Goal: Task Accomplishment & Management: Complete application form

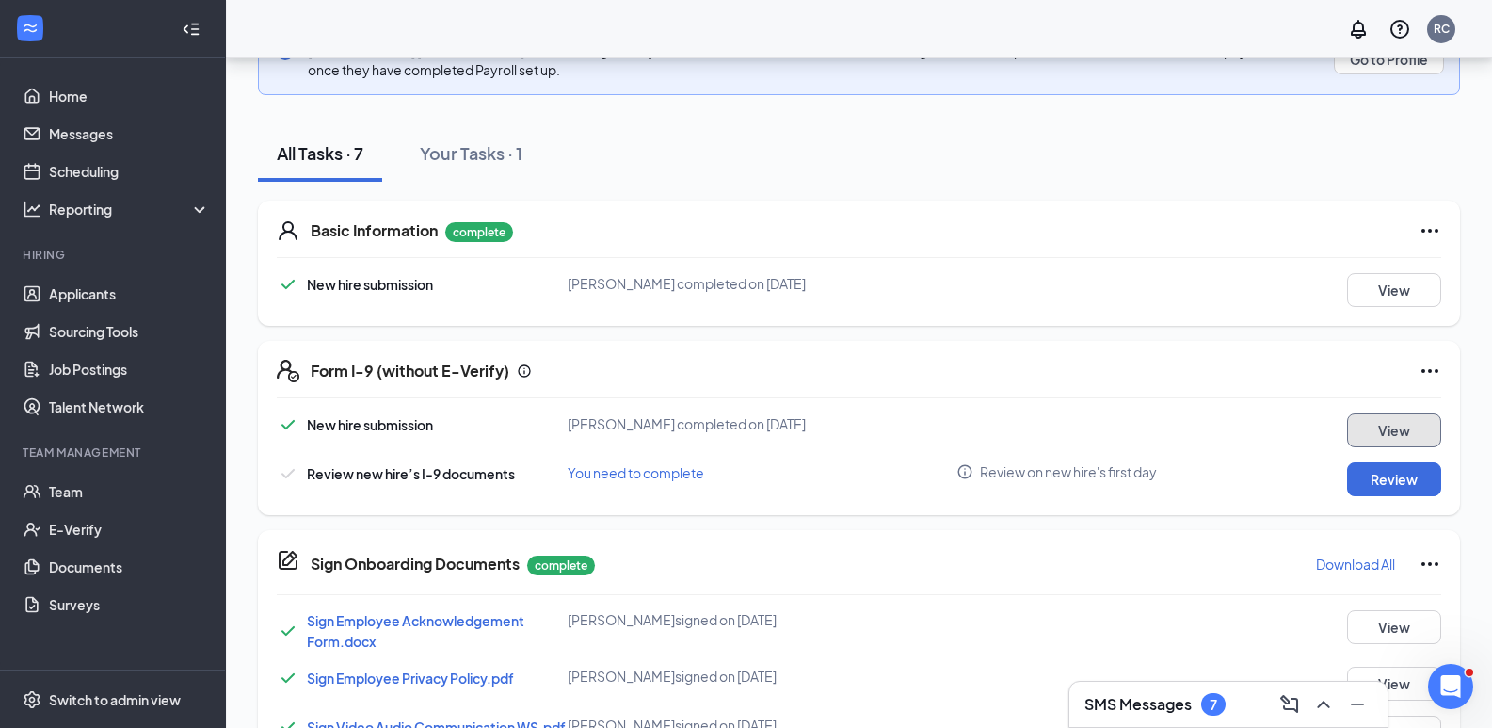
click at [1403, 432] on button "View" at bounding box center [1394, 430] width 94 height 34
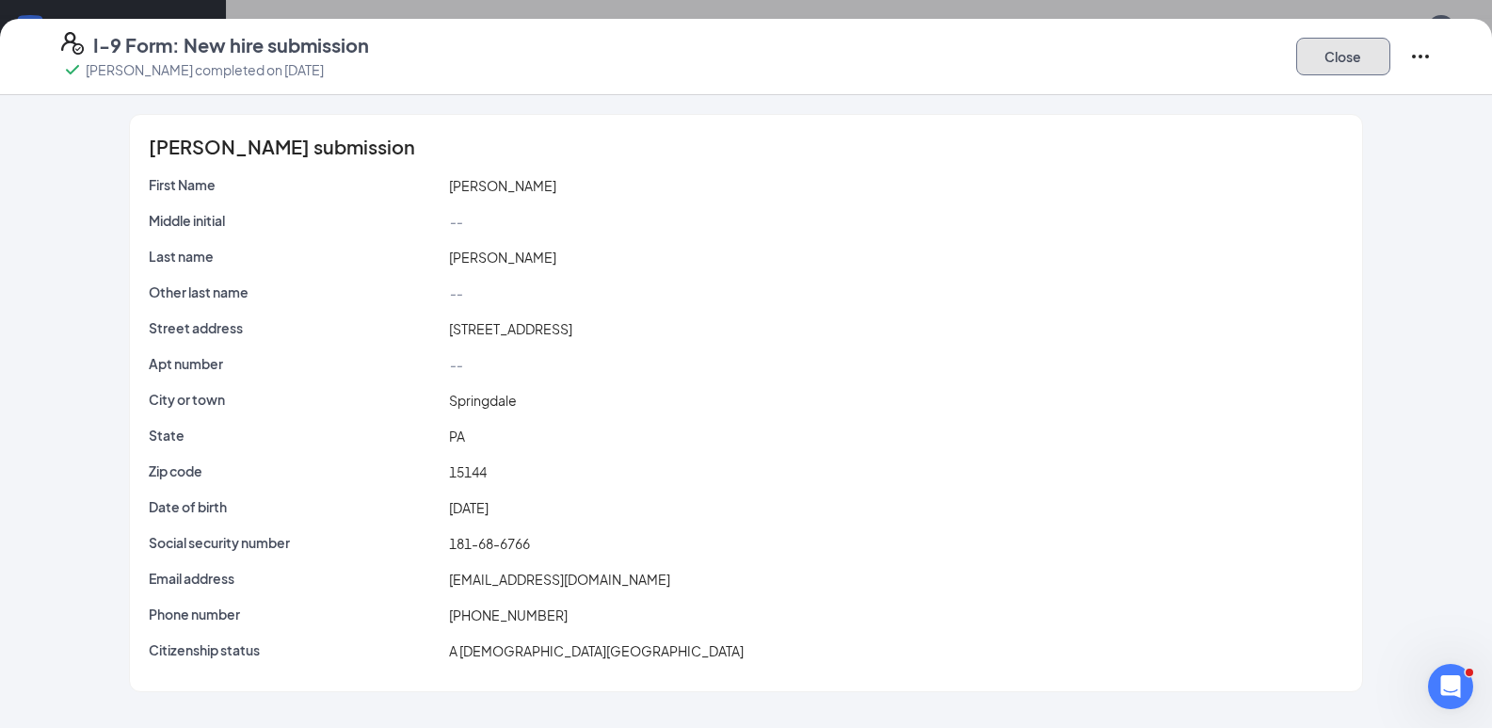
click at [1346, 53] on button "Close" at bounding box center [1343, 57] width 94 height 38
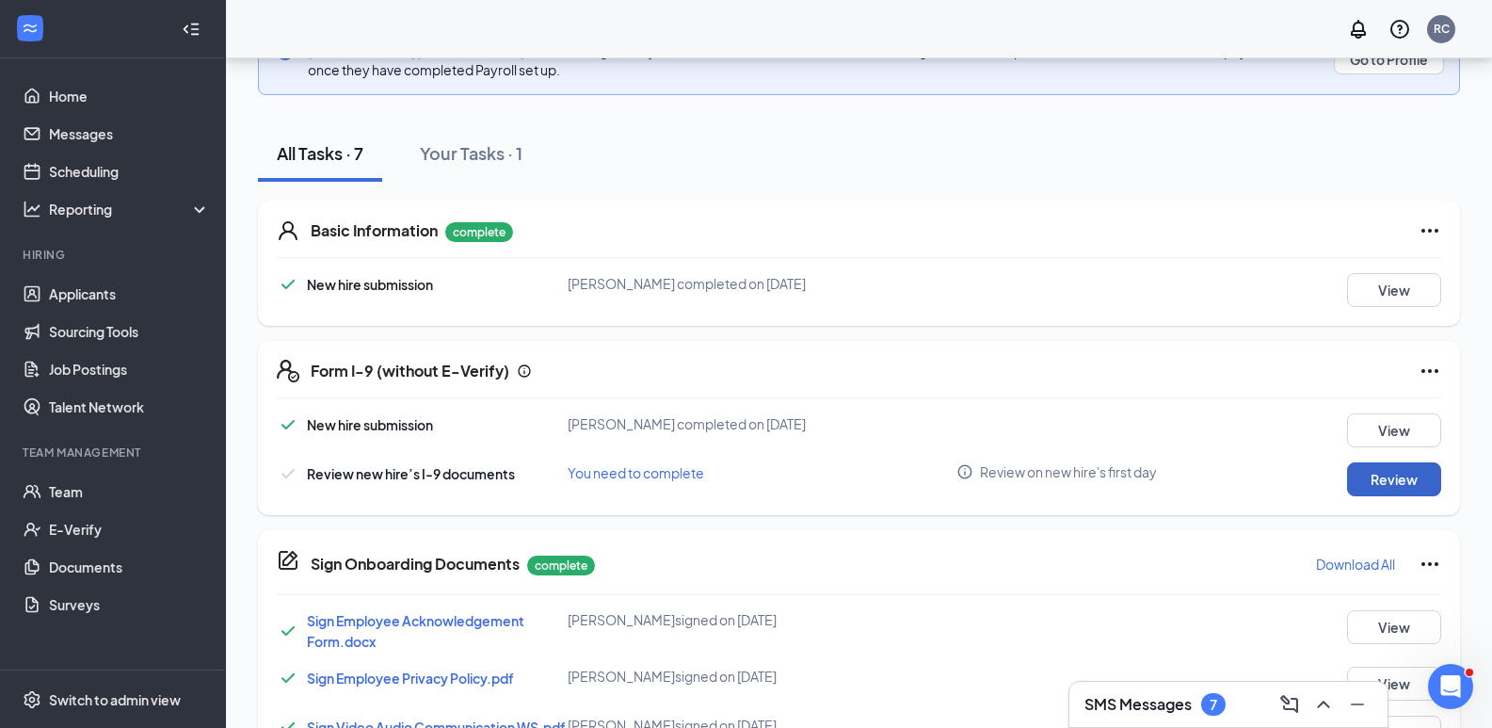
click at [1379, 481] on button "Review" at bounding box center [1394, 479] width 94 height 34
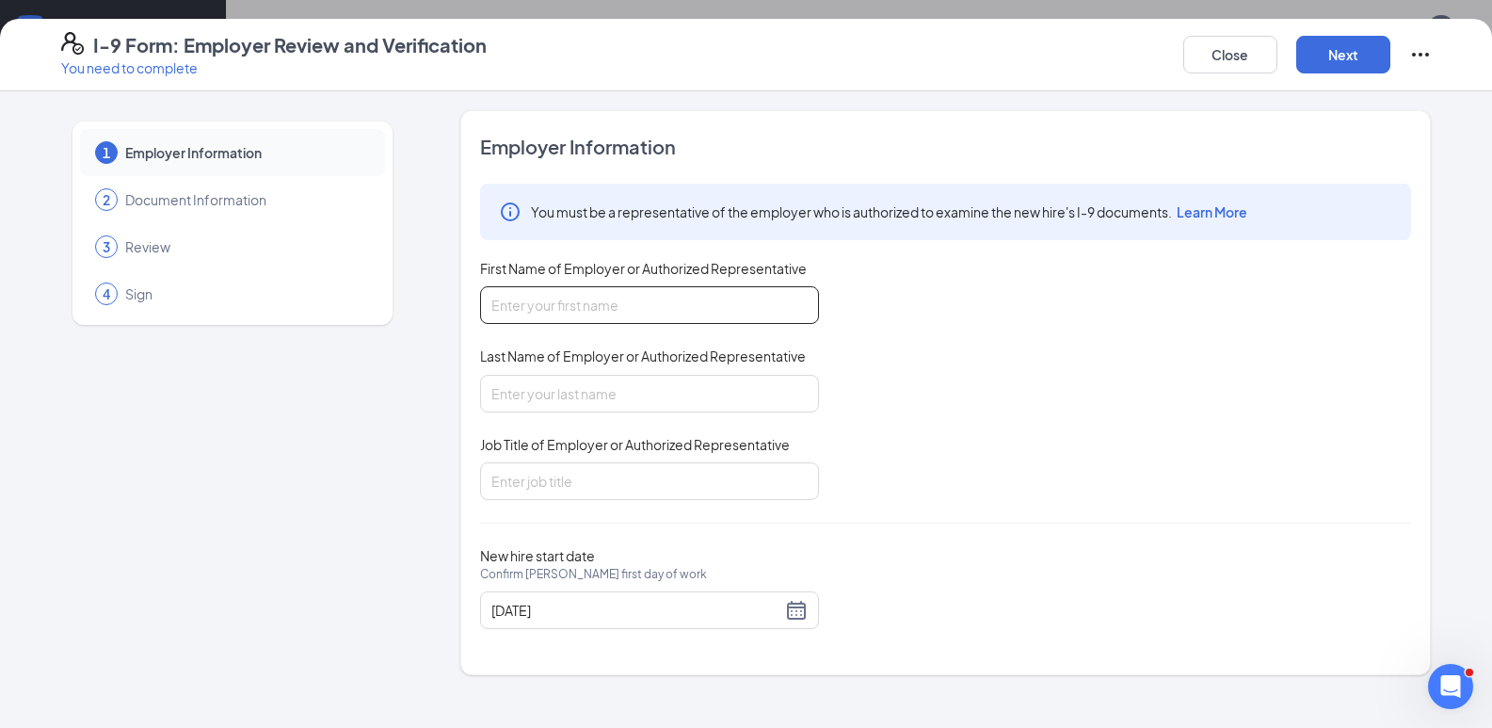
click at [633, 312] on input "First Name of Employer or Authorized Representative" at bounding box center [649, 305] width 339 height 38
type input "[PERSON_NAME]"
click at [577, 396] on input "Last Name of Employer or Authorized Representative" at bounding box center [649, 394] width 339 height 38
type input "[PERSON_NAME]"
click at [585, 474] on input "Job Title of Employer or Authorized Representative" at bounding box center [649, 481] width 339 height 38
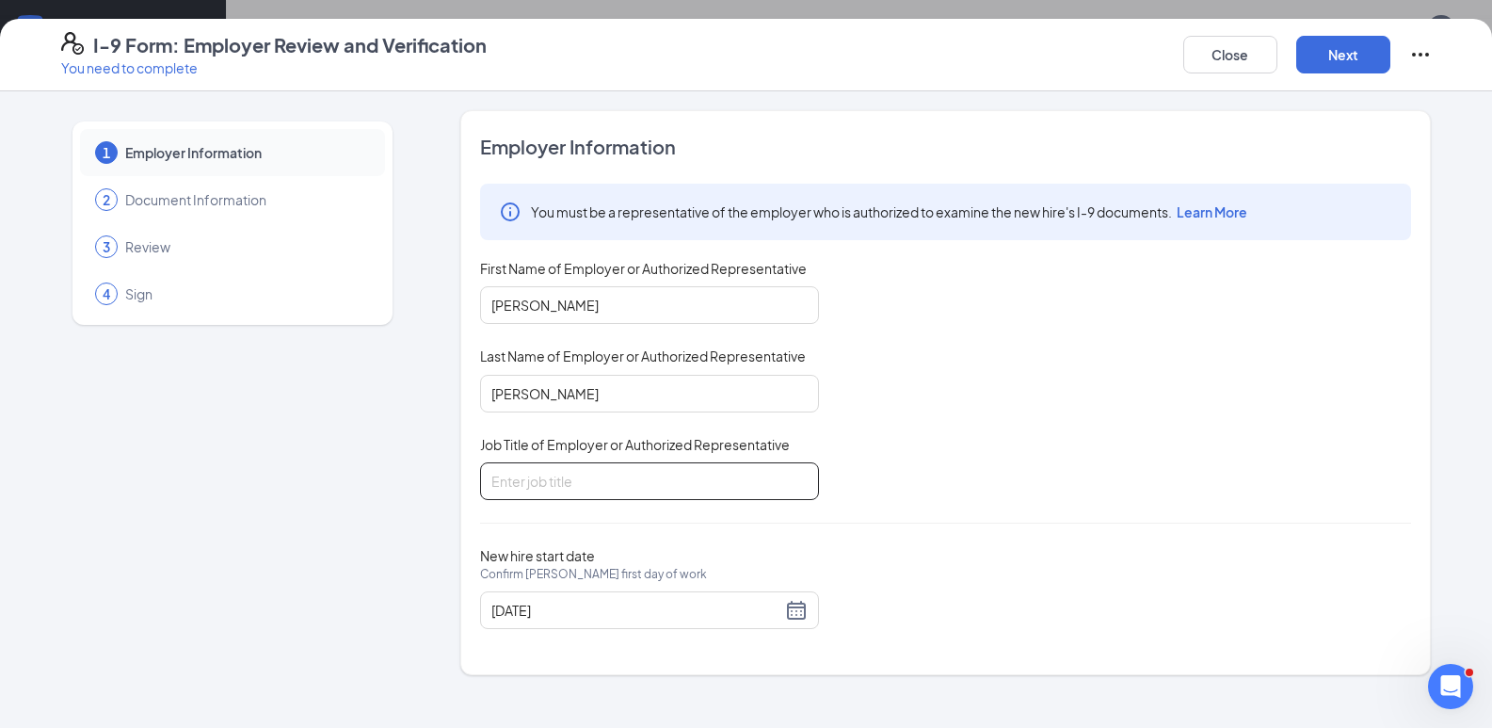
type input "GM"
click at [1361, 59] on button "Next" at bounding box center [1343, 55] width 94 height 38
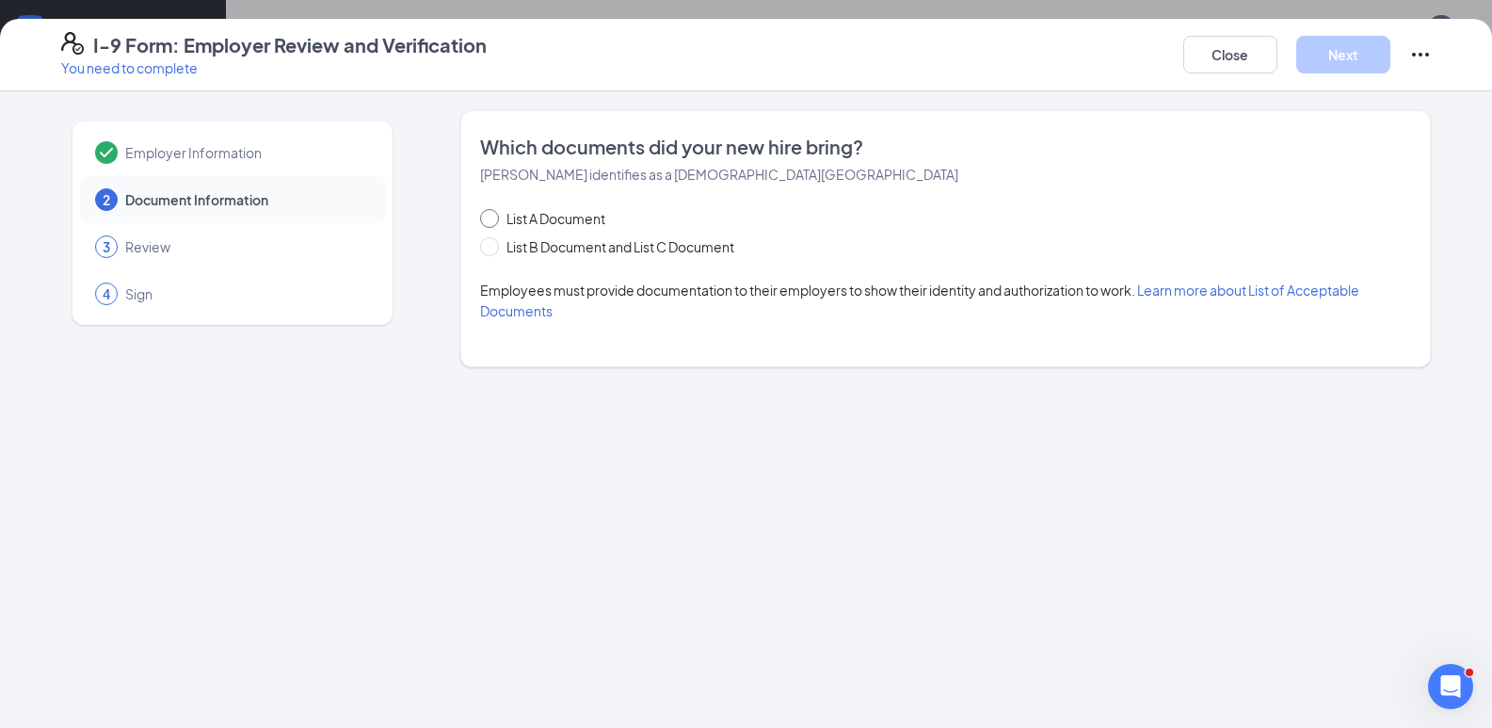
click at [487, 218] on input "List A Document" at bounding box center [486, 215] width 13 height 13
radio input "true"
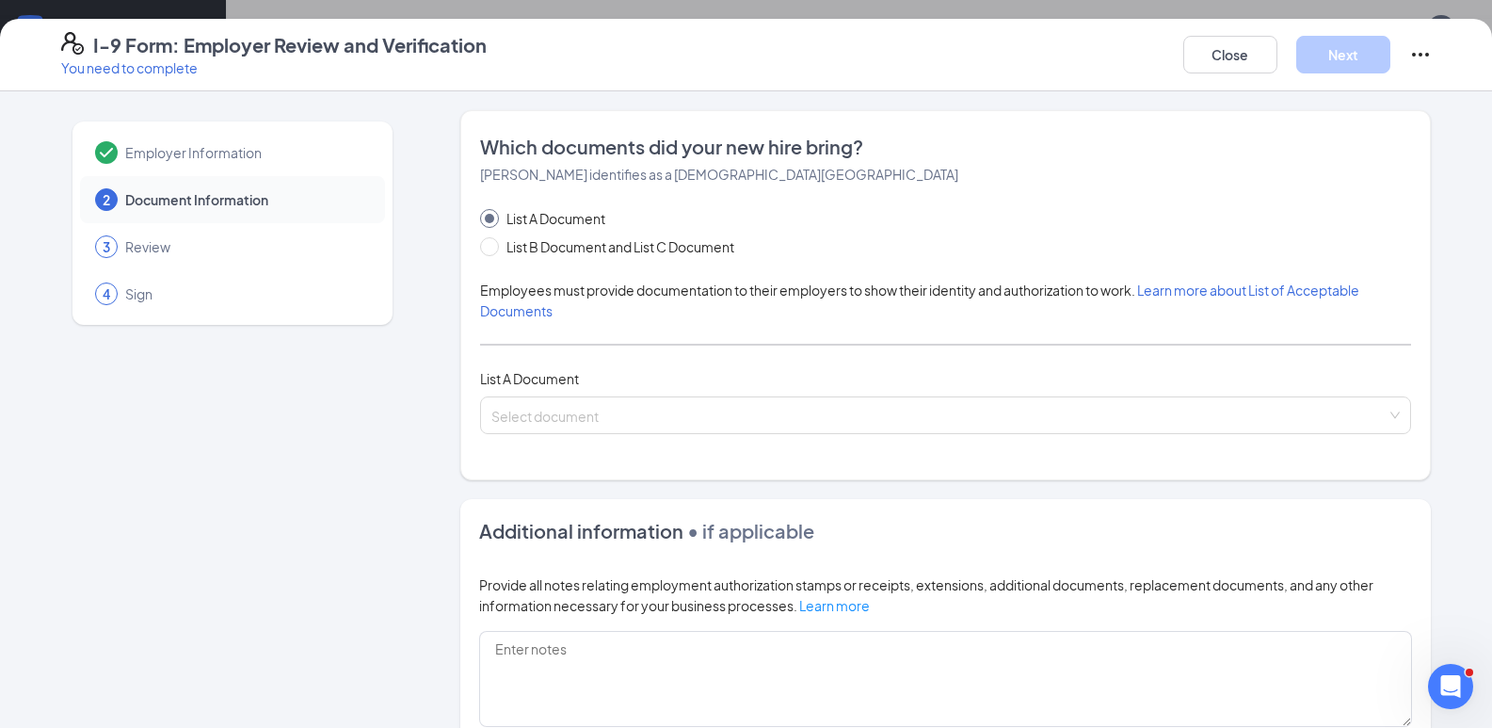
click at [481, 209] on span at bounding box center [489, 218] width 19 height 19
click at [481, 209] on input "List A Document" at bounding box center [486, 215] width 13 height 13
click at [482, 242] on input "List B Document and List C Document" at bounding box center [486, 243] width 13 height 13
radio input "true"
radio input "false"
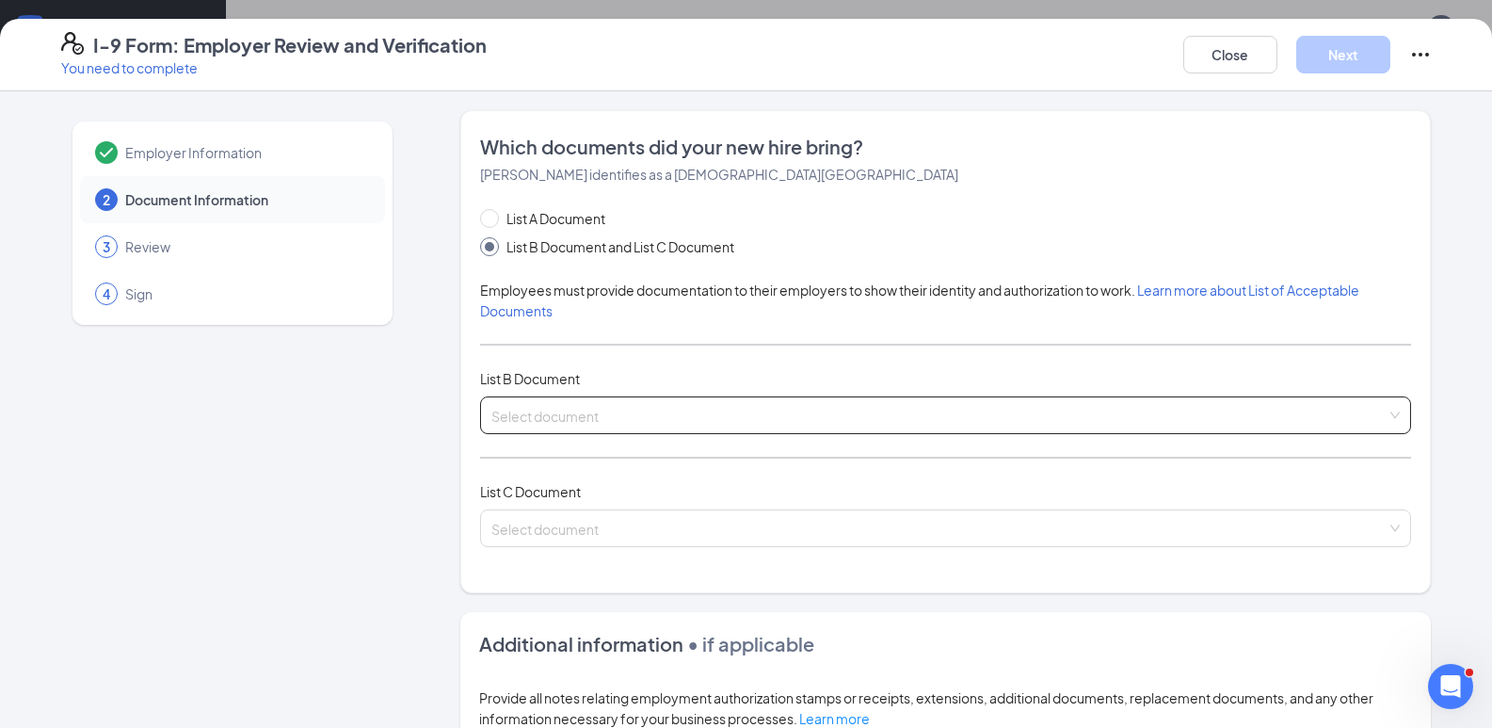
click at [533, 417] on input "search" at bounding box center [938, 411] width 895 height 28
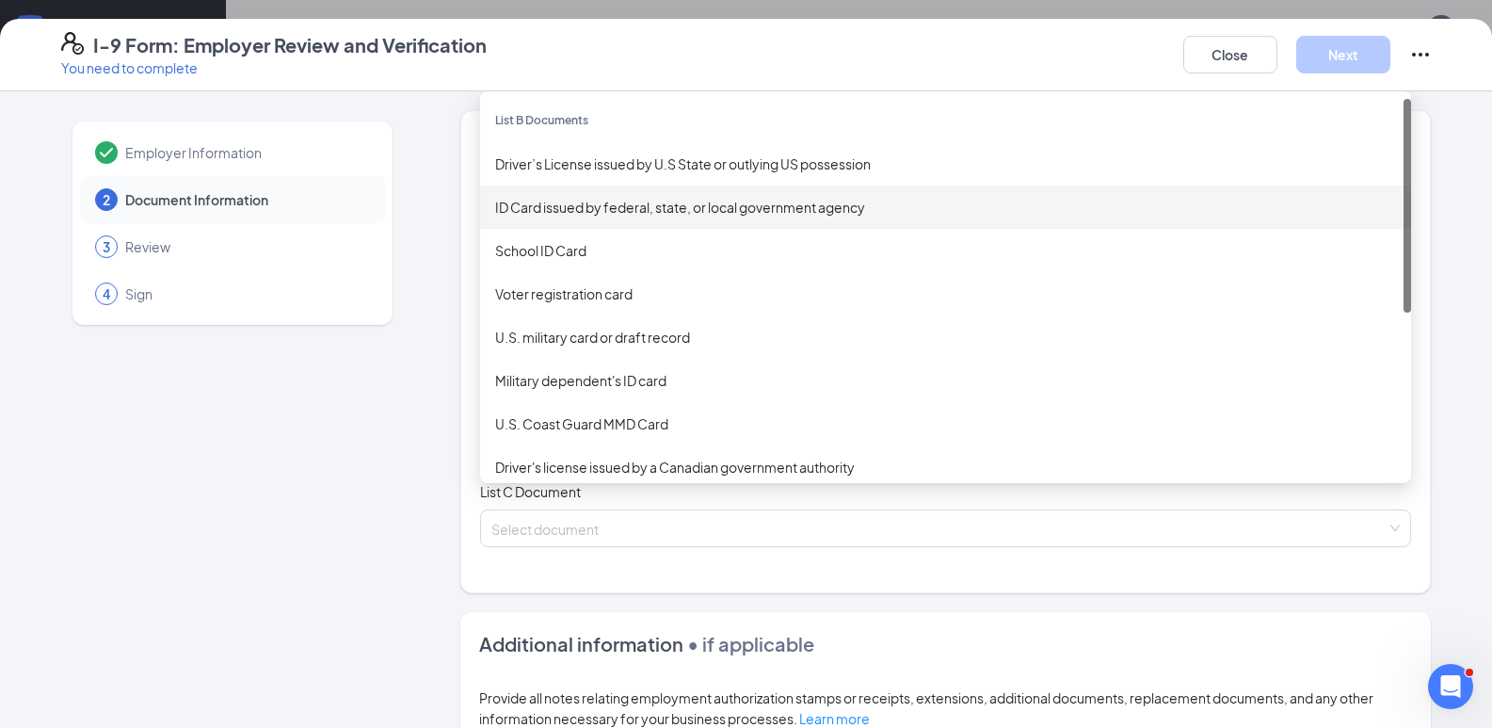
click at [574, 209] on div "ID Card issued by federal, state, or local government agency" at bounding box center [945, 207] width 901 height 21
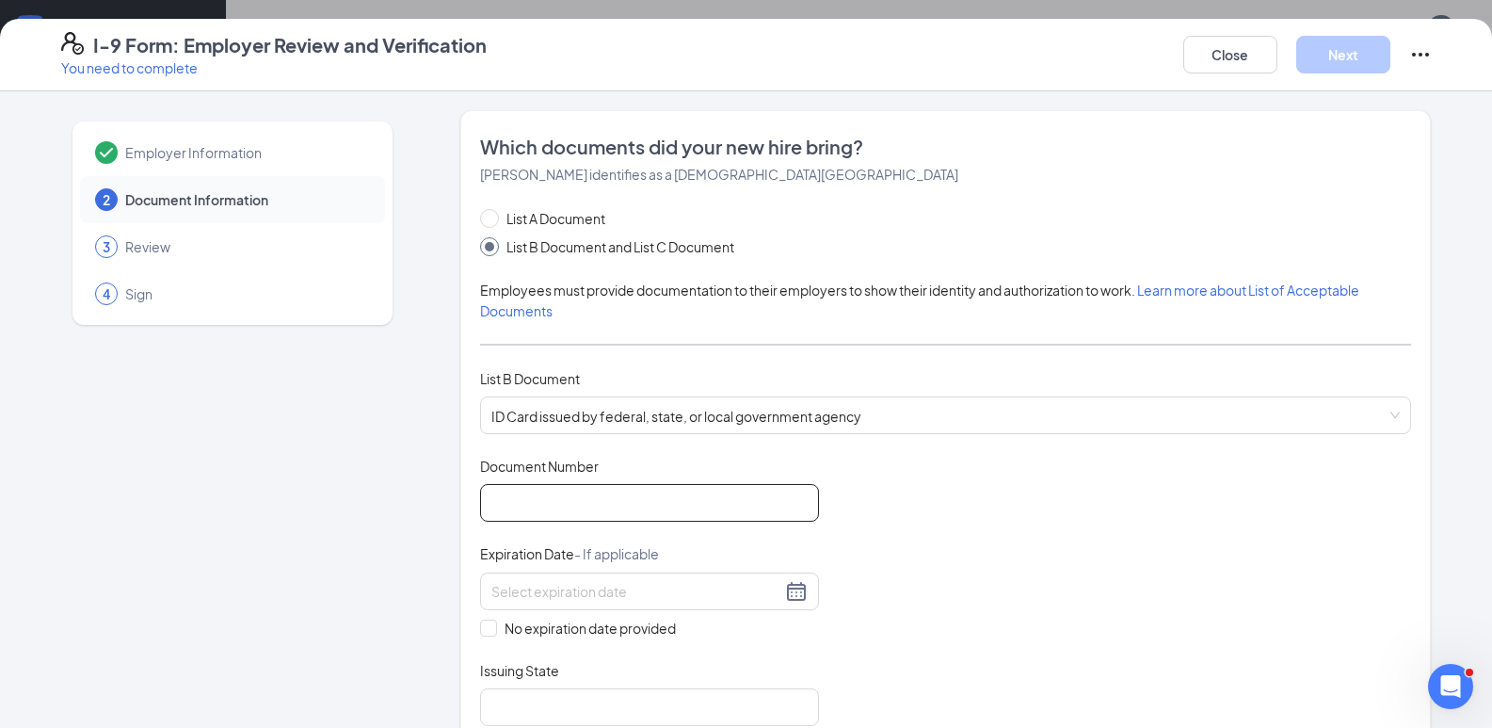
click at [507, 493] on input "Document Number" at bounding box center [649, 503] width 339 height 38
type input "29094603"
click at [535, 584] on input at bounding box center [636, 591] width 290 height 21
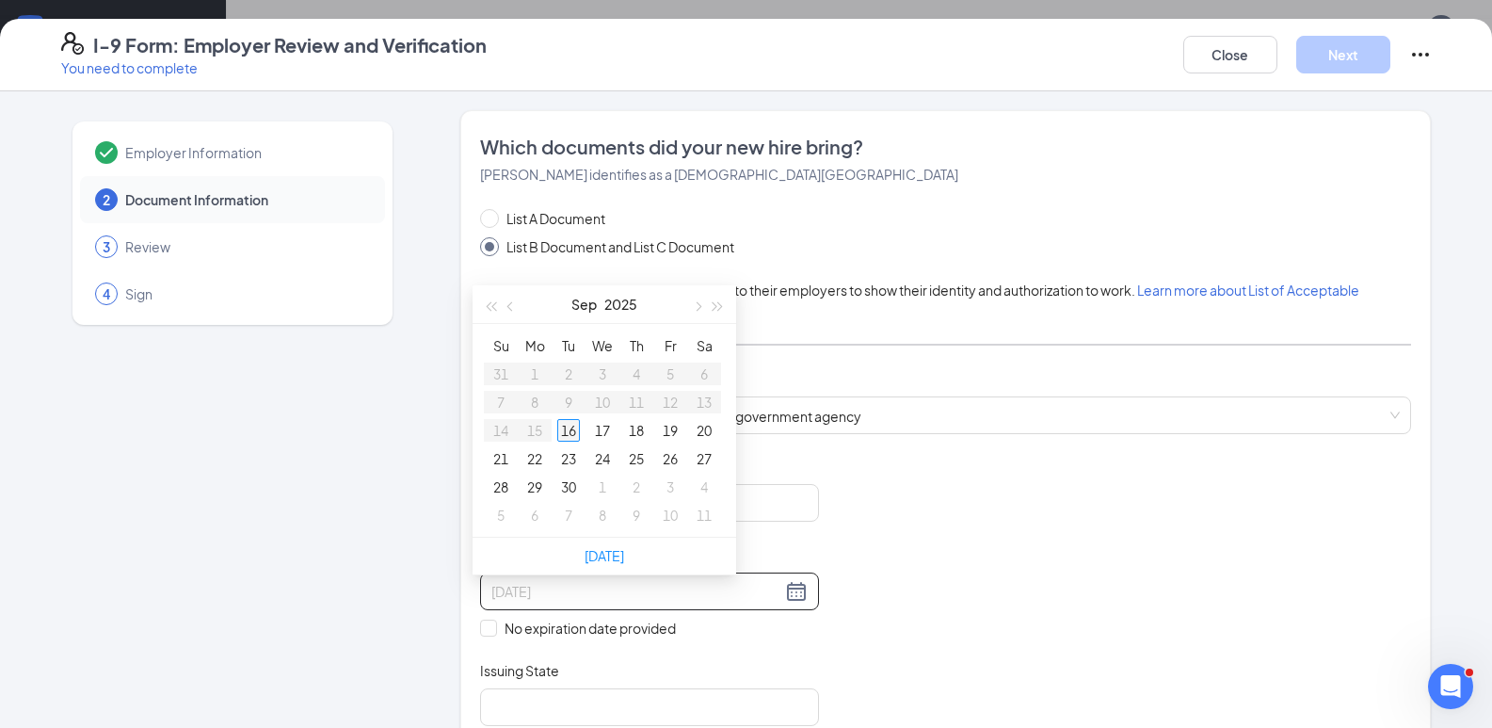
type input "09/16/2025"
type input "[DATE]"
click at [789, 586] on div at bounding box center [649, 591] width 316 height 23
type input "[DATE]"
click at [720, 296] on button "button" at bounding box center [718, 304] width 21 height 38
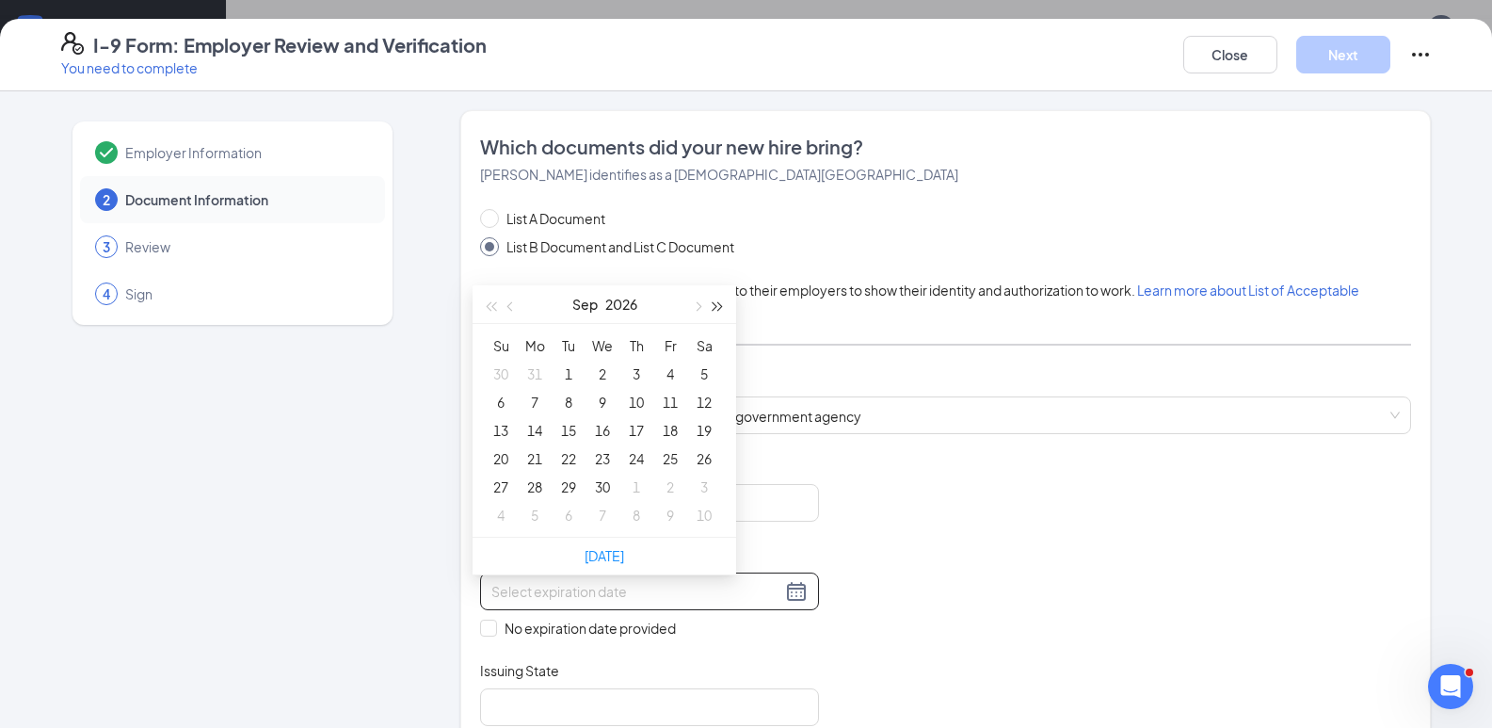
click at [720, 296] on button "button" at bounding box center [718, 304] width 21 height 38
click at [513, 302] on span "button" at bounding box center [511, 306] width 9 height 9
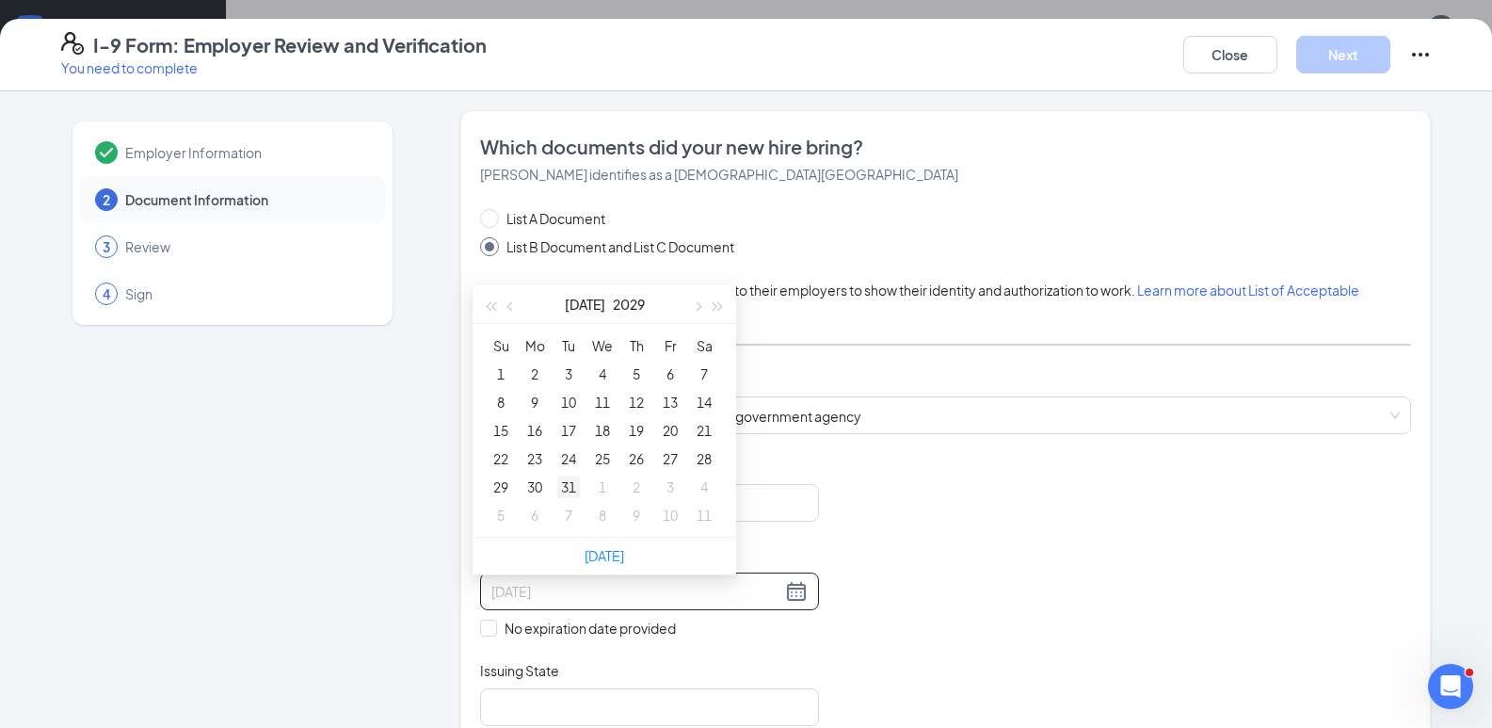
type input "[DATE]"
click at [568, 475] on div "31" at bounding box center [568, 486] width 23 height 23
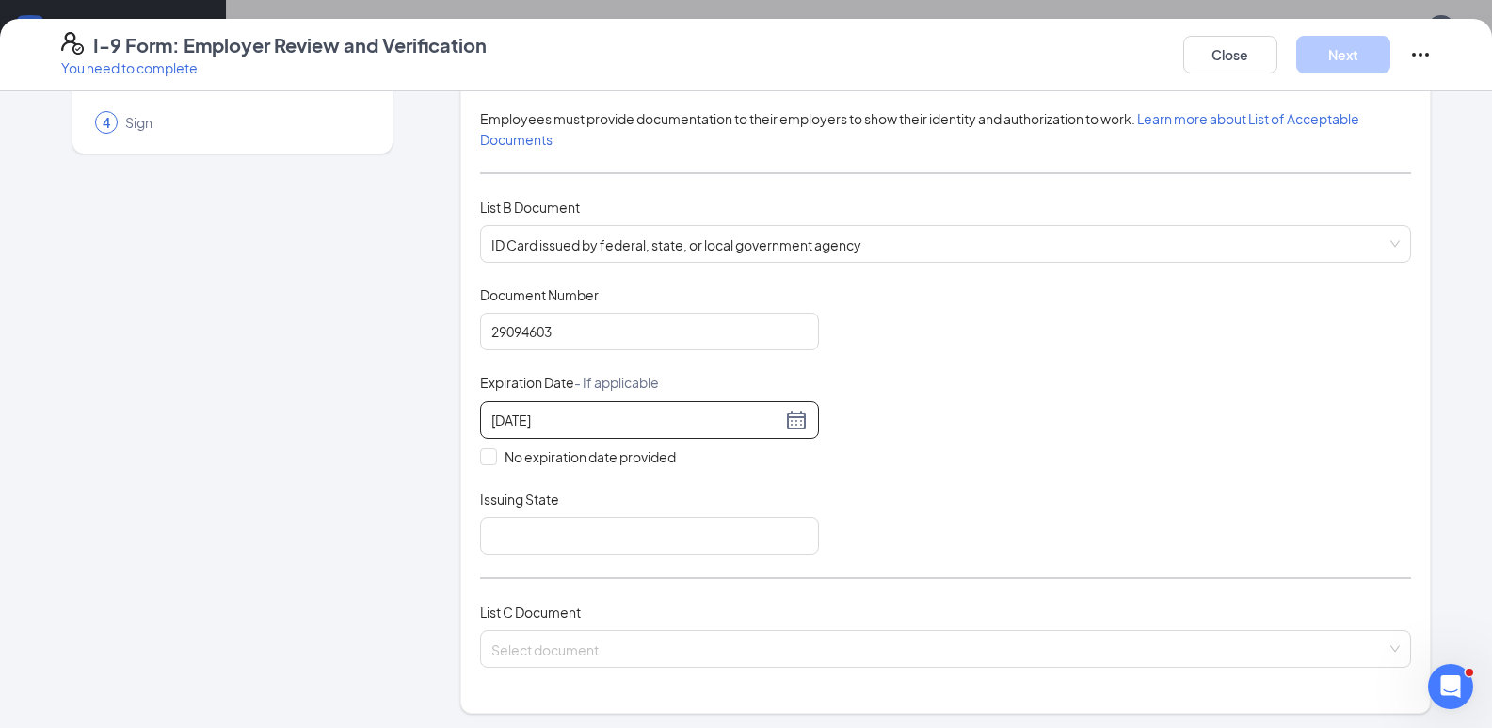
scroll to position [188, 0]
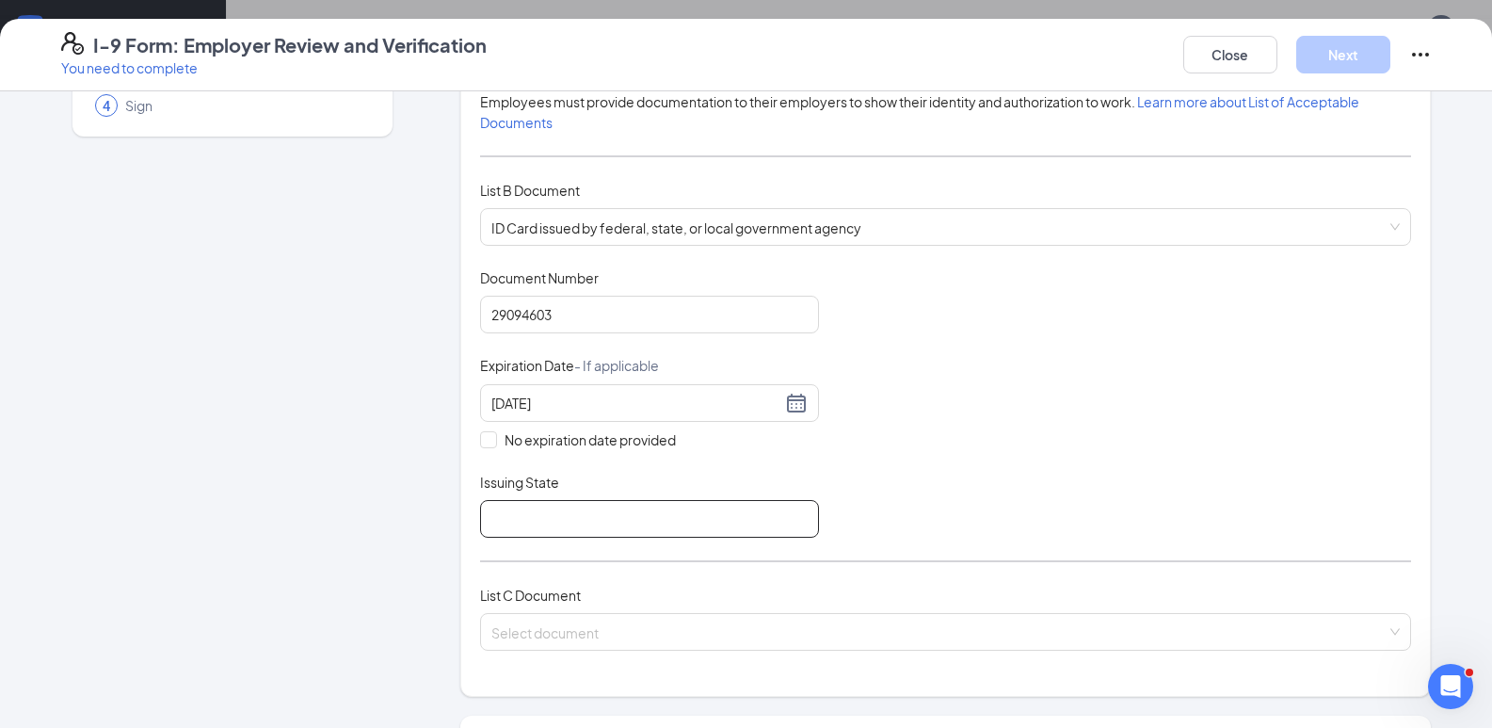
click at [546, 530] on input "Issuing State" at bounding box center [649, 519] width 339 height 38
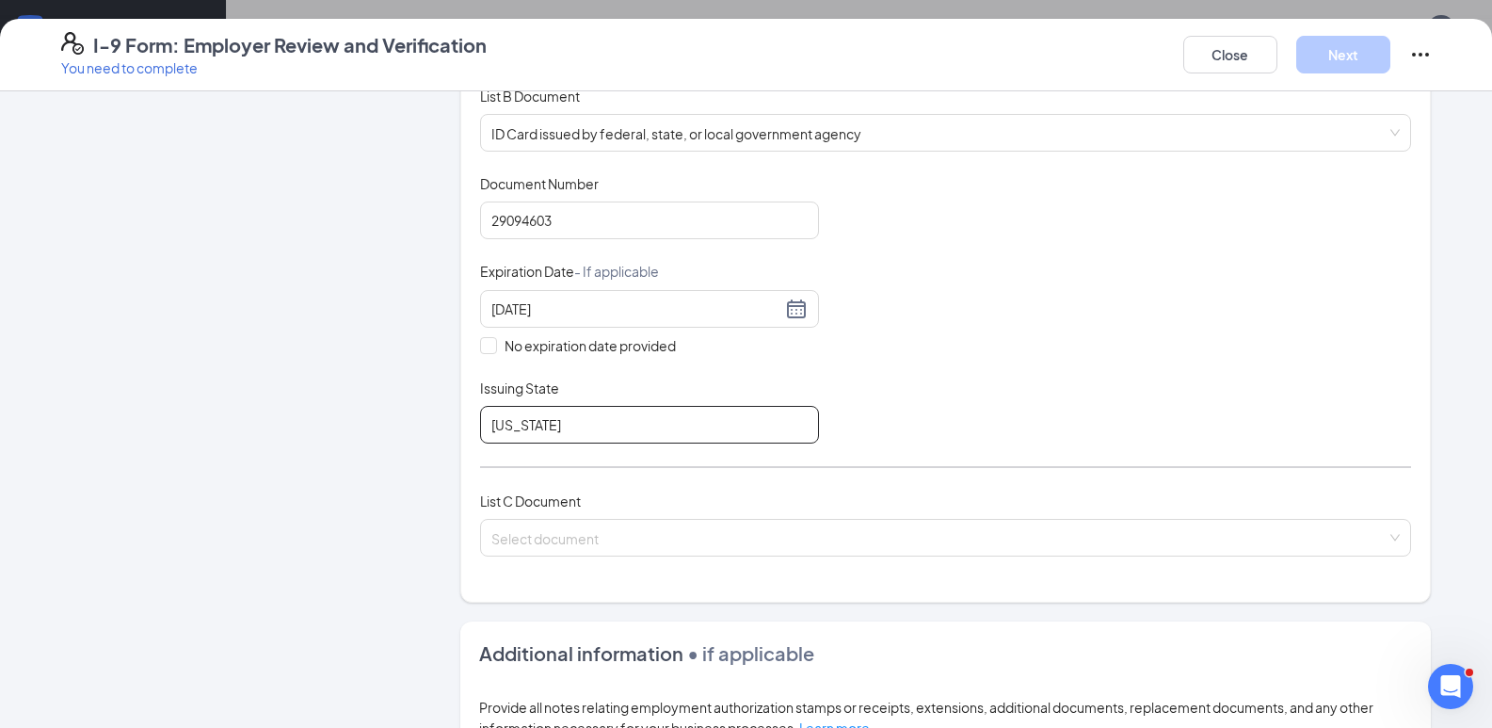
click at [490, 427] on input "pennsylvania" at bounding box center [649, 425] width 339 height 38
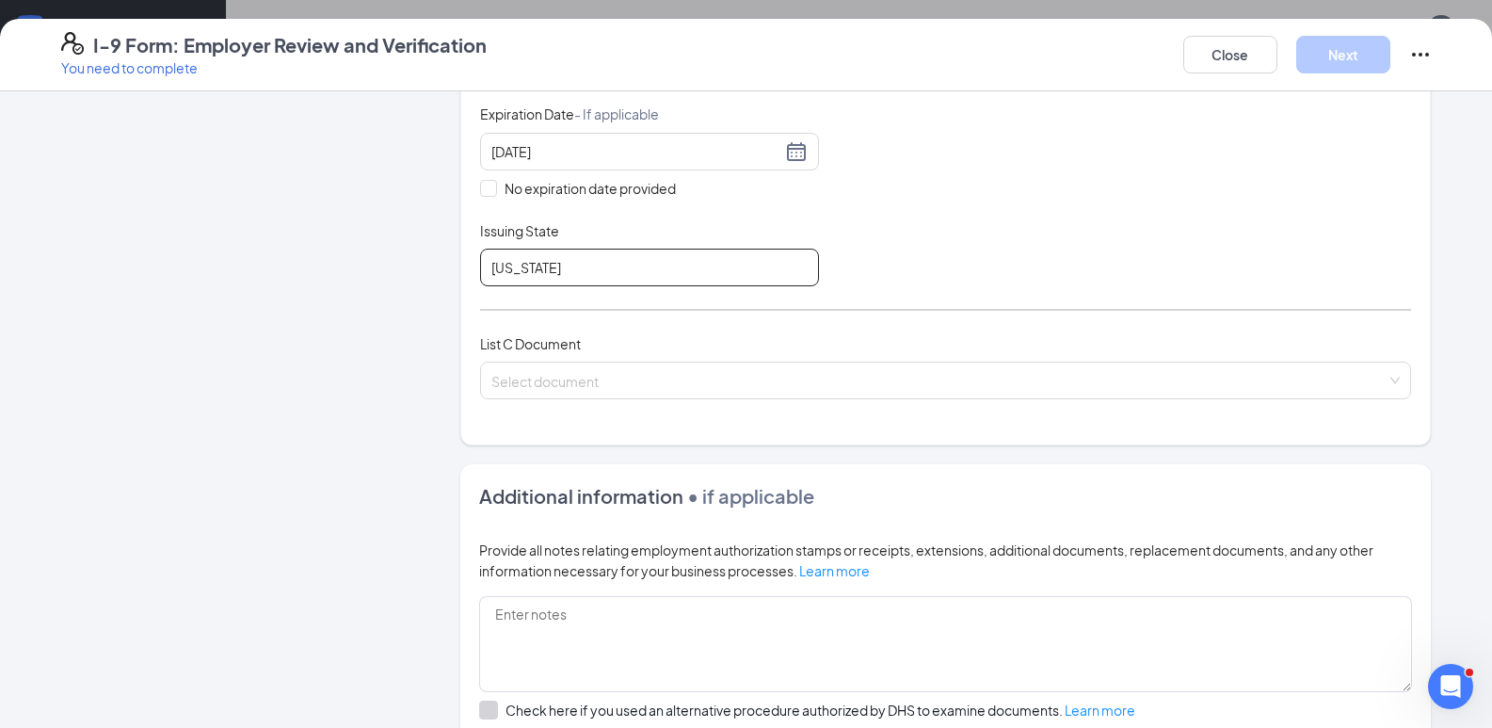
scroll to position [471, 0]
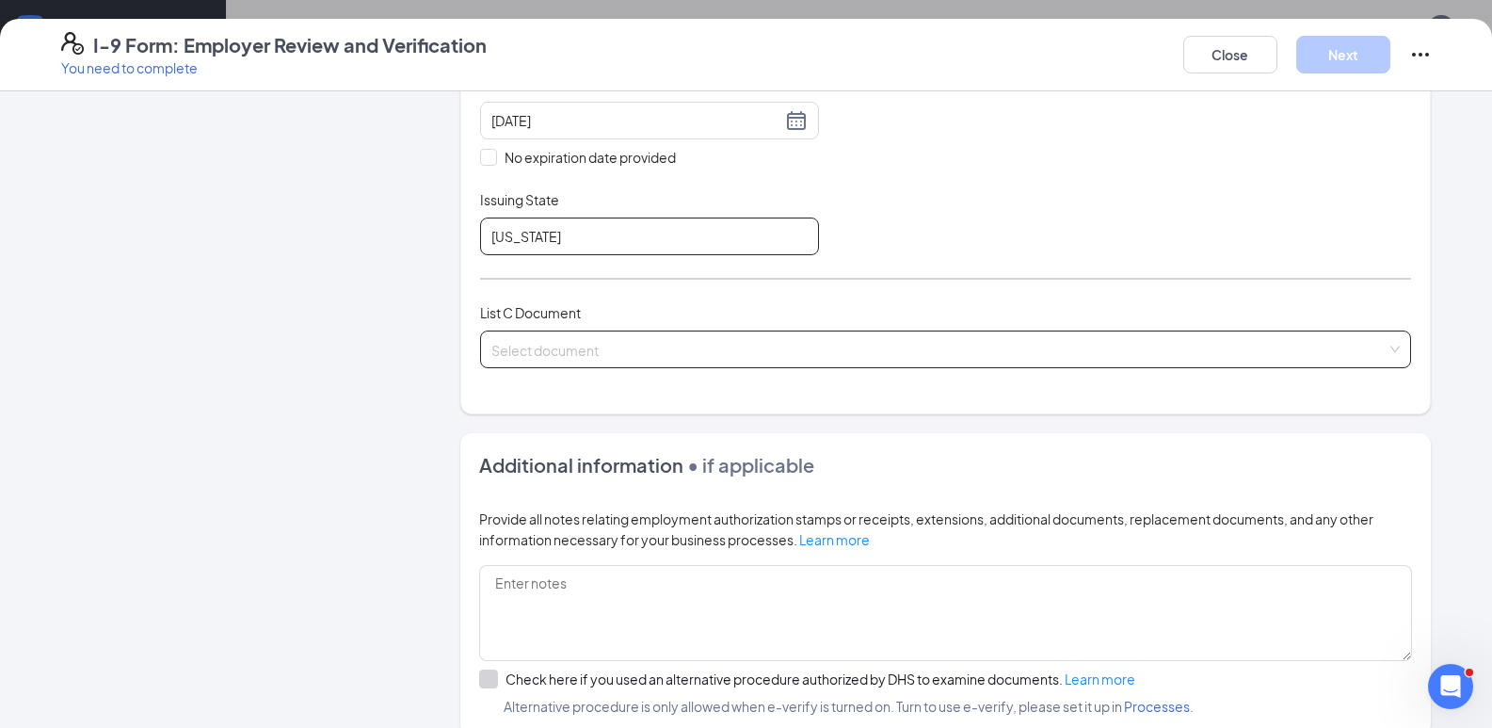
type input "[US_STATE]"
click at [576, 353] on input "search" at bounding box center [938, 345] width 895 height 28
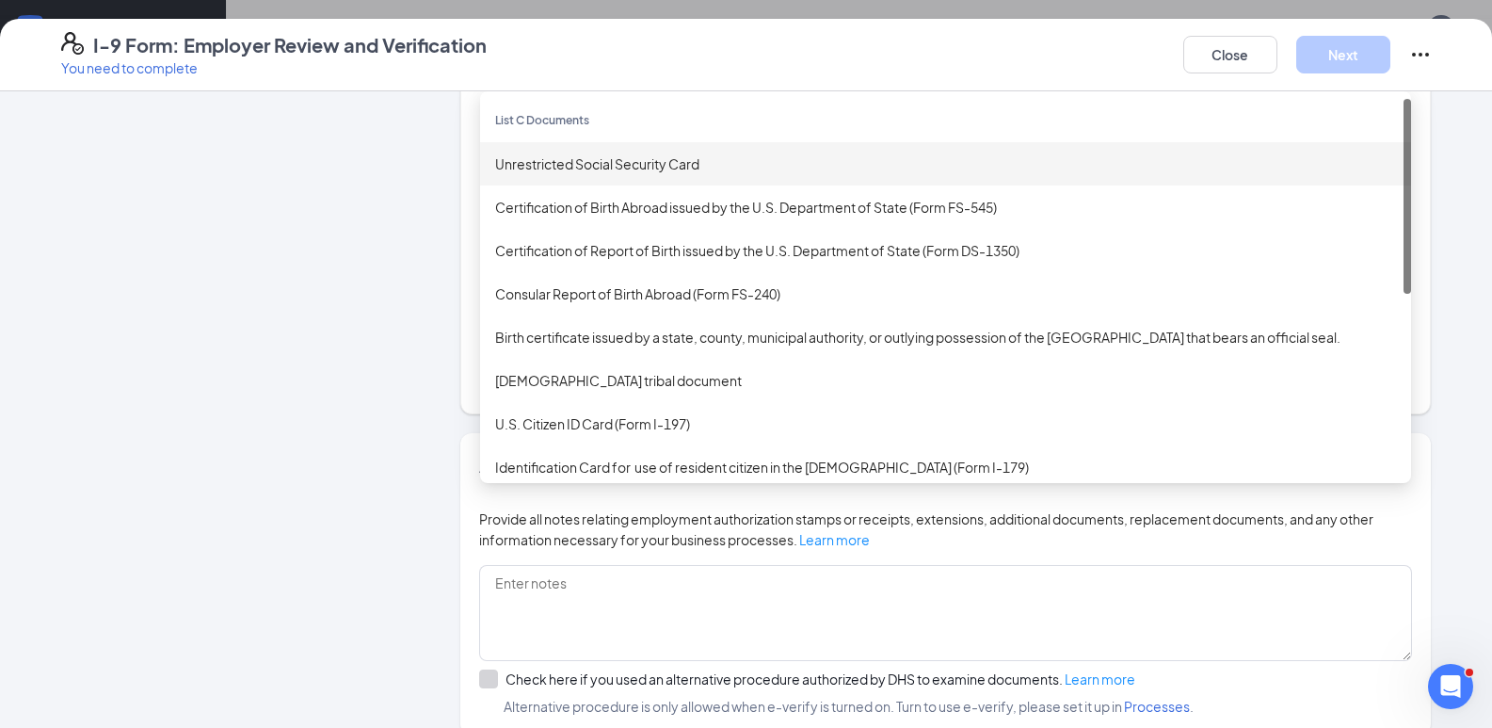
click at [601, 169] on div "Unrestricted Social Security Card" at bounding box center [945, 163] width 901 height 21
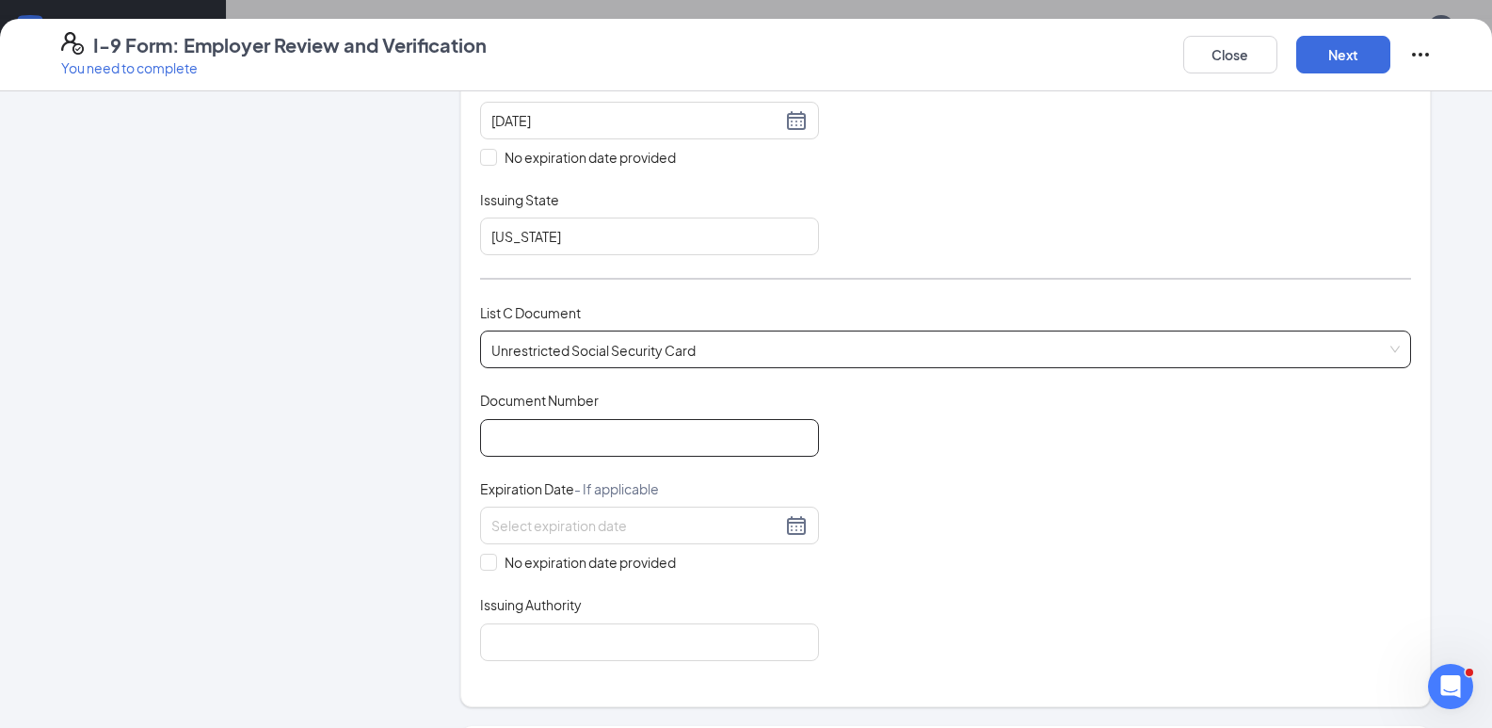
click at [579, 437] on input "Document Number" at bounding box center [649, 438] width 339 height 38
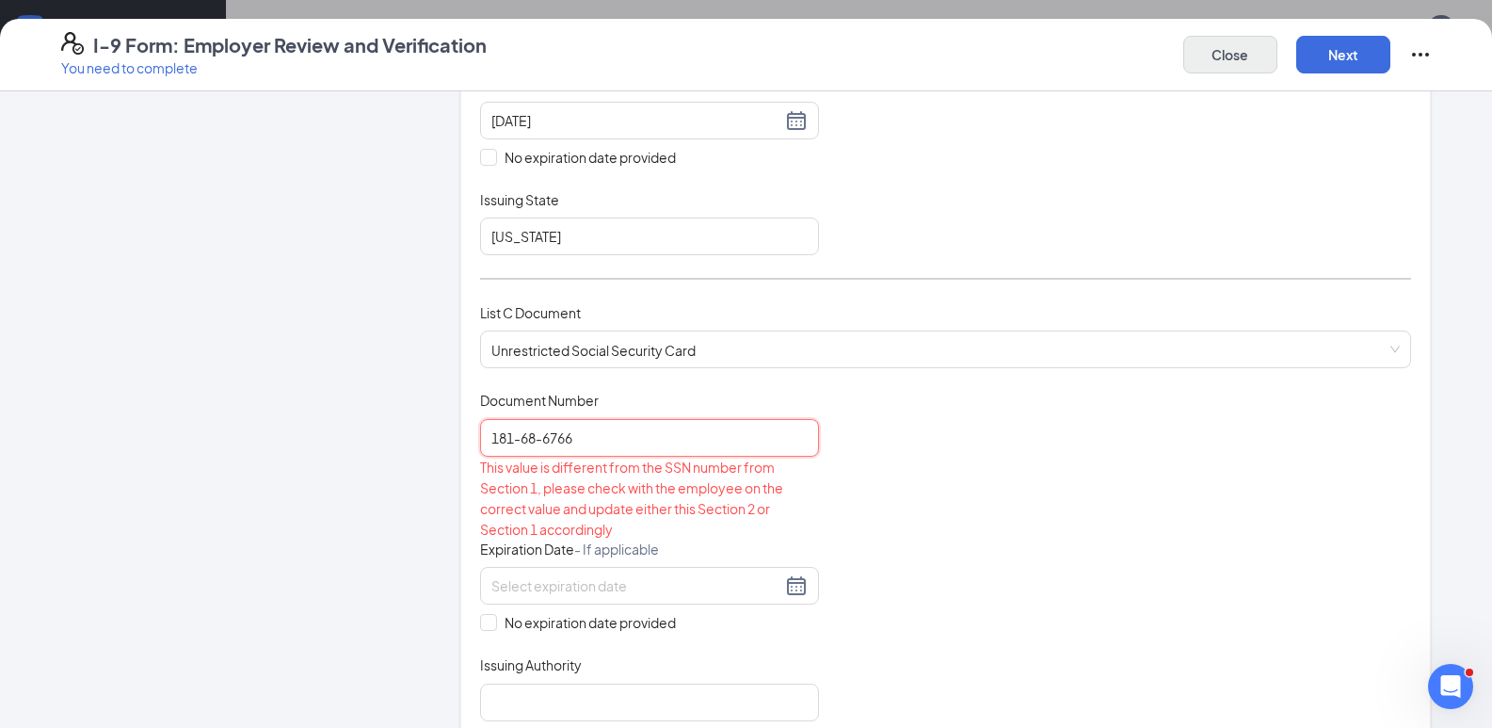
type input "181-68-6766"
click at [1236, 48] on button "Close" at bounding box center [1230, 55] width 94 height 38
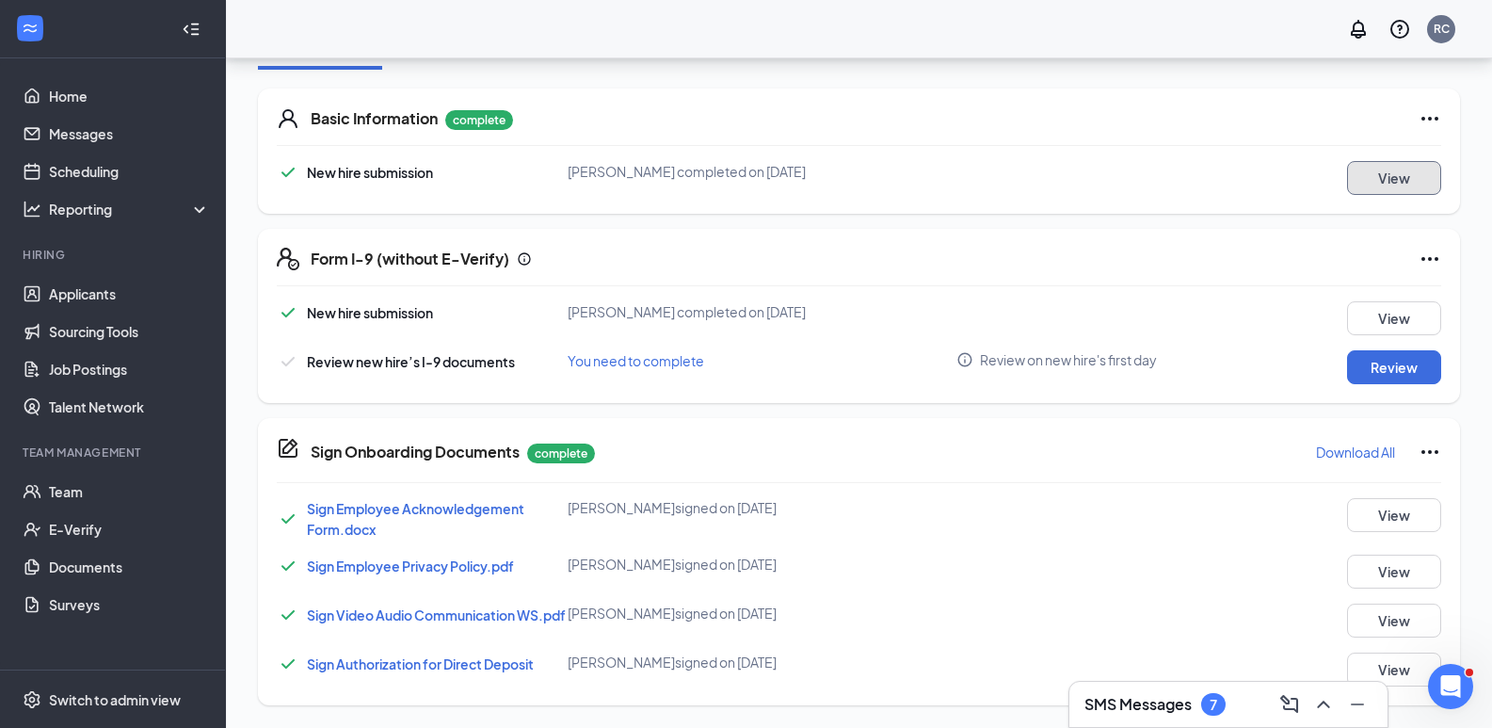
click at [1392, 168] on button "View" at bounding box center [1394, 178] width 94 height 34
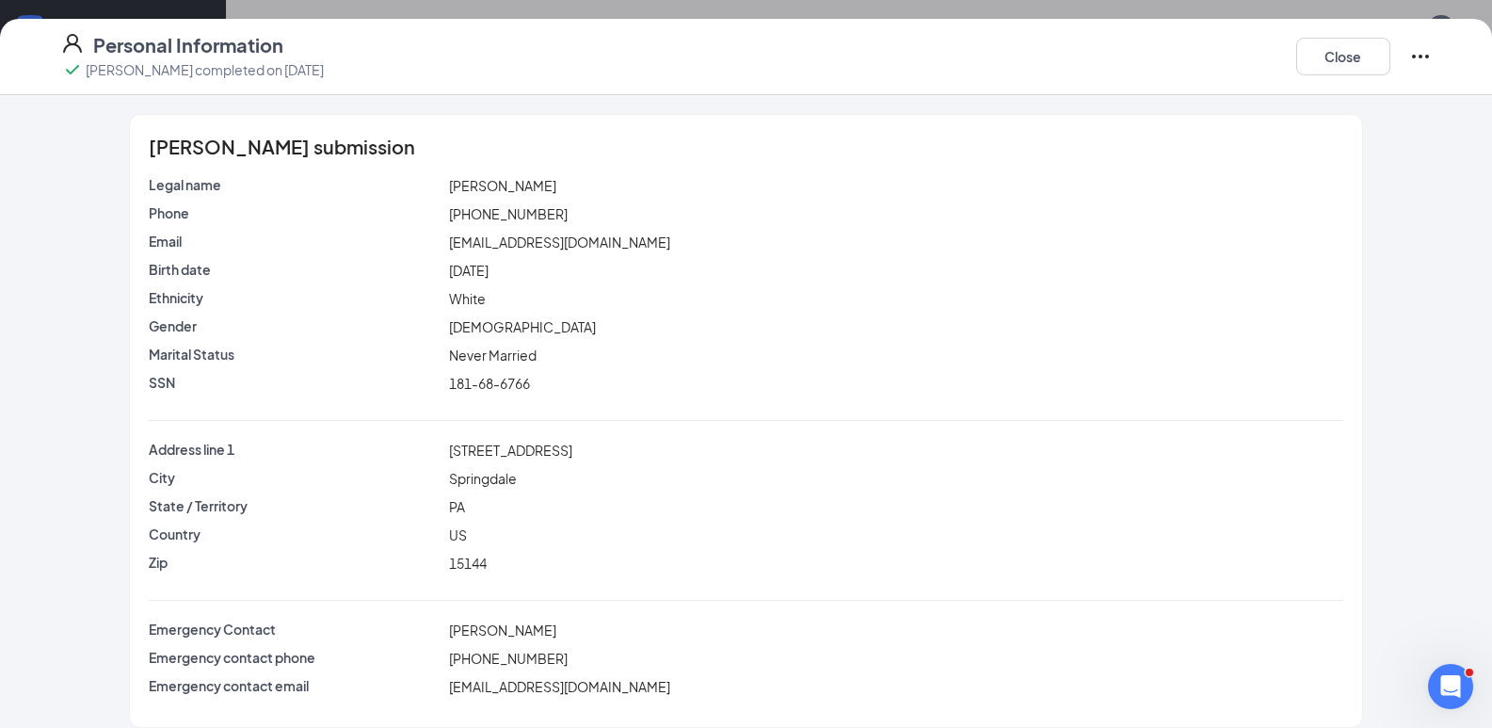
scroll to position [19, 0]
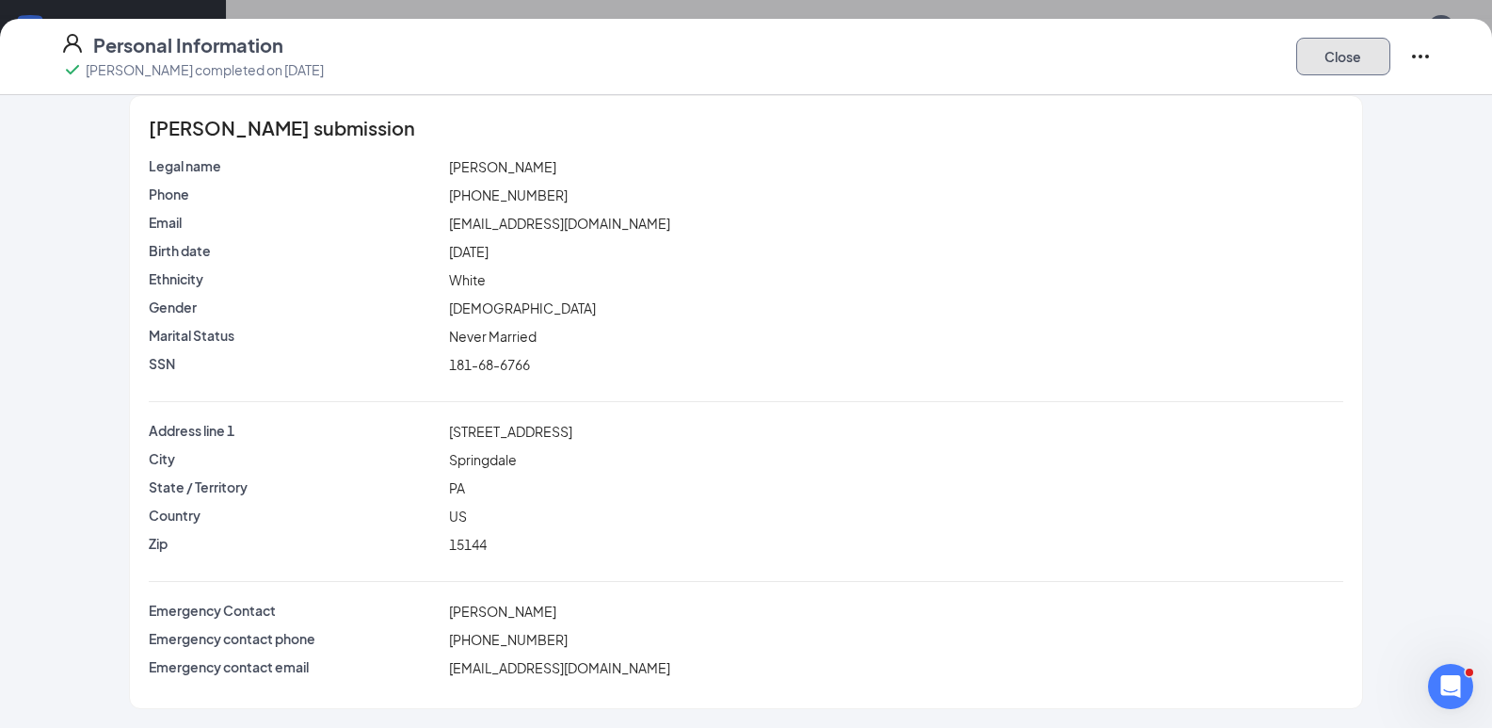
click at [1346, 54] on button "Close" at bounding box center [1343, 57] width 94 height 38
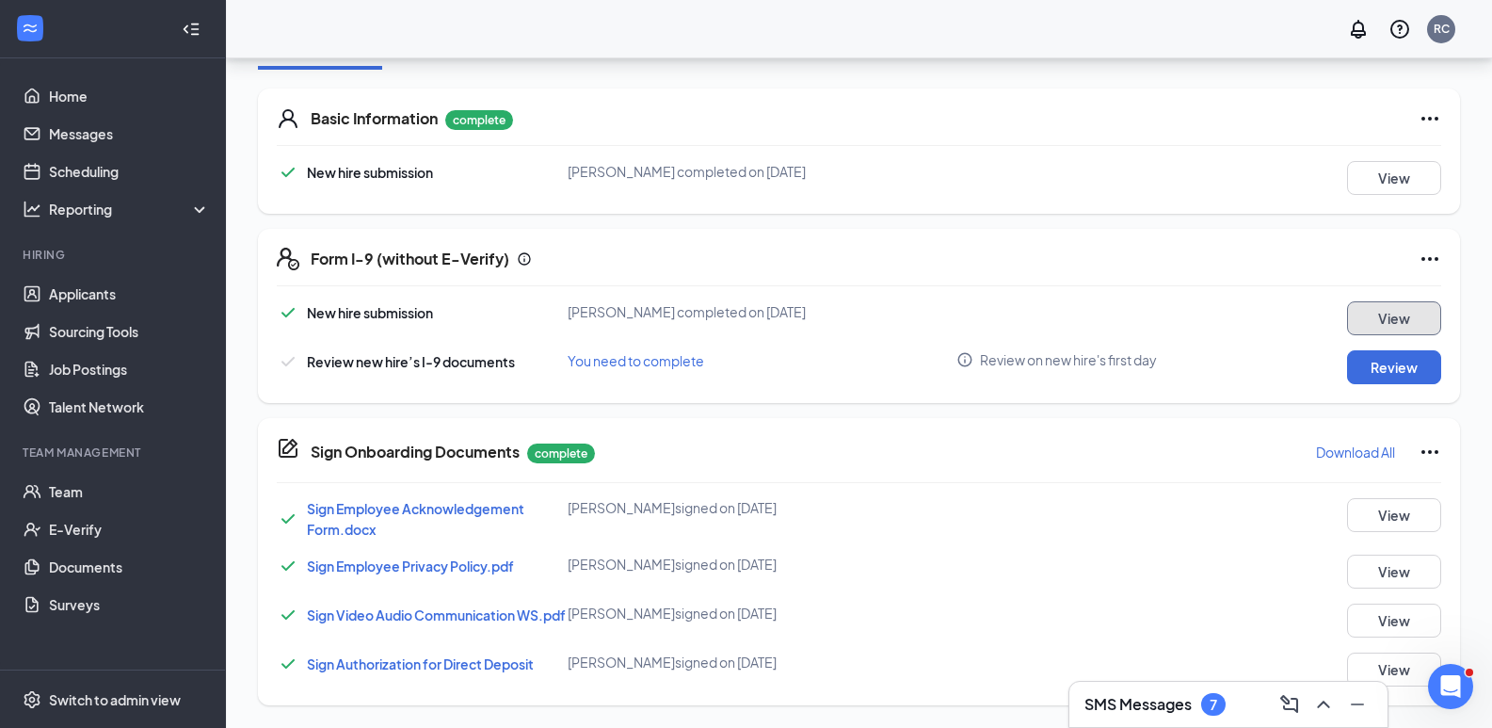
click at [1383, 306] on button "View" at bounding box center [1394, 318] width 94 height 34
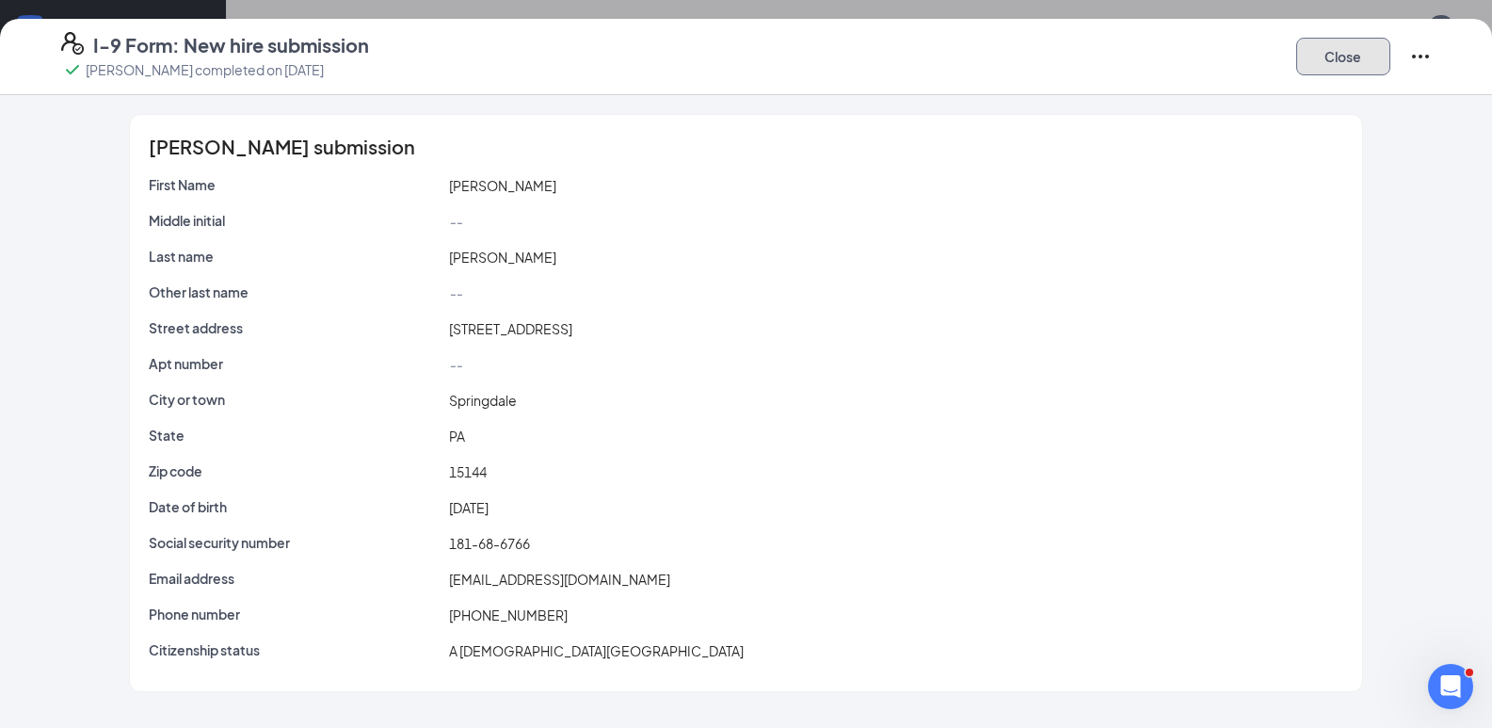
click at [1355, 60] on button "Close" at bounding box center [1343, 57] width 94 height 38
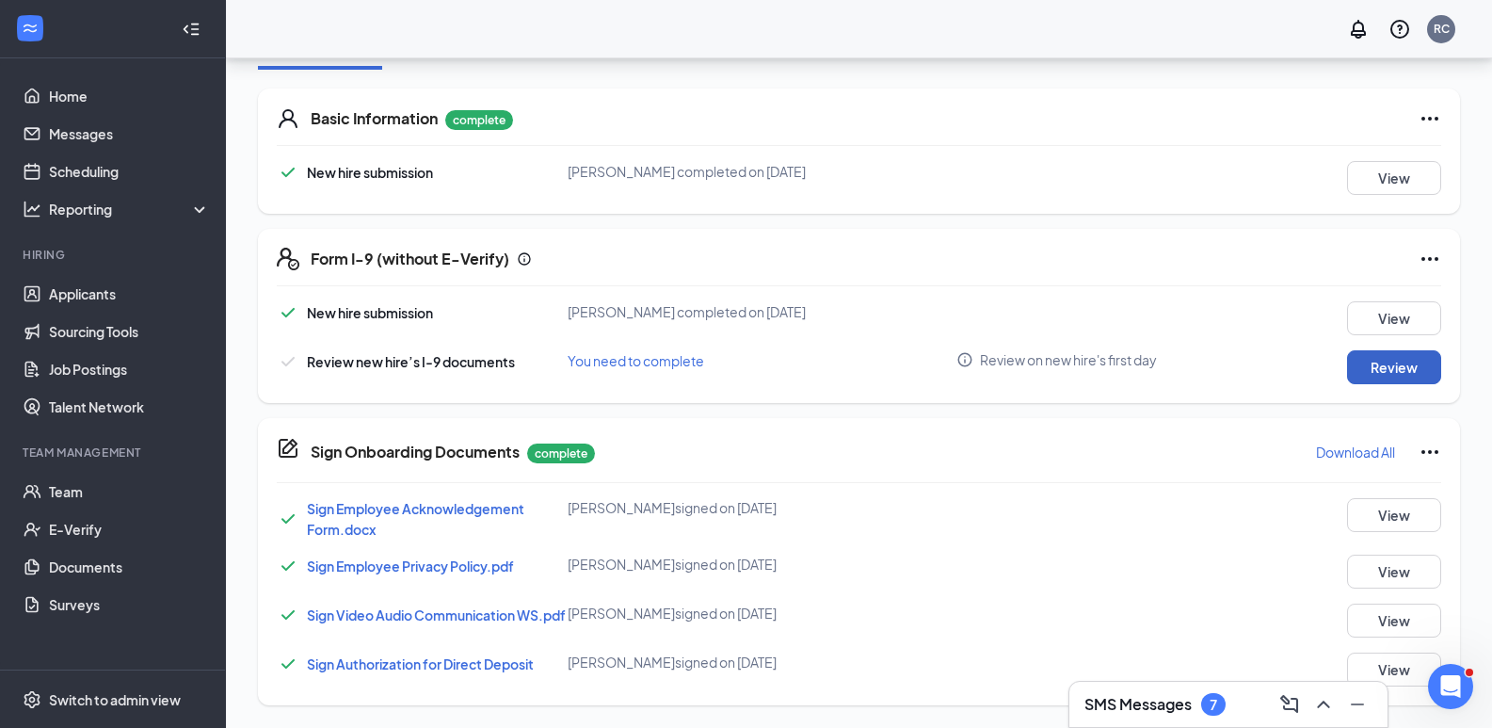
click at [1378, 355] on button "Review" at bounding box center [1394, 367] width 94 height 34
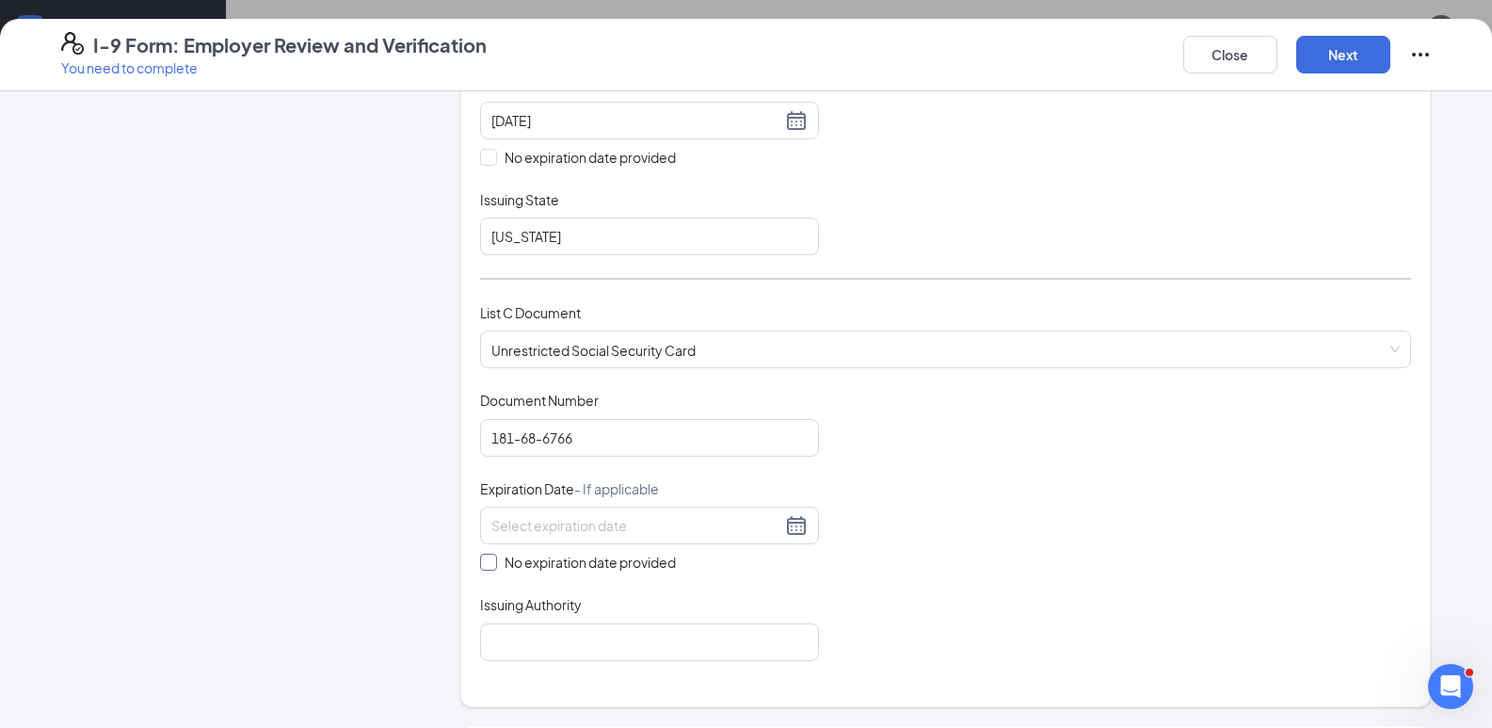
scroll to position [565, 0]
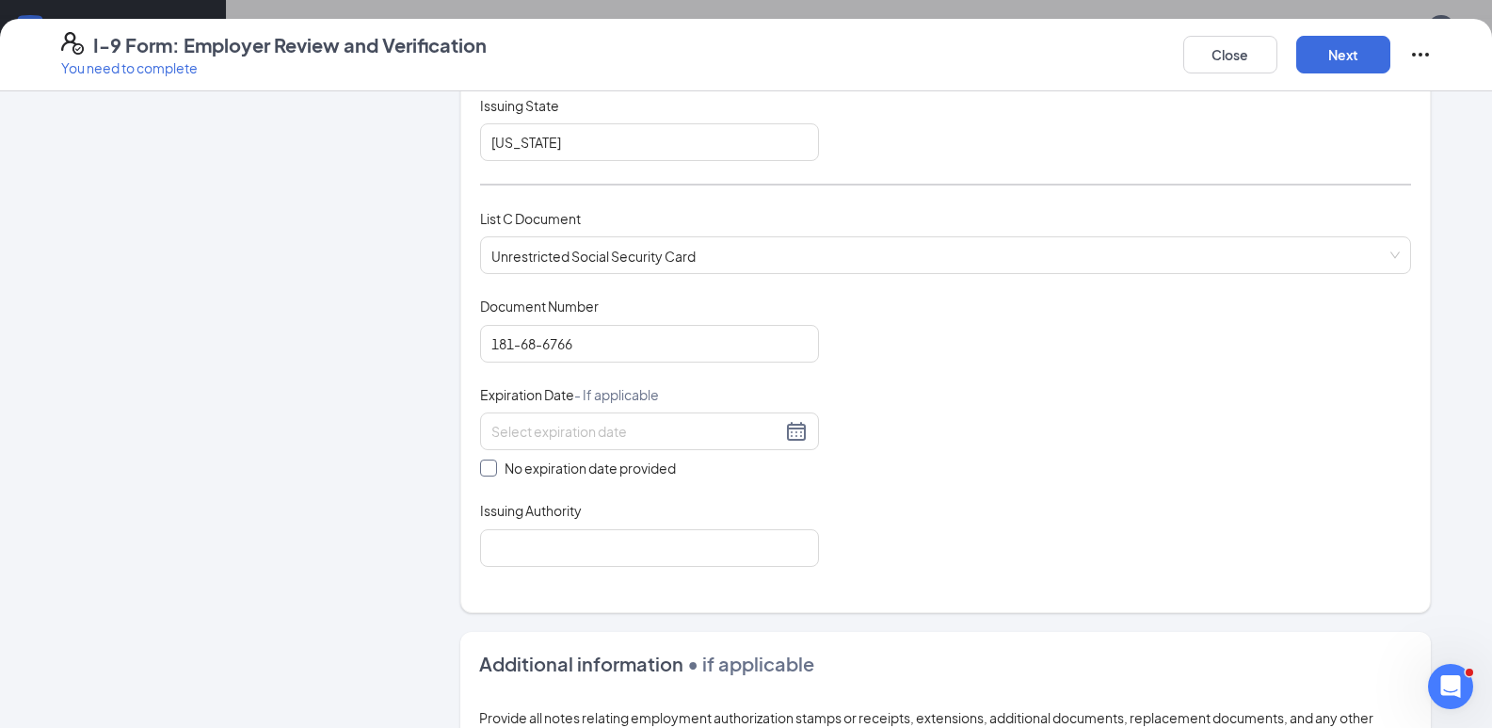
click at [487, 471] on span at bounding box center [488, 467] width 17 height 17
click at [487, 471] on input "No expiration date provided" at bounding box center [486, 465] width 13 height 13
checkbox input "true"
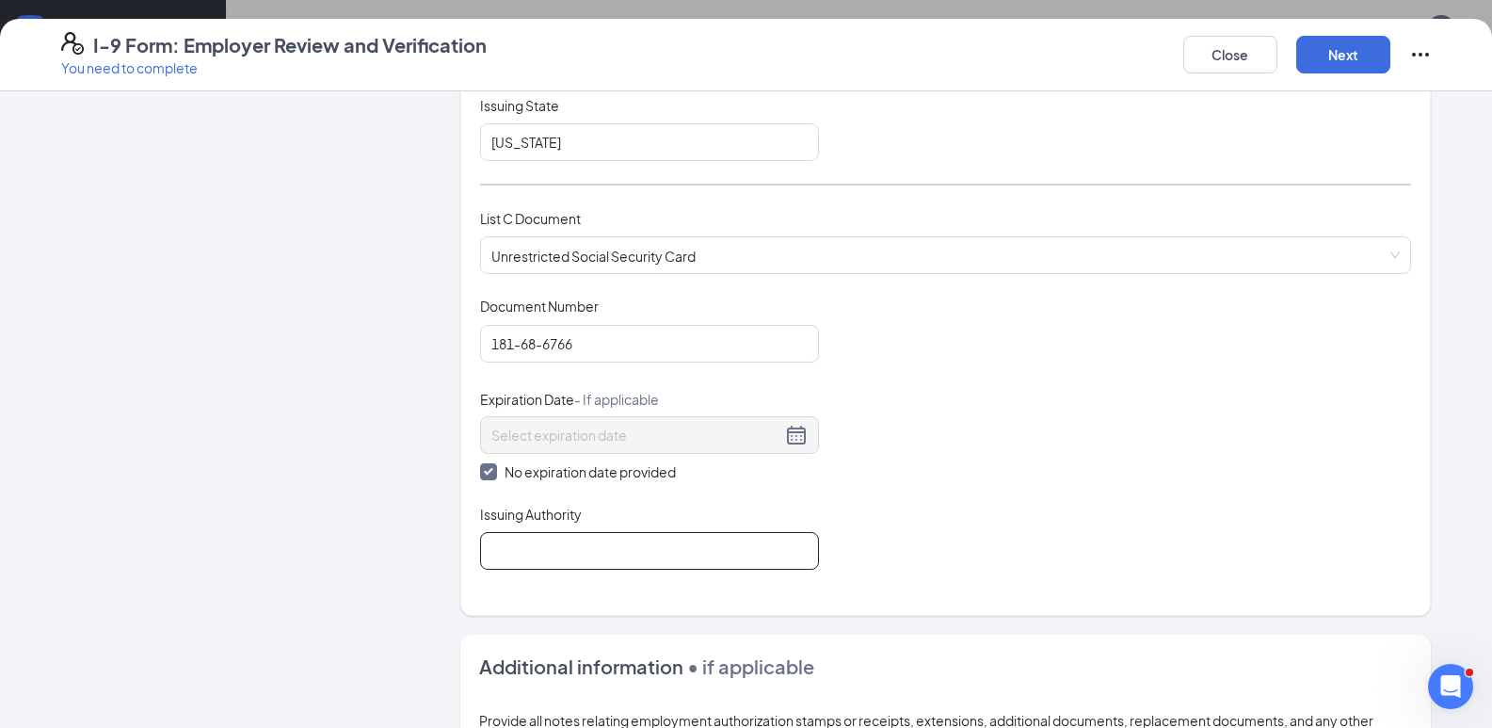
click at [535, 556] on input "Issuing Authority" at bounding box center [649, 551] width 339 height 38
type input "Social Security Admin"
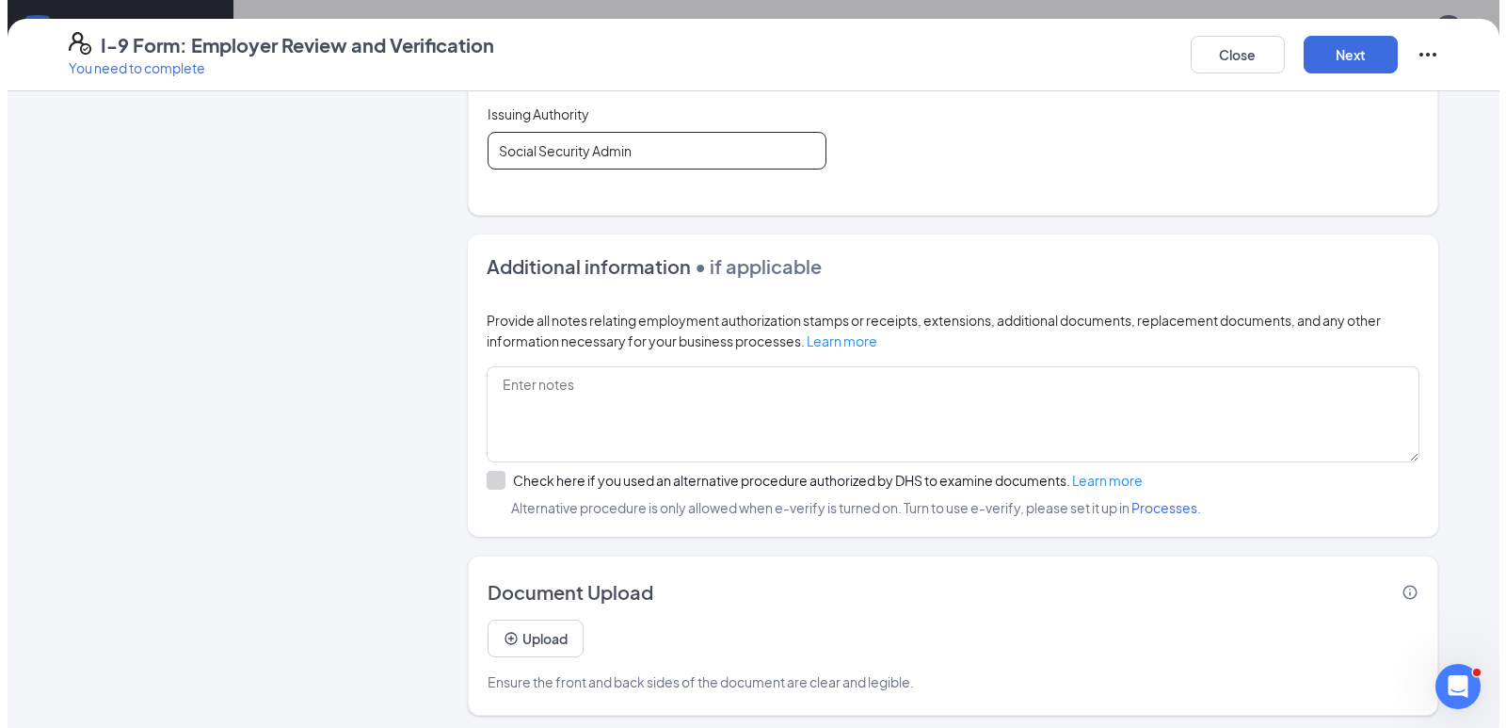
scroll to position [971, 0]
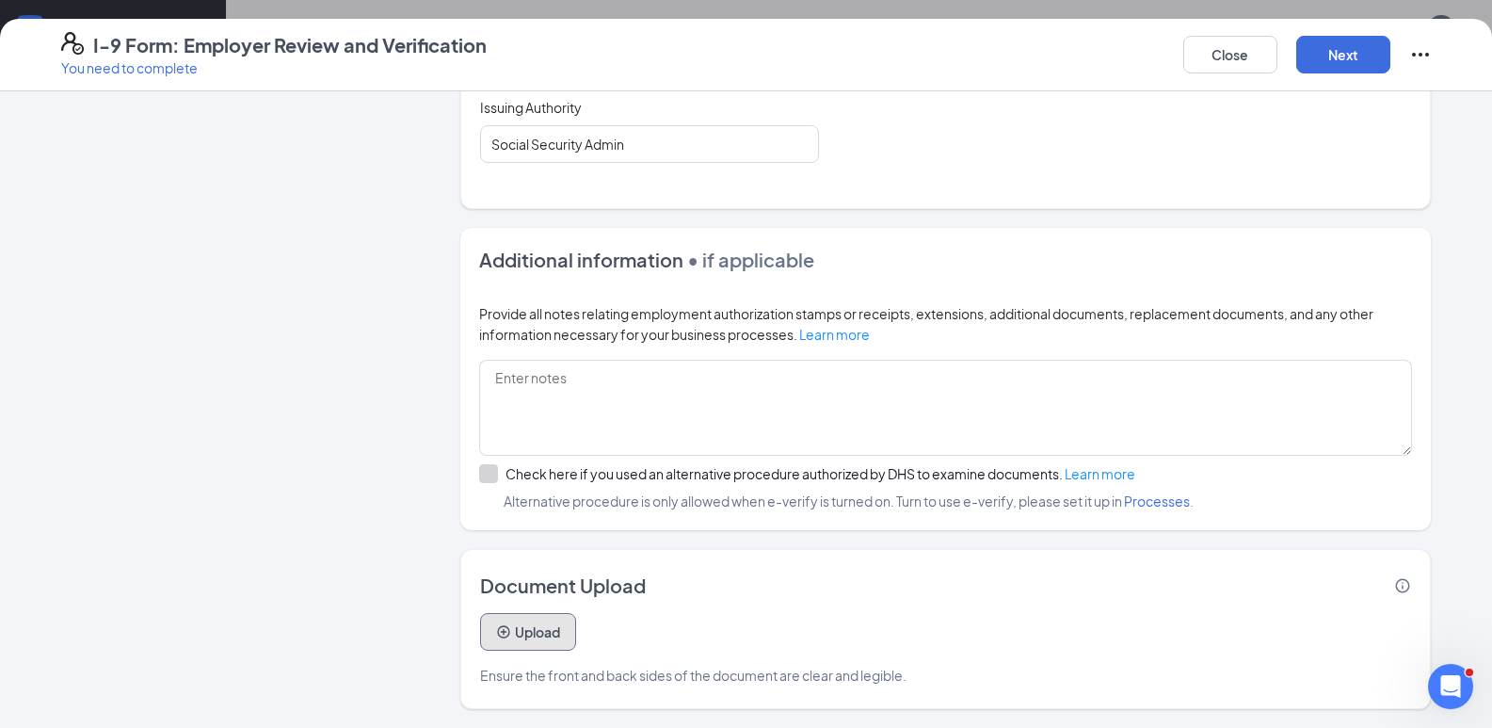
click at [534, 628] on button "Upload" at bounding box center [528, 632] width 96 height 38
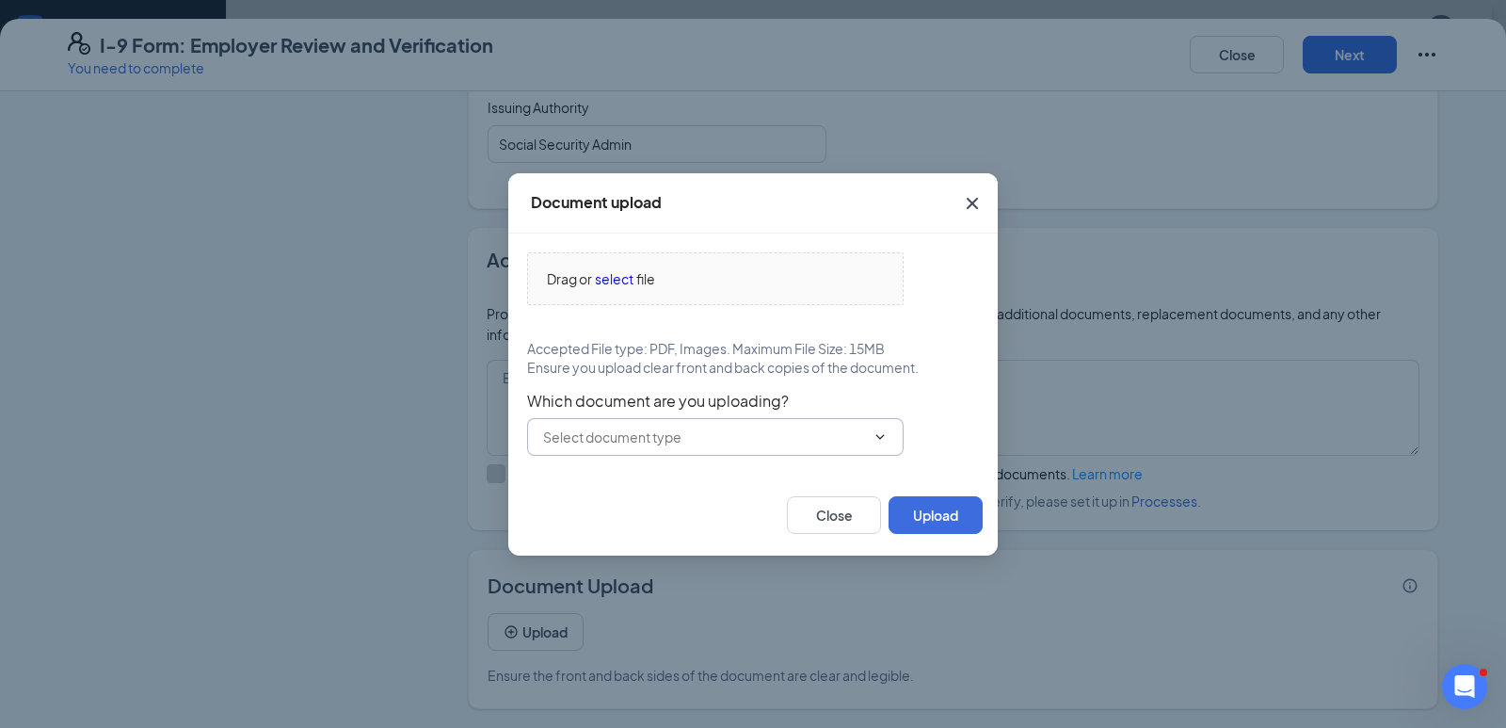
click at [880, 437] on icon "ChevronDown" at bounding box center [880, 436] width 15 height 15
click at [873, 431] on icon "ChevronDown" at bounding box center [880, 436] width 15 height 15
click at [591, 424] on span at bounding box center [715, 437] width 377 height 38
click at [622, 281] on span "select" at bounding box center [614, 278] width 39 height 21
click at [972, 200] on icon "Cross" at bounding box center [972, 203] width 23 height 23
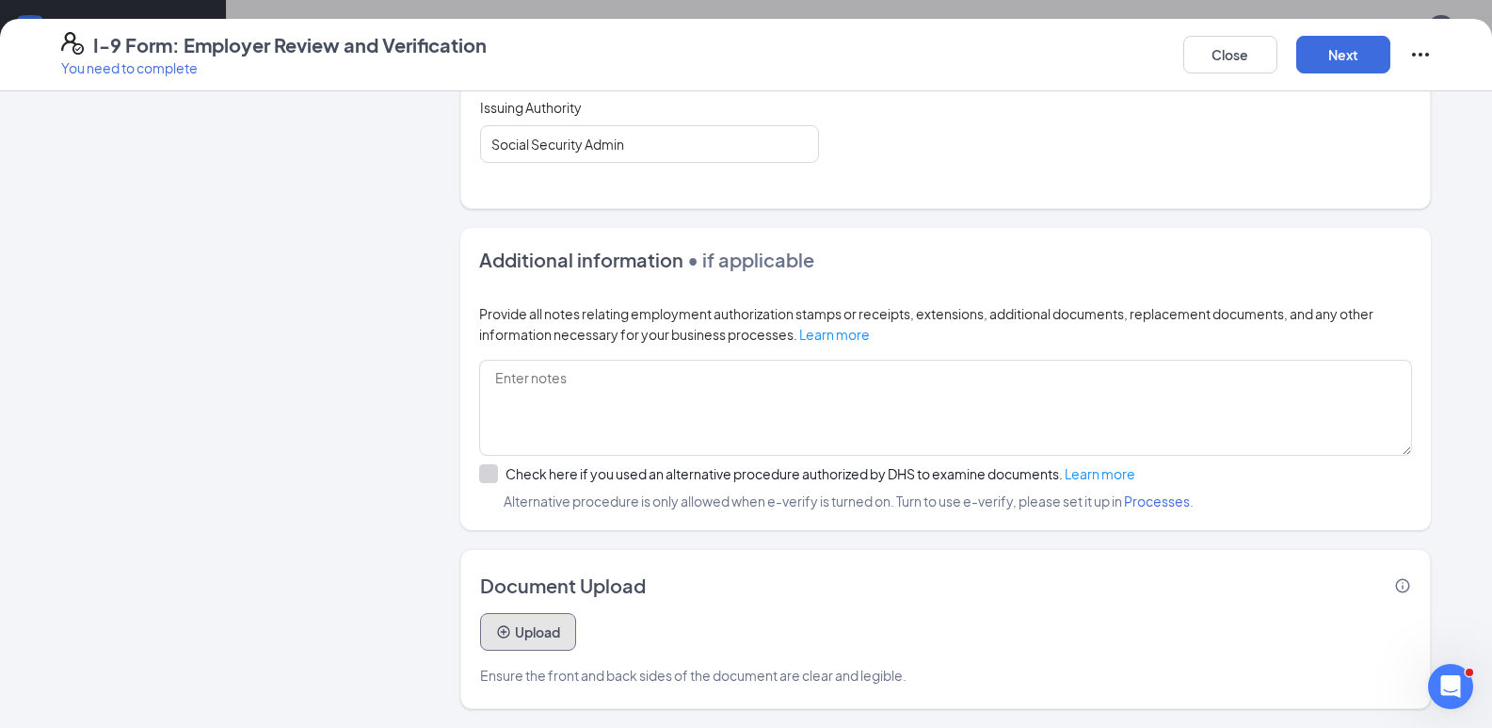
click at [511, 644] on button "Upload" at bounding box center [528, 632] width 96 height 38
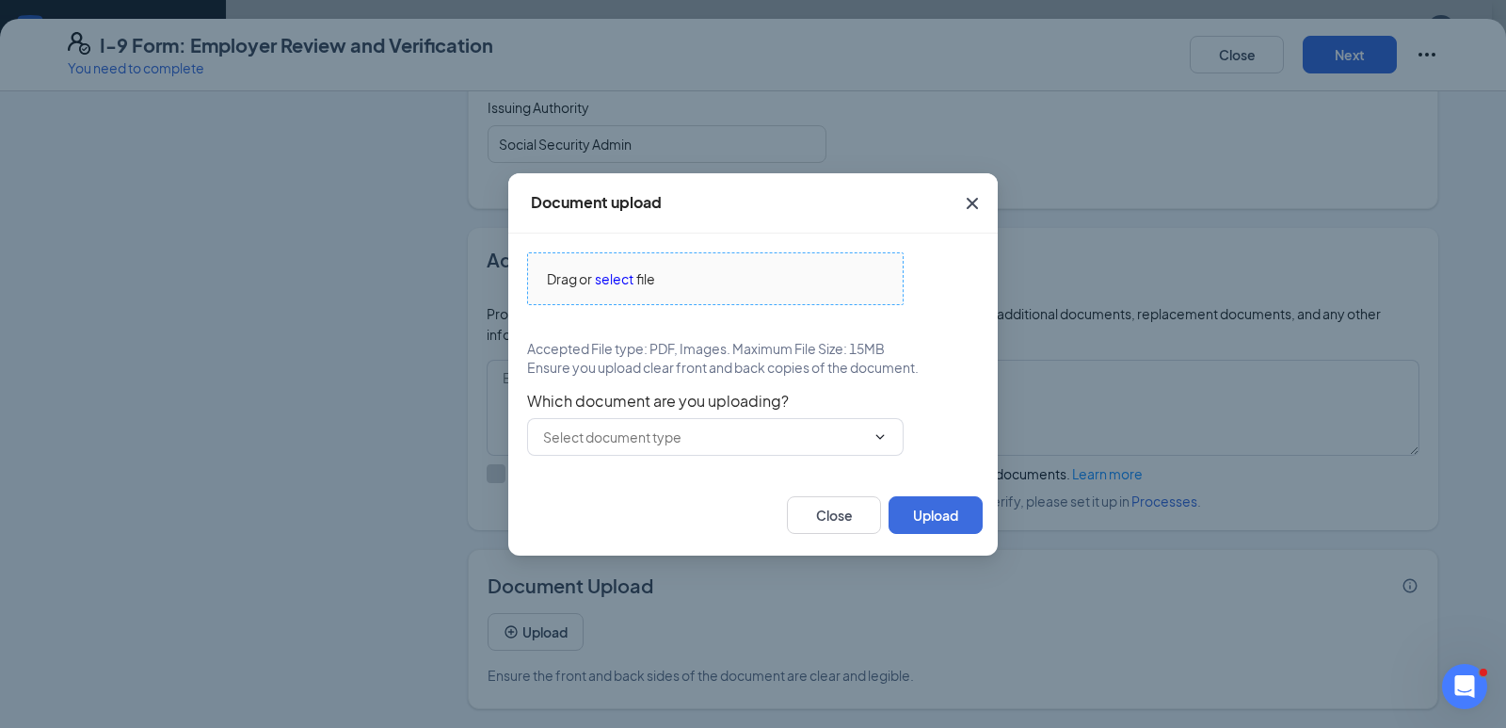
click at [612, 280] on span "select" at bounding box center [614, 278] width 39 height 21
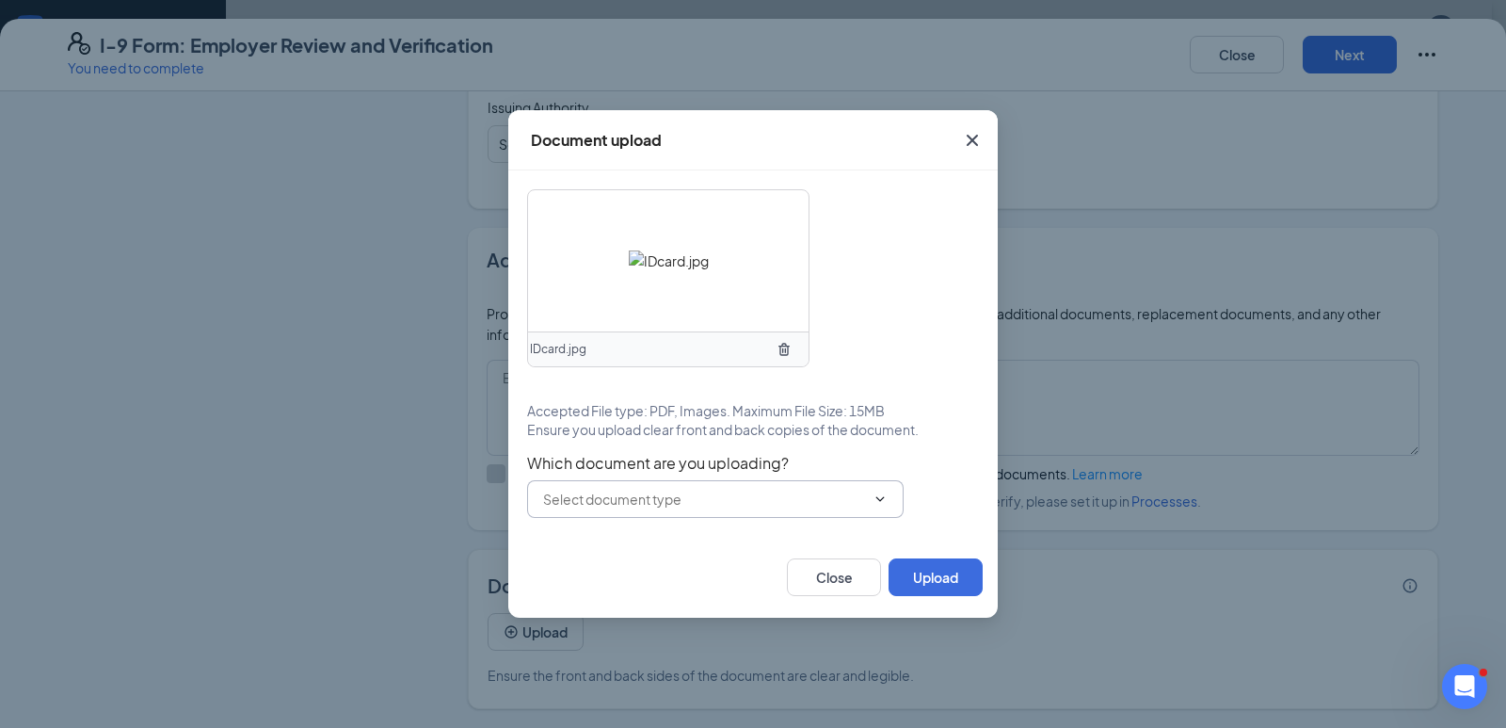
click at [876, 496] on icon "ChevronDown" at bounding box center [880, 498] width 15 height 15
click at [702, 493] on input "text" at bounding box center [704, 499] width 322 height 21
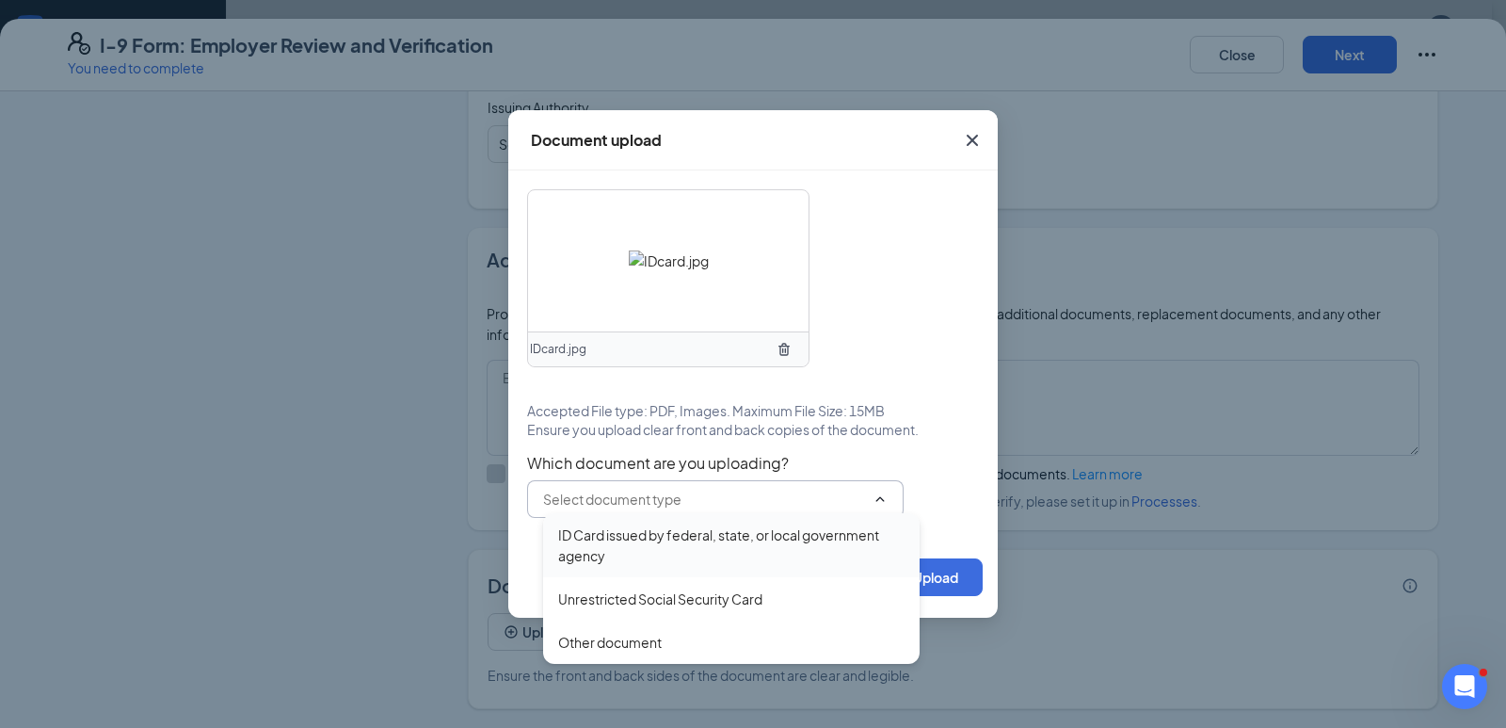
click at [674, 545] on div "ID Card issued by federal, state, or local government agency" at bounding box center [731, 544] width 346 height 41
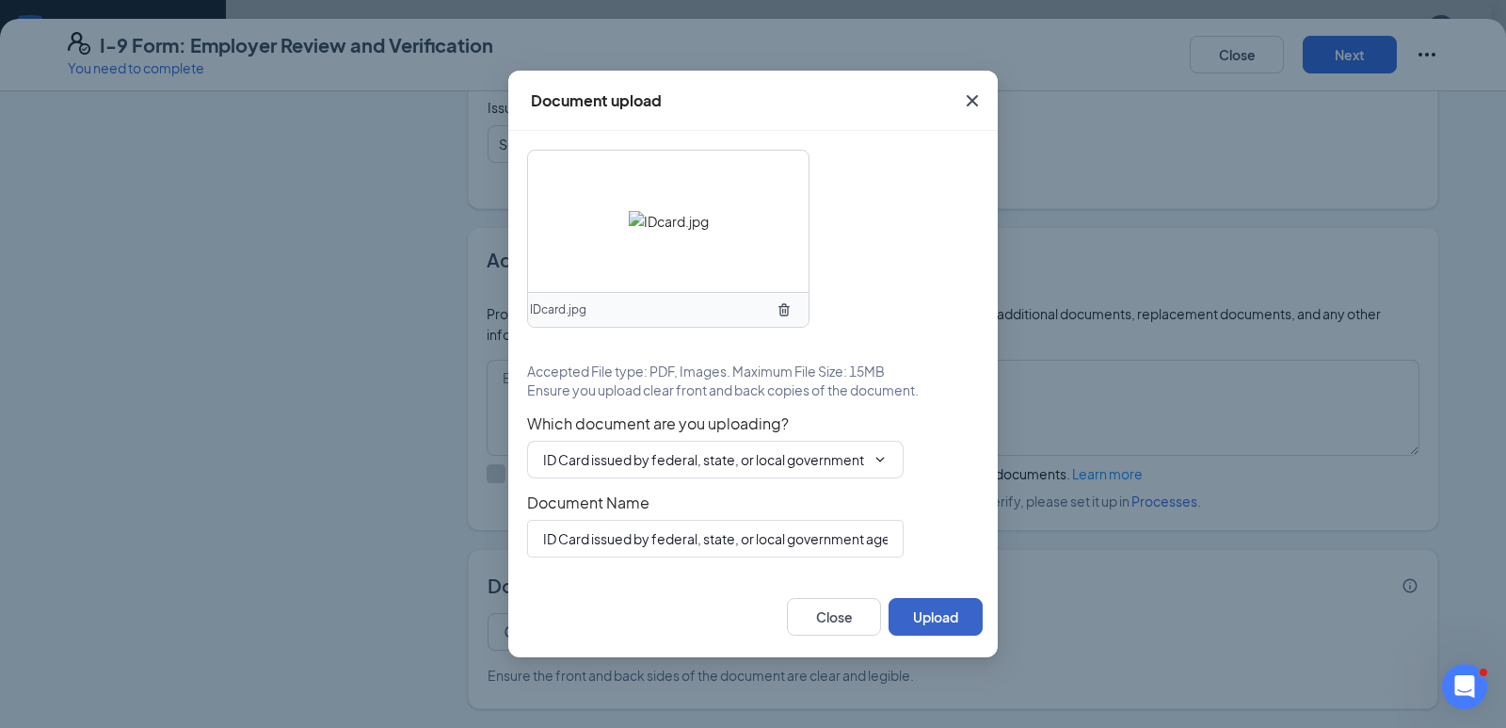
click at [924, 617] on button "Upload" at bounding box center [936, 617] width 94 height 38
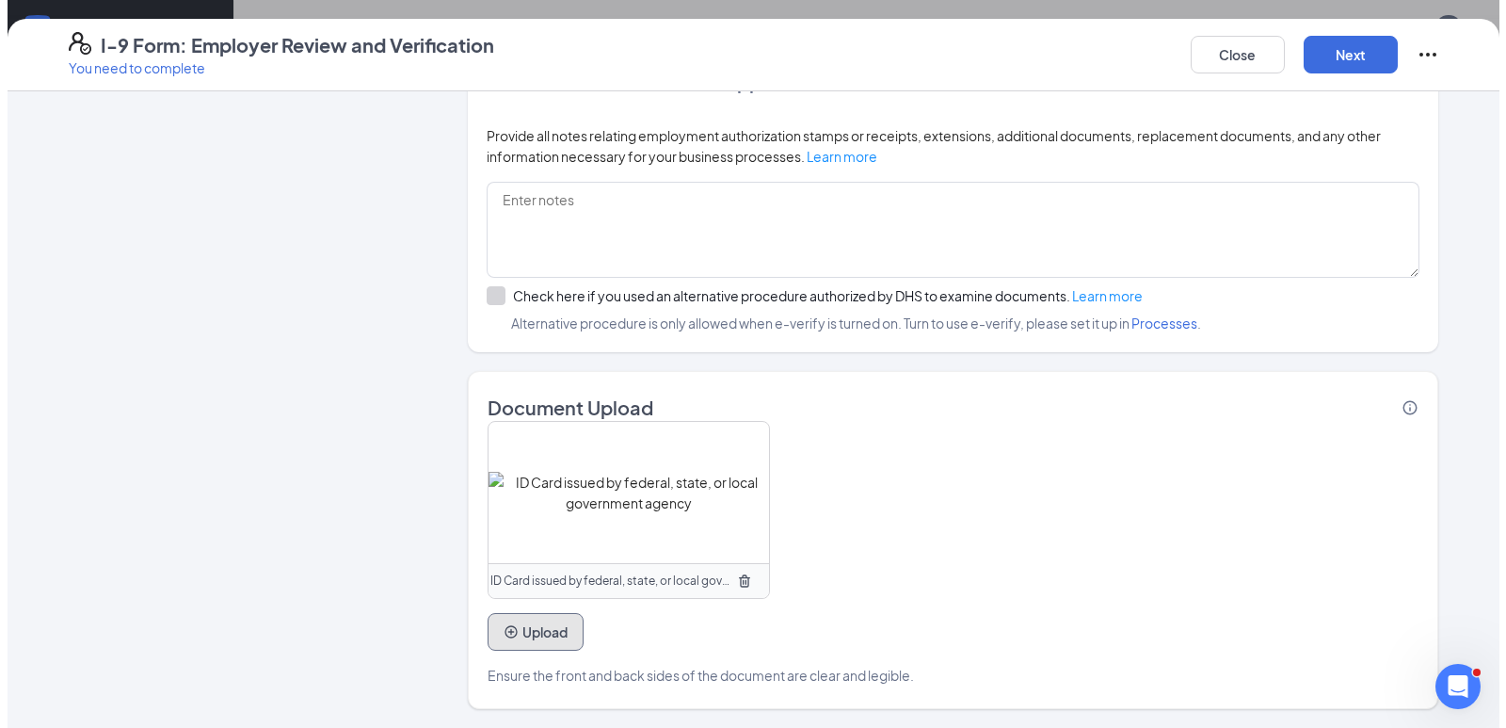
scroll to position [402, 0]
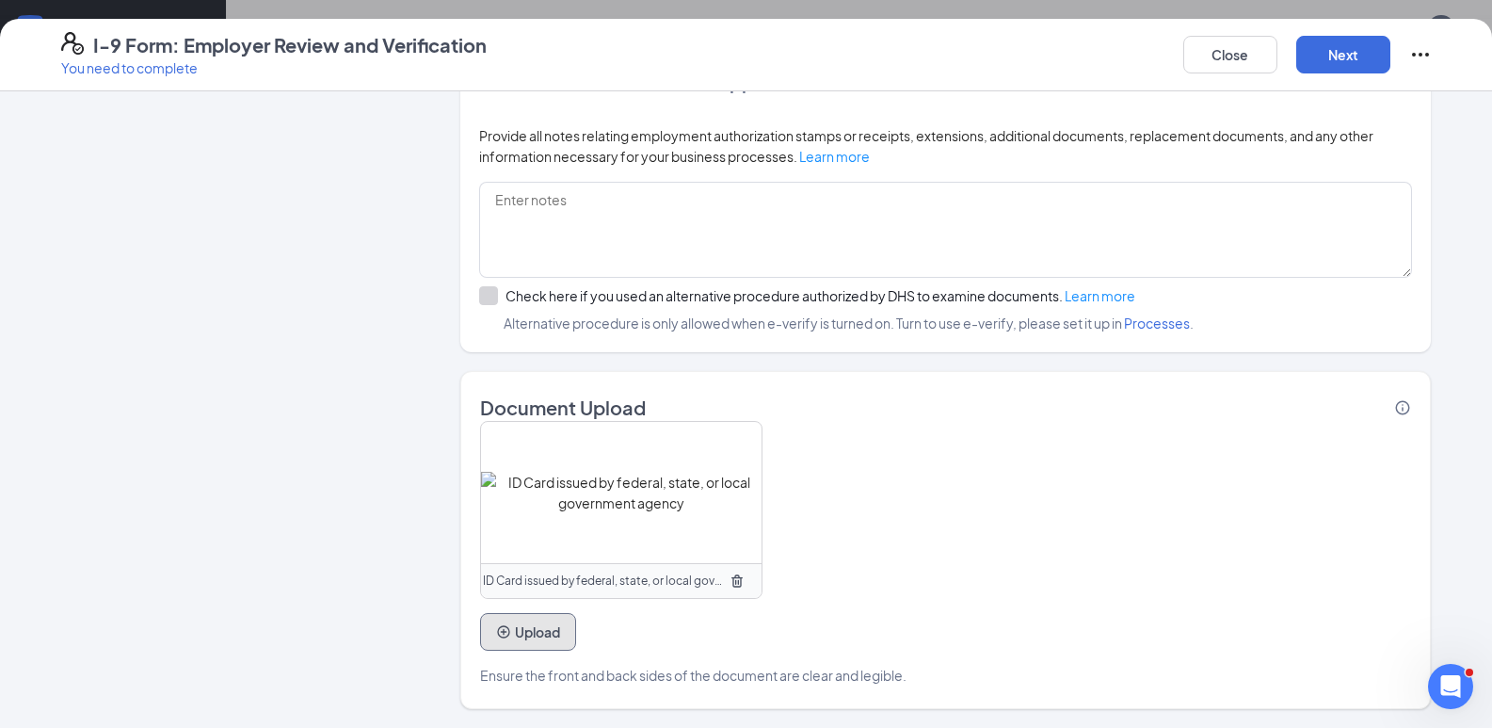
click at [545, 632] on button "Upload" at bounding box center [528, 632] width 96 height 38
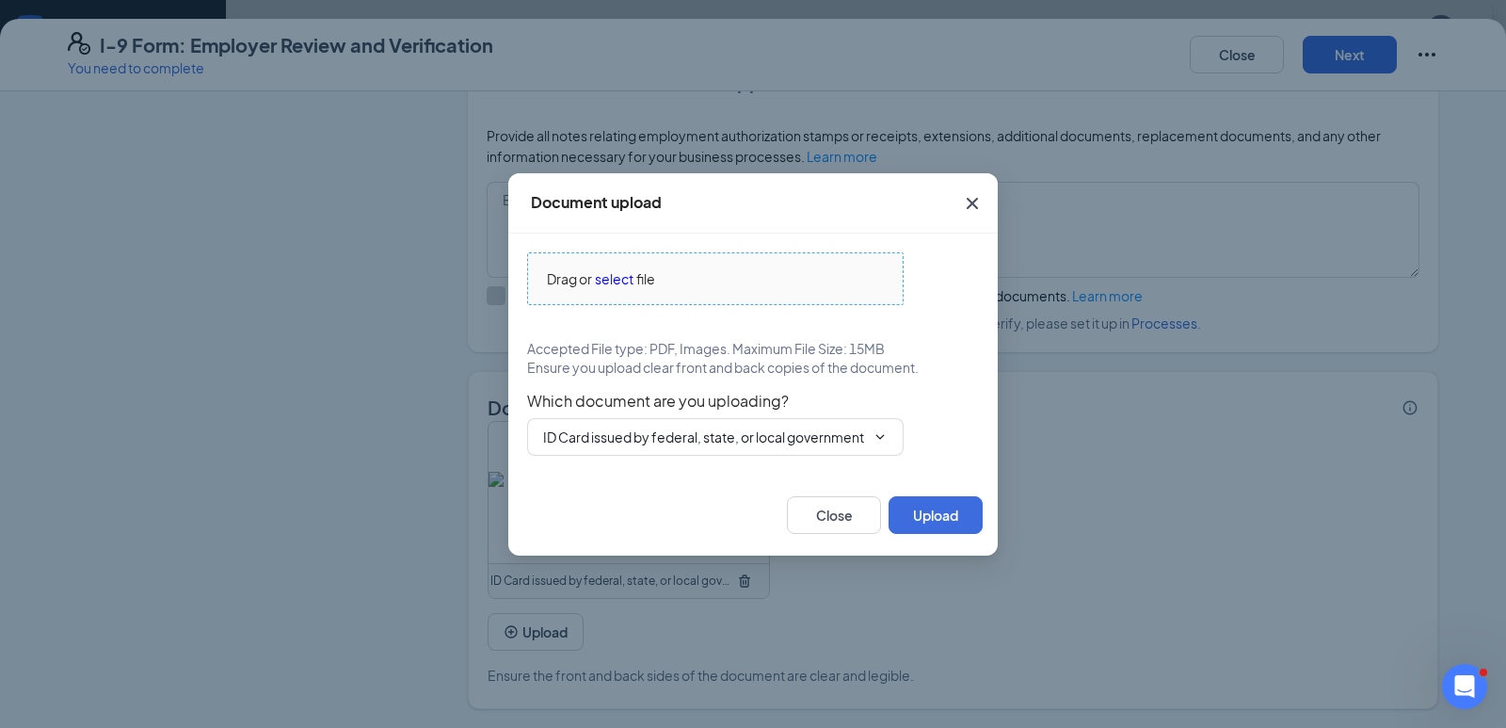
click at [616, 279] on span "select" at bounding box center [614, 278] width 39 height 21
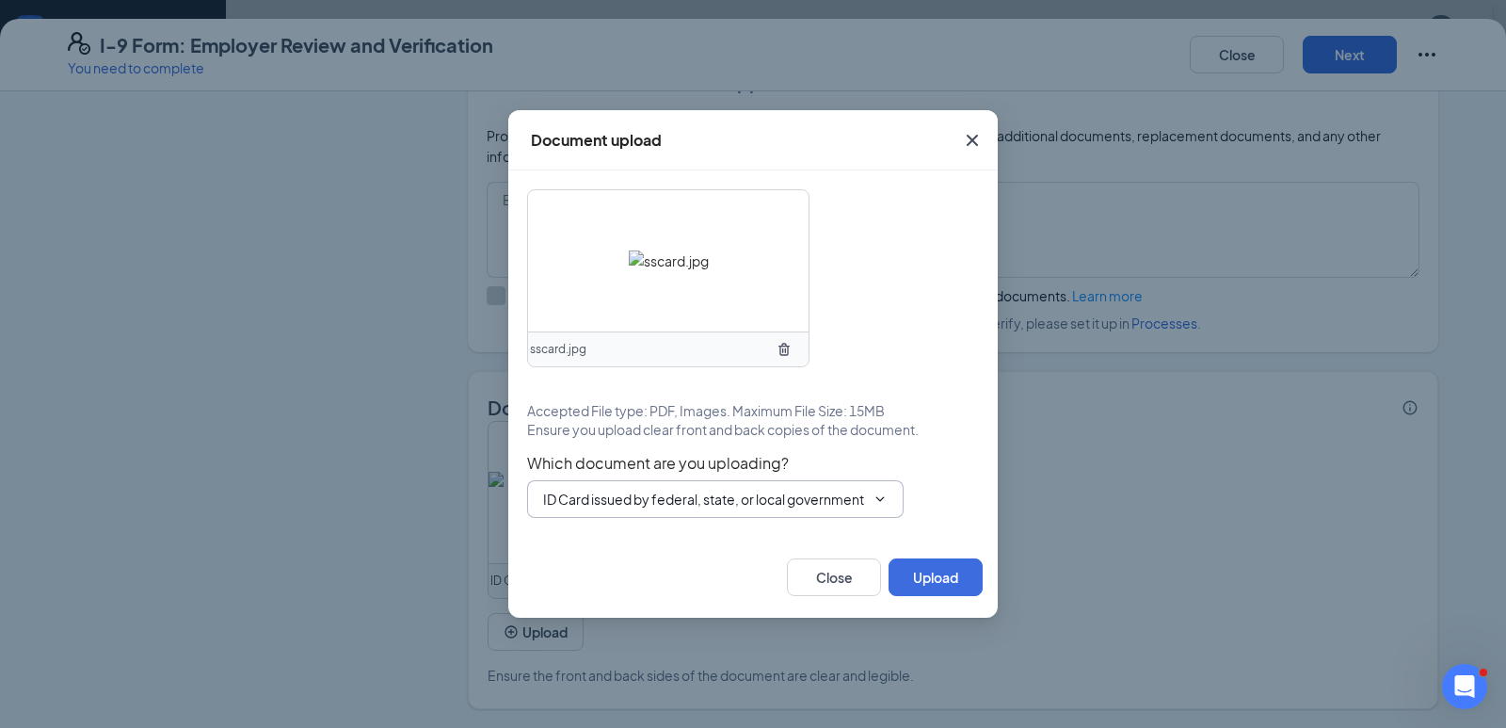
click at [875, 502] on icon "ChevronDown" at bounding box center [880, 498] width 15 height 15
click at [631, 501] on input "ID Card issued by federal, state, or local government agency" at bounding box center [704, 499] width 322 height 21
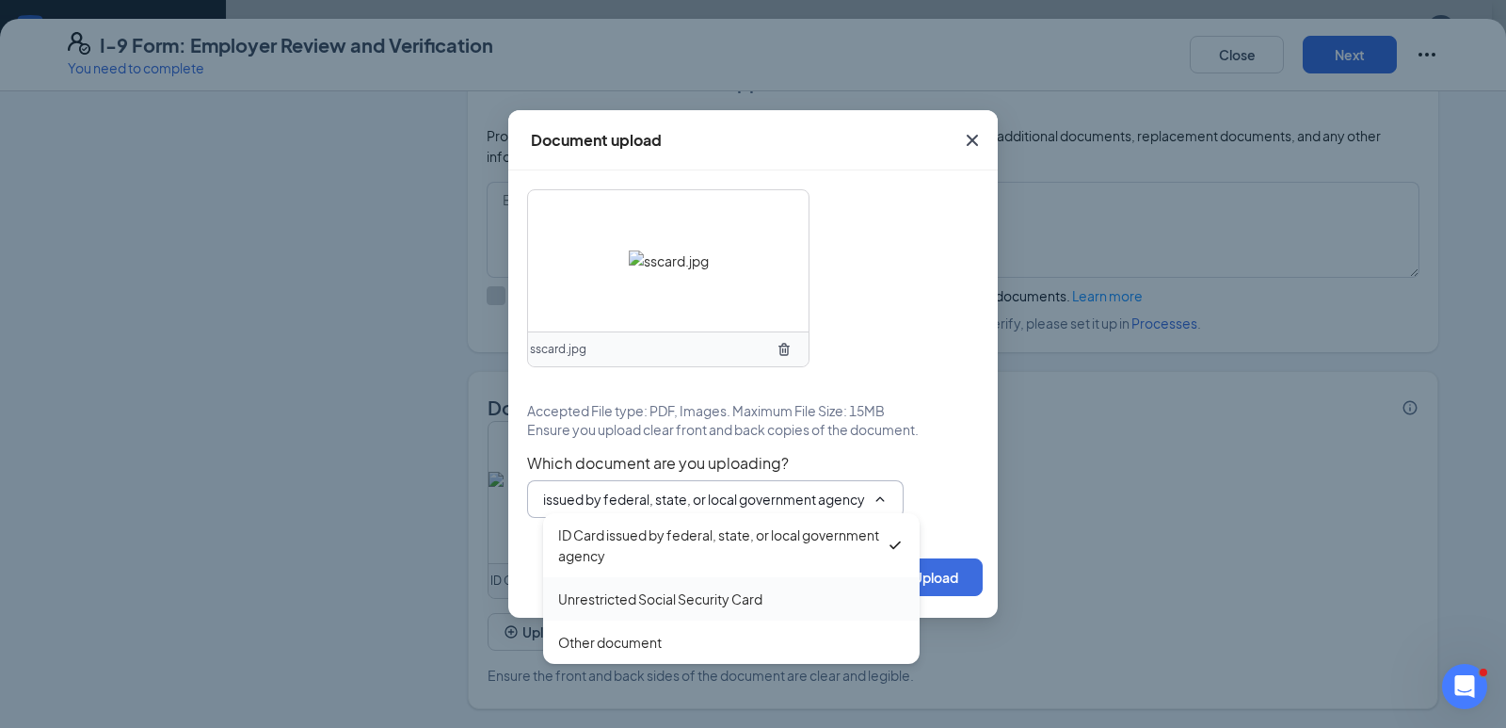
scroll to position [0, 0]
click at [623, 607] on div "Unrestricted Social Security Card" at bounding box center [660, 598] width 204 height 21
type input "Unrestricted Social Security Card"
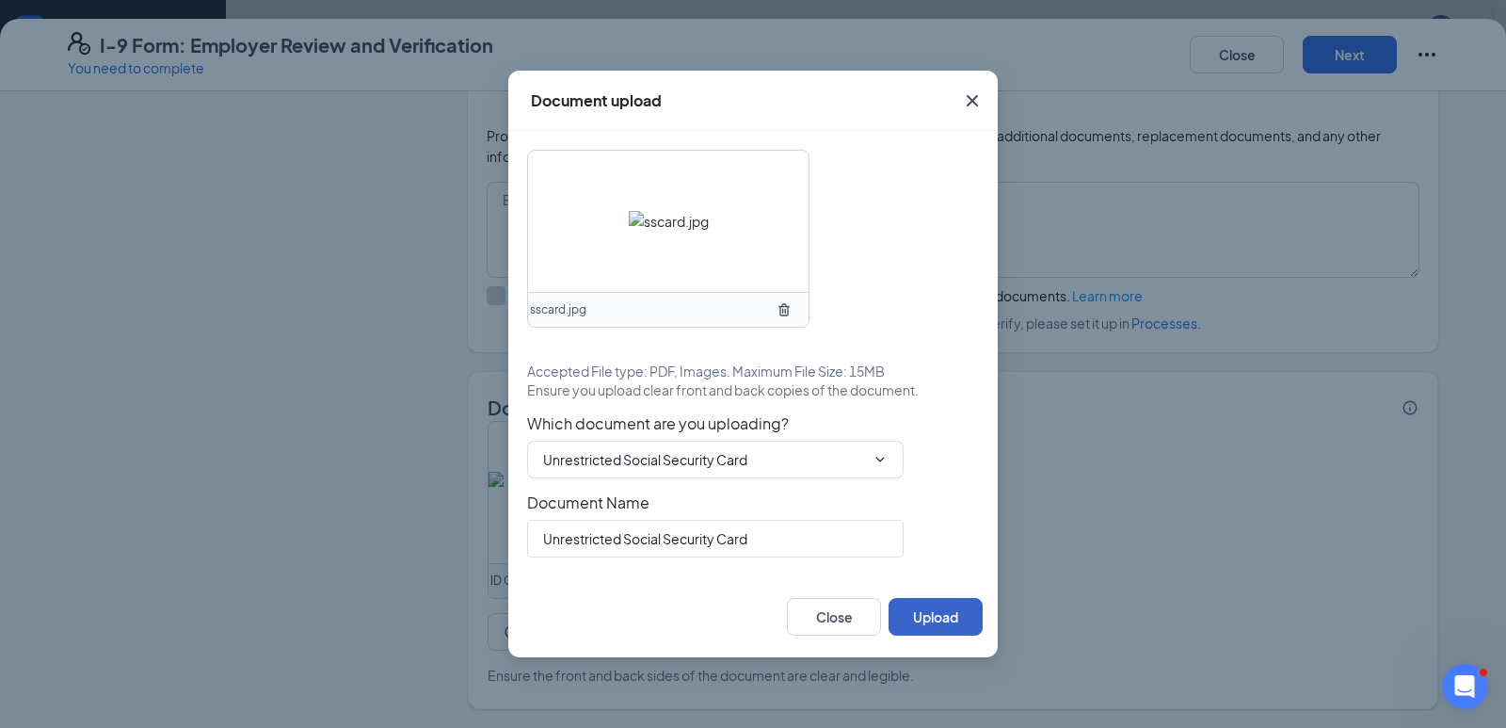
click at [918, 619] on button "Upload" at bounding box center [936, 617] width 94 height 38
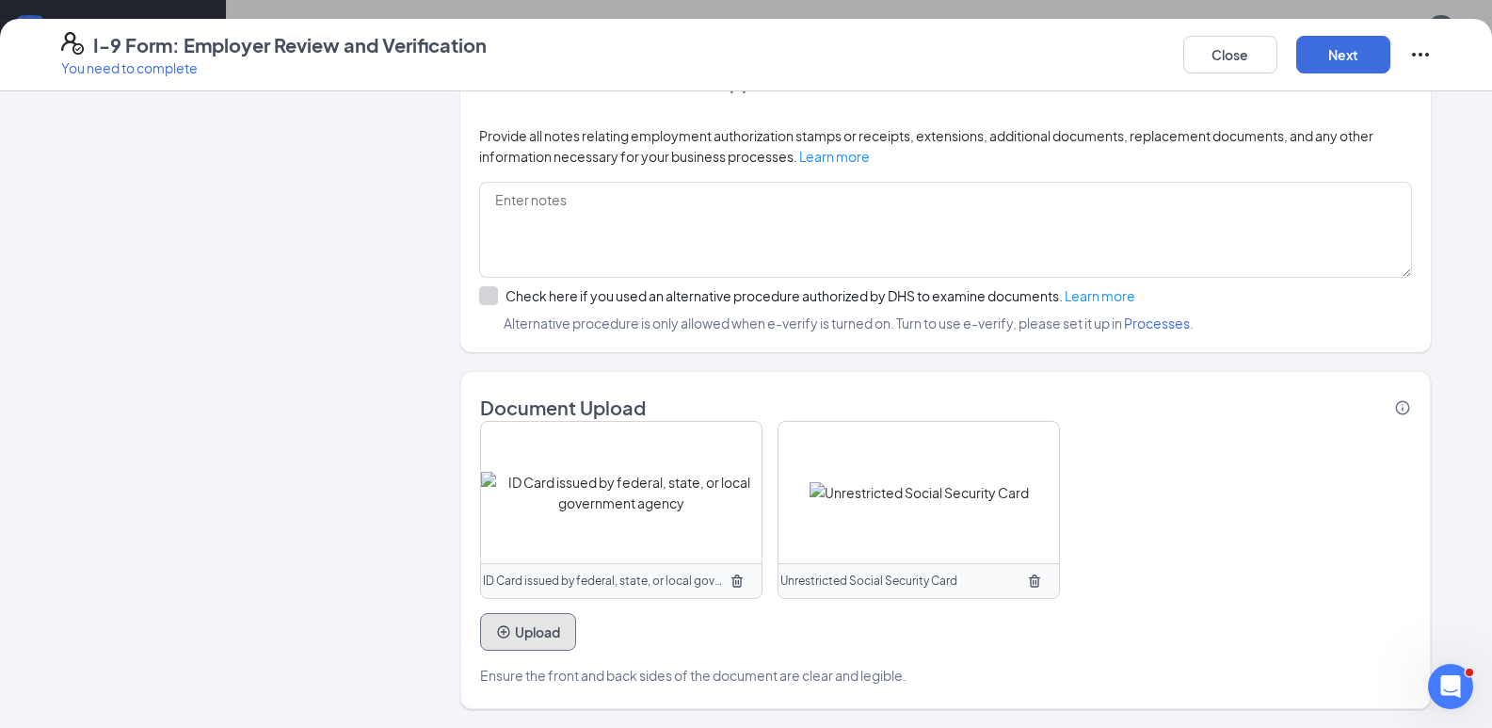
scroll to position [402, 0]
click at [1338, 61] on button "Next" at bounding box center [1343, 55] width 94 height 38
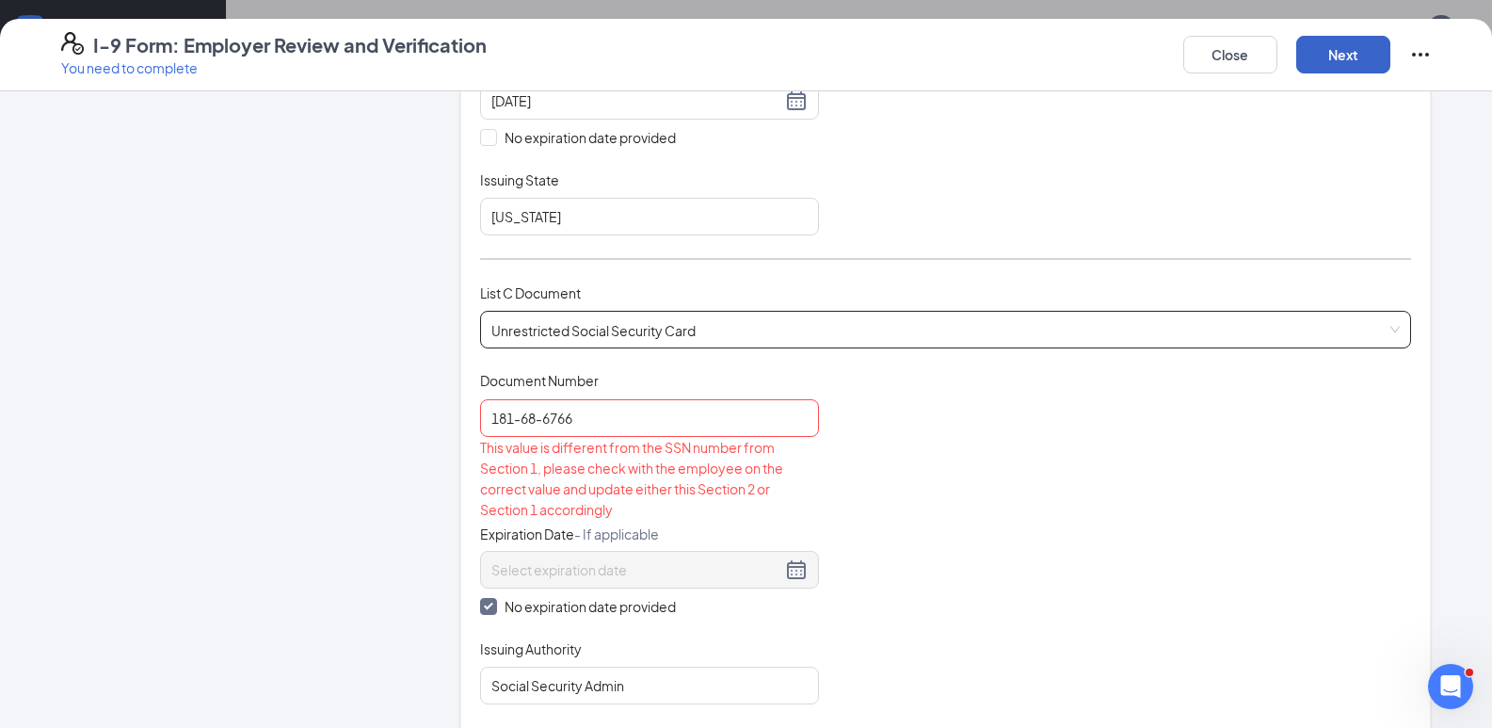
scroll to position [0, 0]
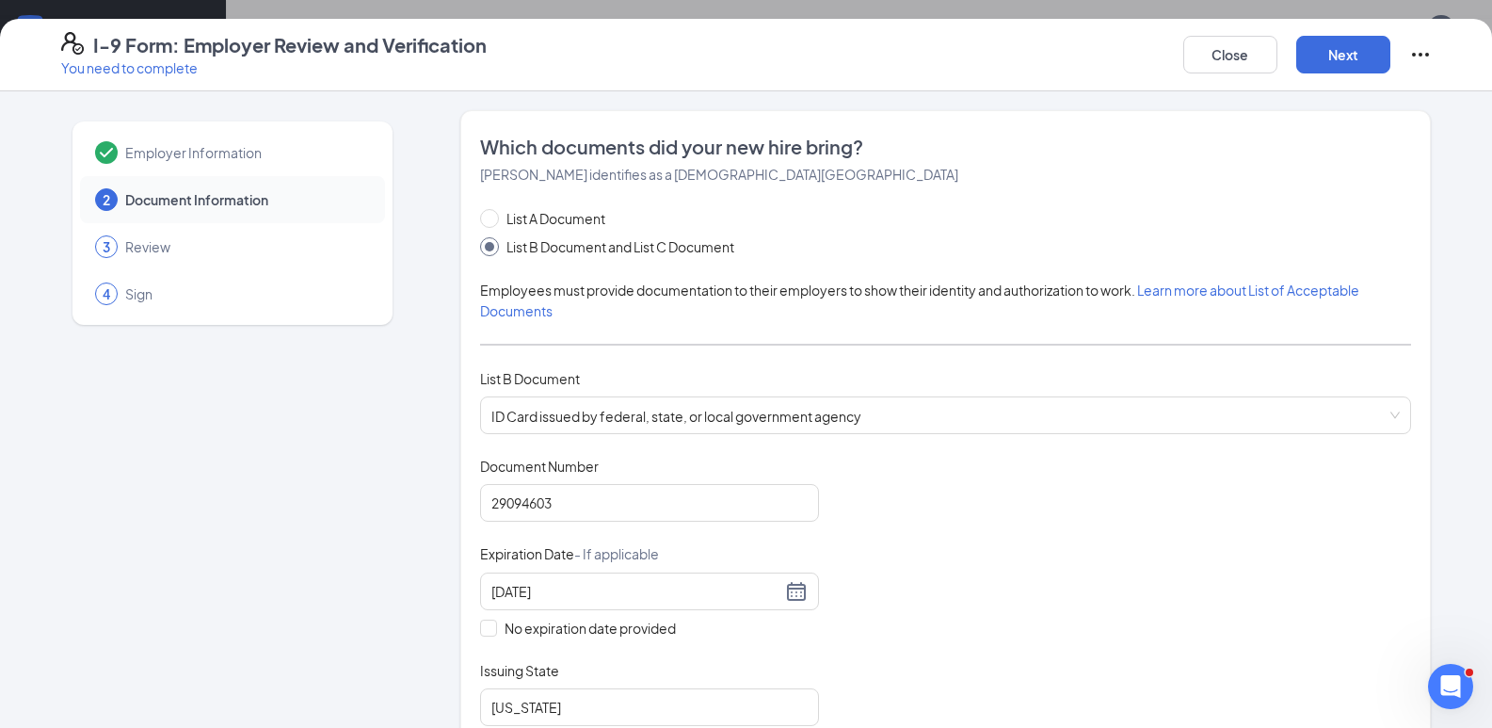
click at [168, 152] on span "Employer Information" at bounding box center [245, 152] width 241 height 19
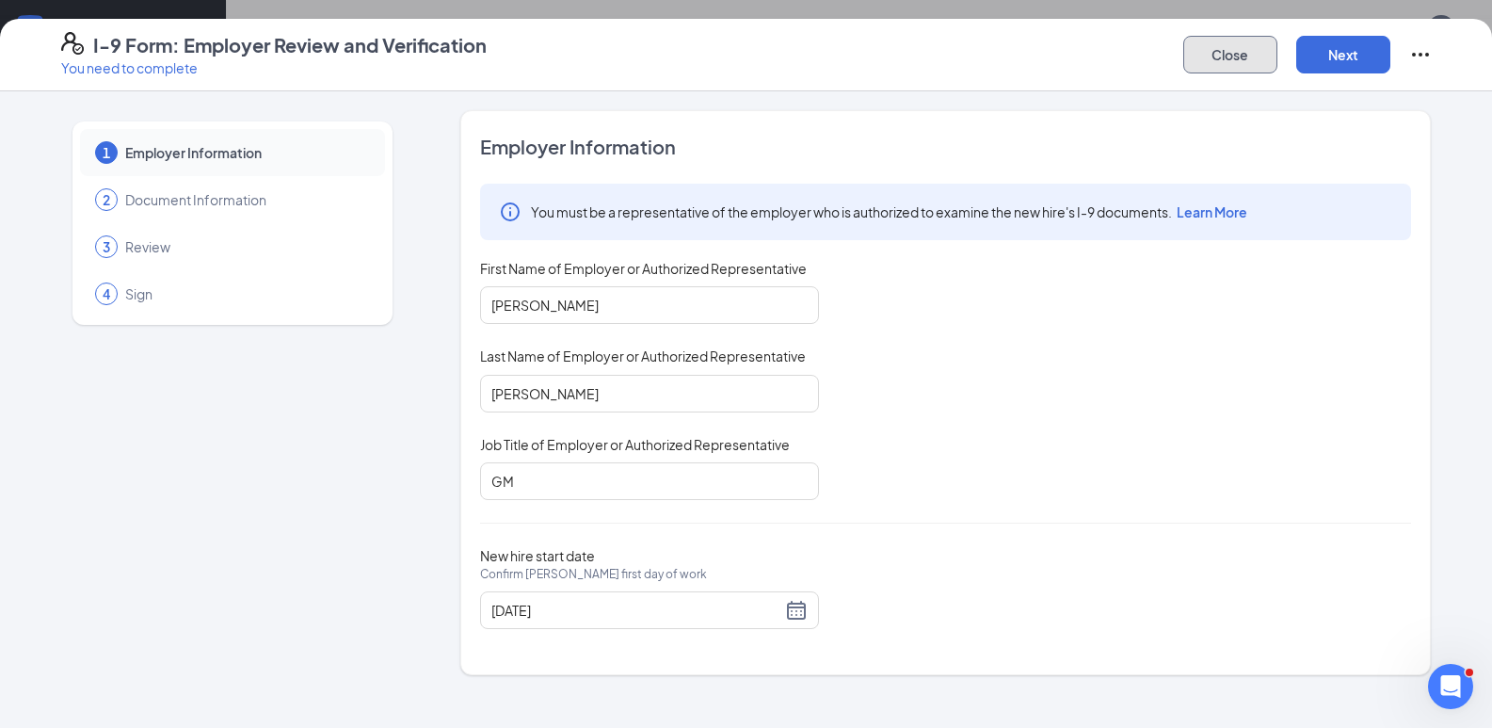
click at [1216, 52] on button "Close" at bounding box center [1230, 55] width 94 height 38
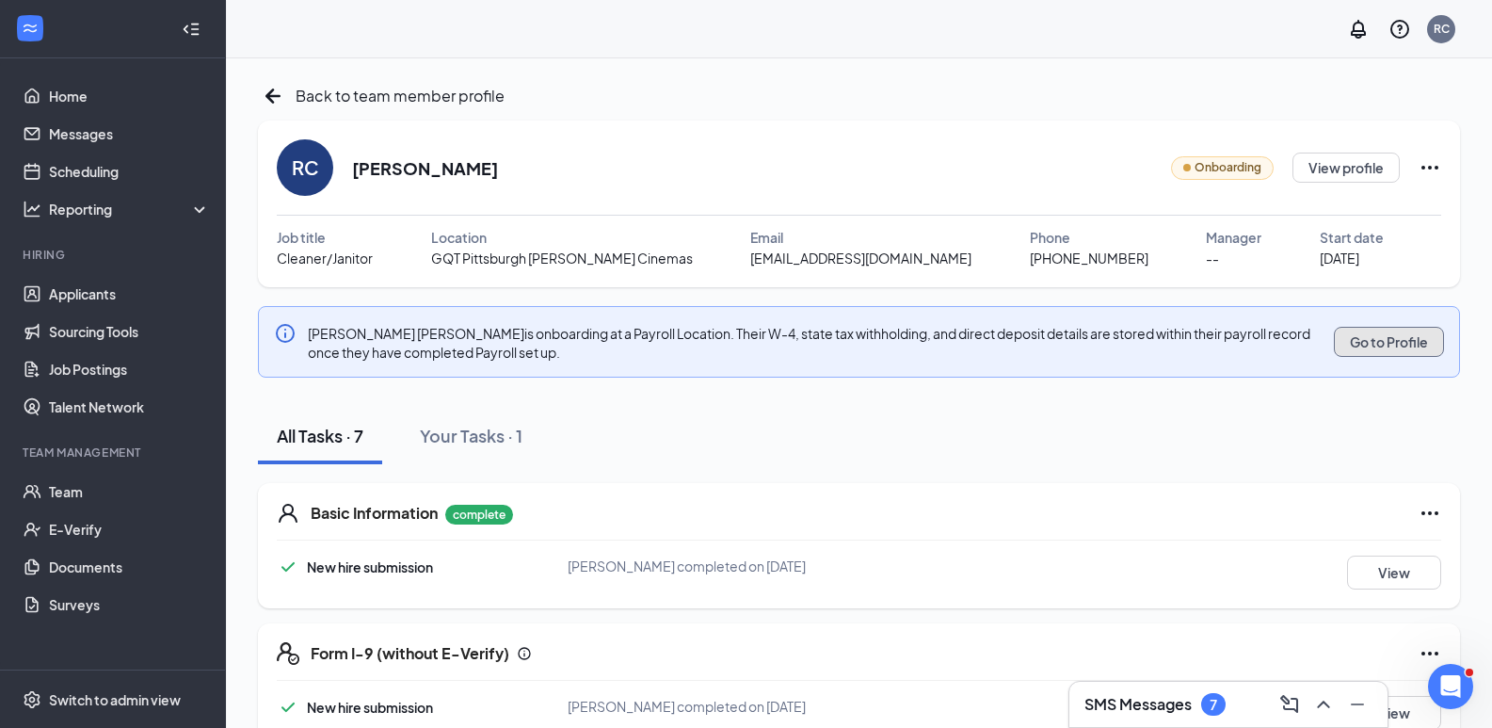
click at [1377, 339] on button "Go to Profile" at bounding box center [1389, 342] width 110 height 30
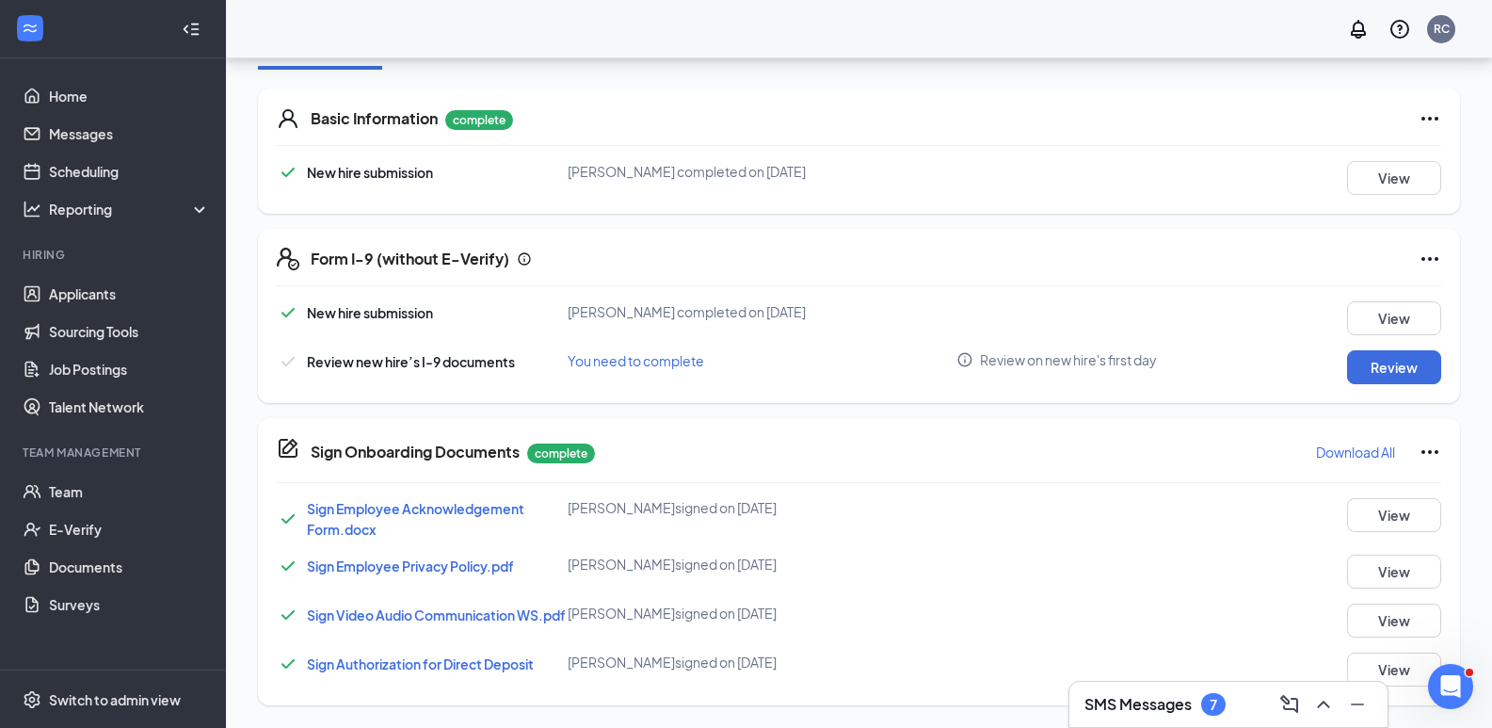
scroll to position [402, 0]
click at [1380, 166] on button "View" at bounding box center [1394, 178] width 94 height 34
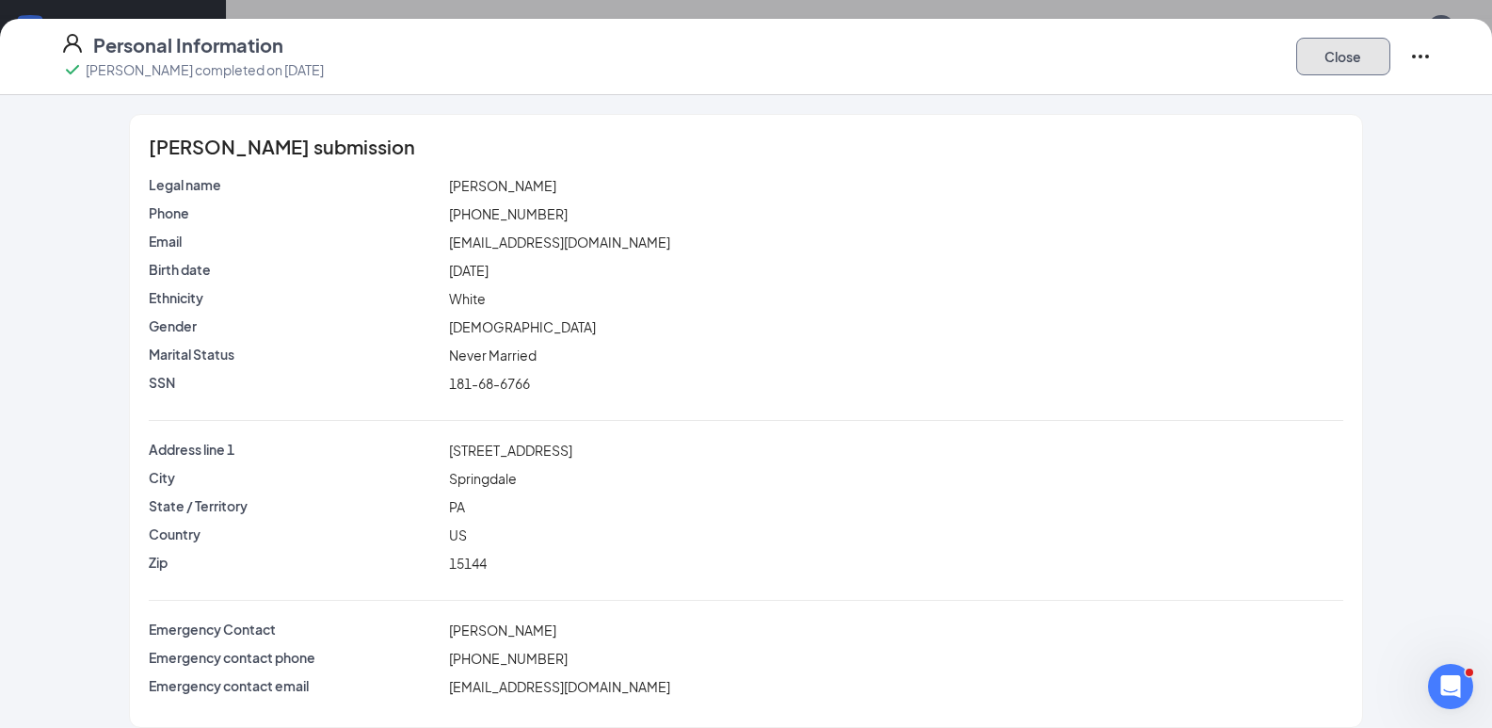
click at [1372, 55] on button "Close" at bounding box center [1343, 57] width 94 height 38
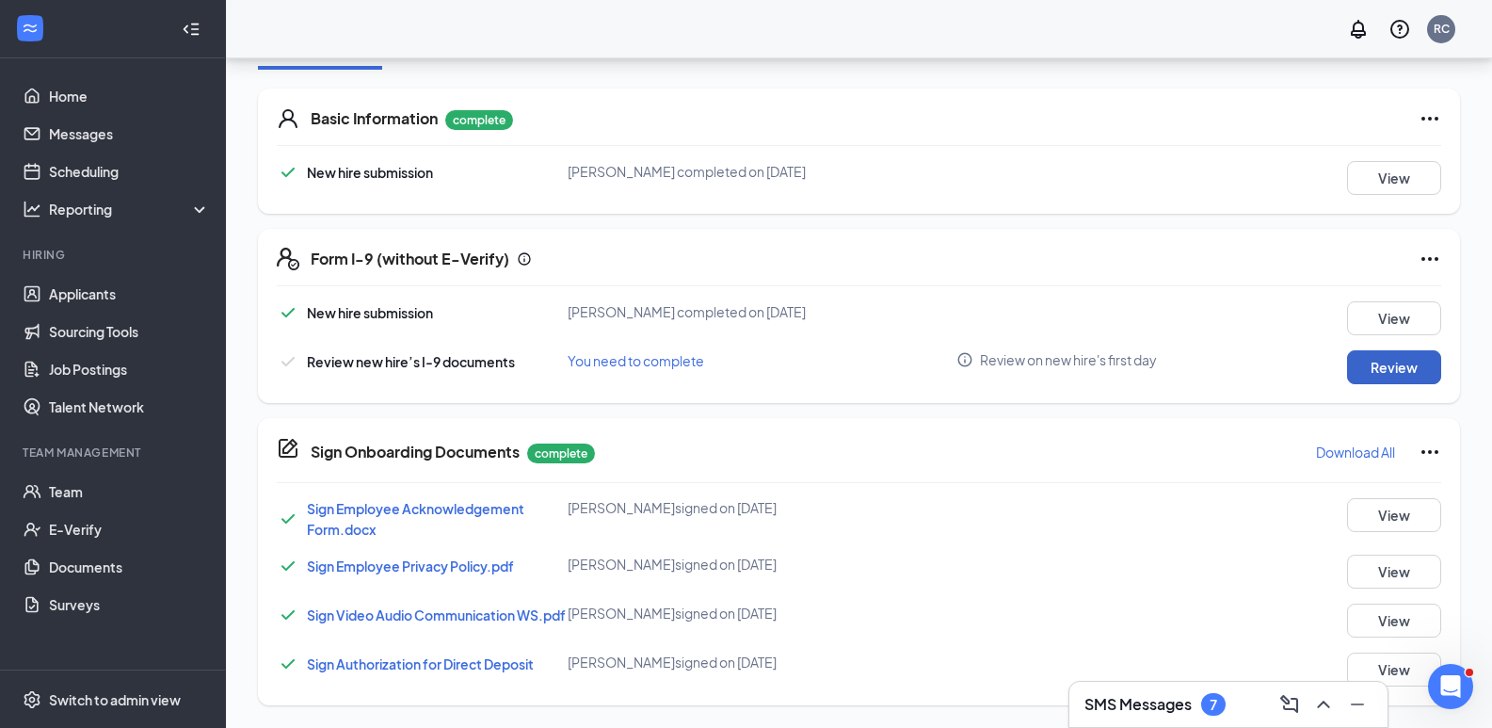
click at [1352, 350] on button "Review" at bounding box center [1394, 367] width 94 height 34
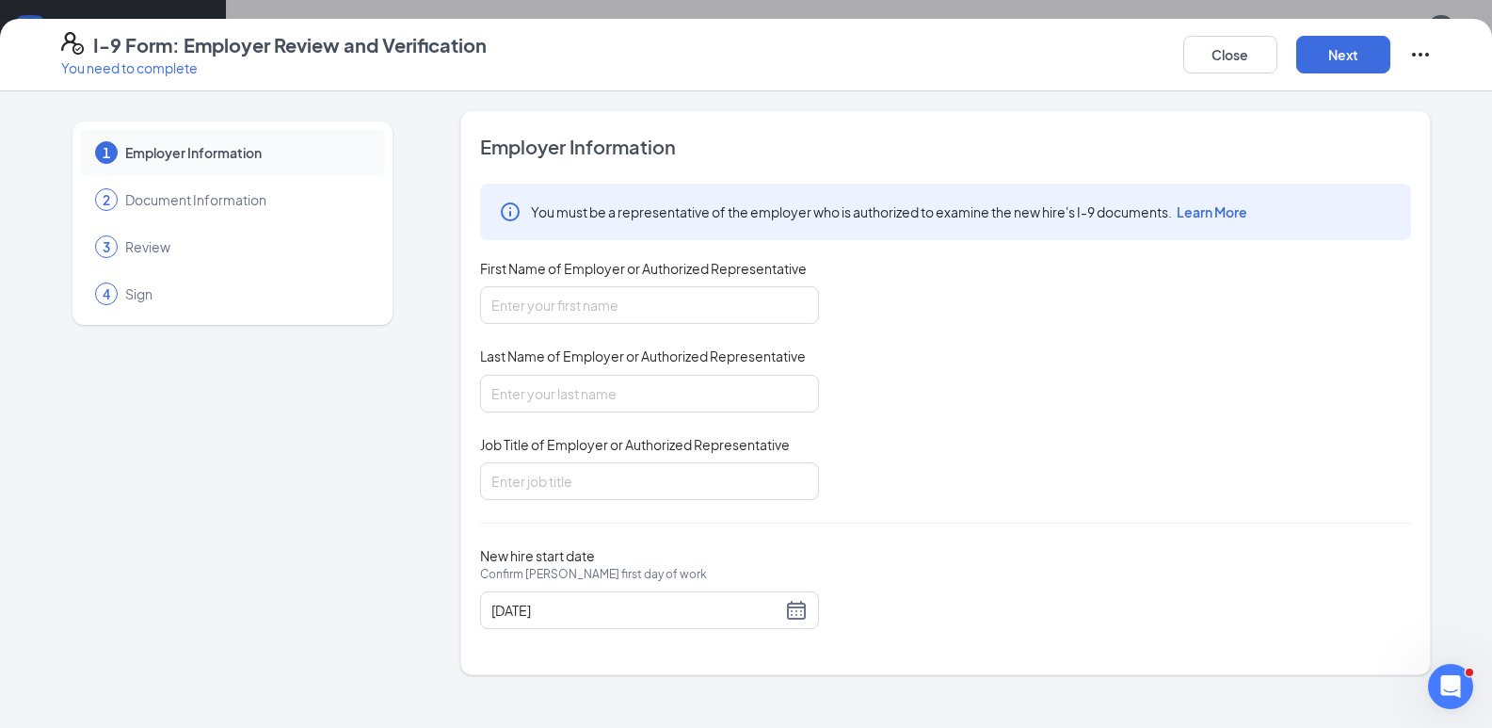
click at [138, 196] on span "Document Information" at bounding box center [245, 199] width 241 height 19
click at [533, 302] on input "First Name of Employer or Authorized Representative" at bounding box center [649, 305] width 339 height 38
type input "[PERSON_NAME]"
click at [545, 383] on input "Last Name of Employer or Authorized Representative" at bounding box center [649, 394] width 339 height 38
type input "[PERSON_NAME]"
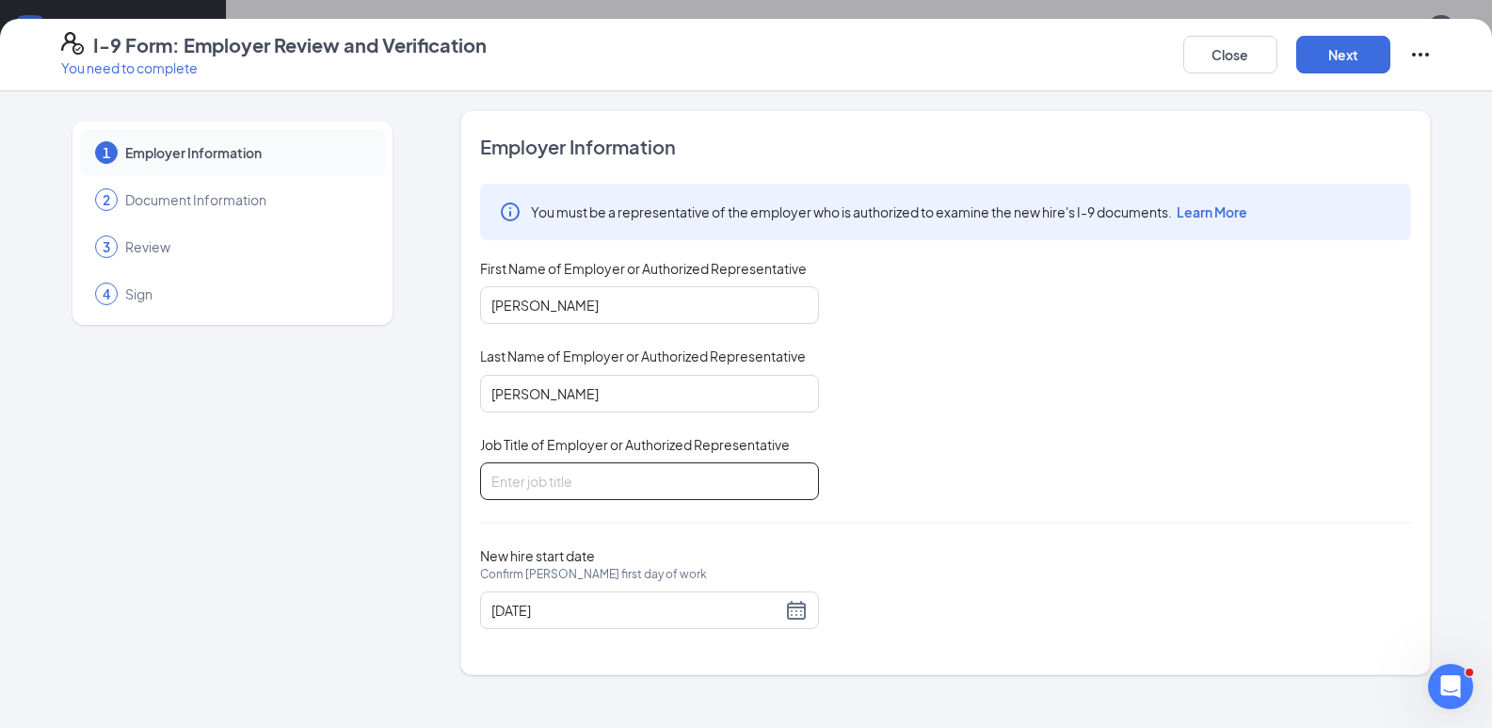
click at [547, 485] on input "Job Title of Employer or Authorized Representative" at bounding box center [649, 481] width 339 height 38
type input "GM"
click at [1348, 48] on button "Next" at bounding box center [1343, 55] width 94 height 38
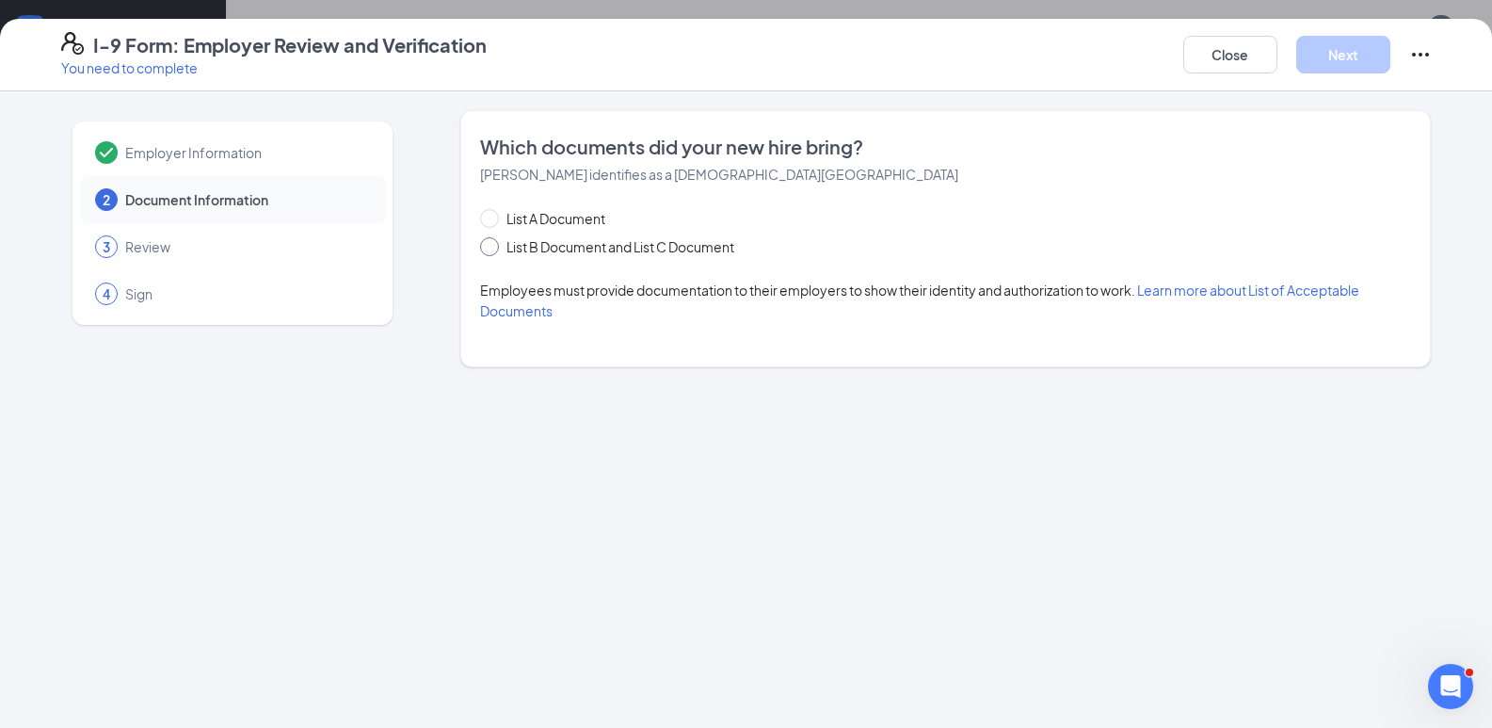
click at [494, 246] on span at bounding box center [489, 246] width 19 height 19
click at [493, 246] on input "List B Document and List C Document" at bounding box center [486, 243] width 13 height 13
radio input "true"
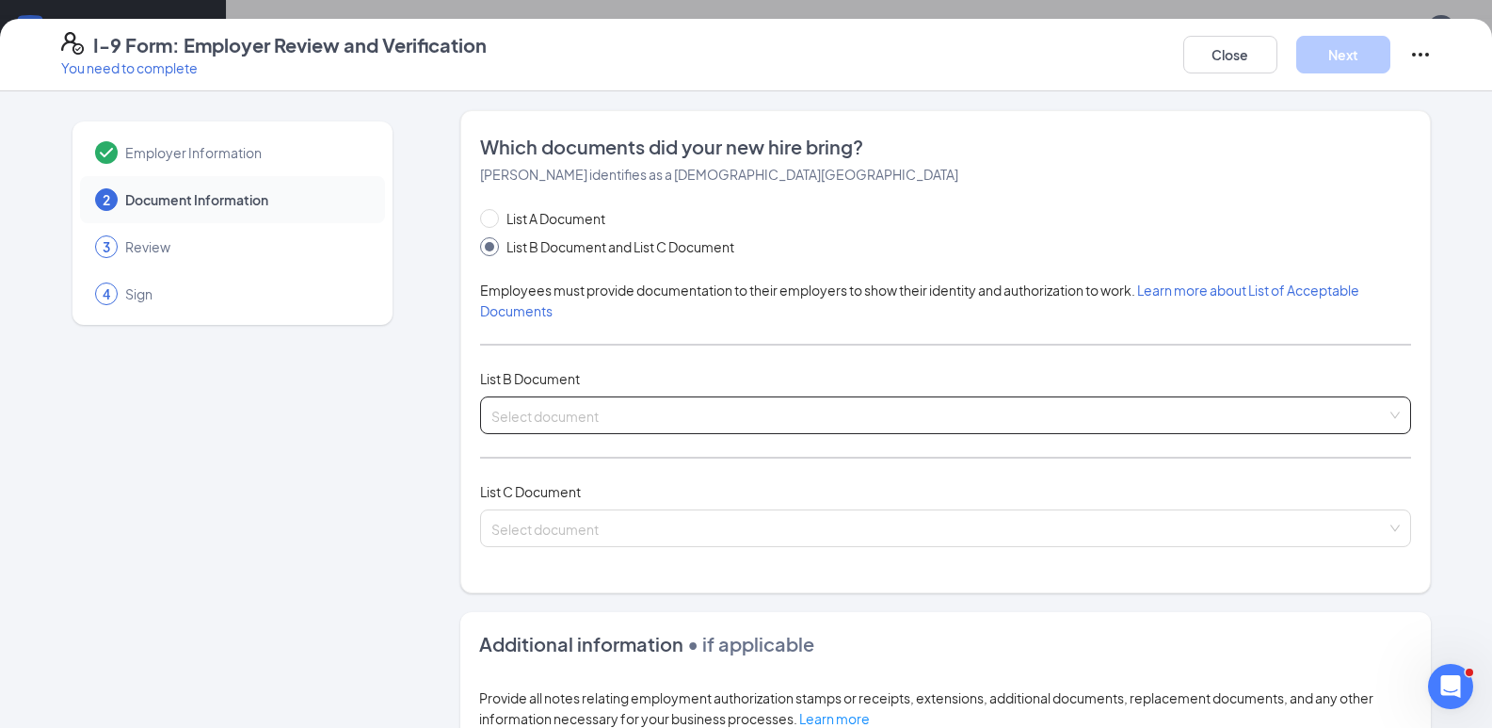
click at [535, 410] on input "search" at bounding box center [938, 411] width 895 height 28
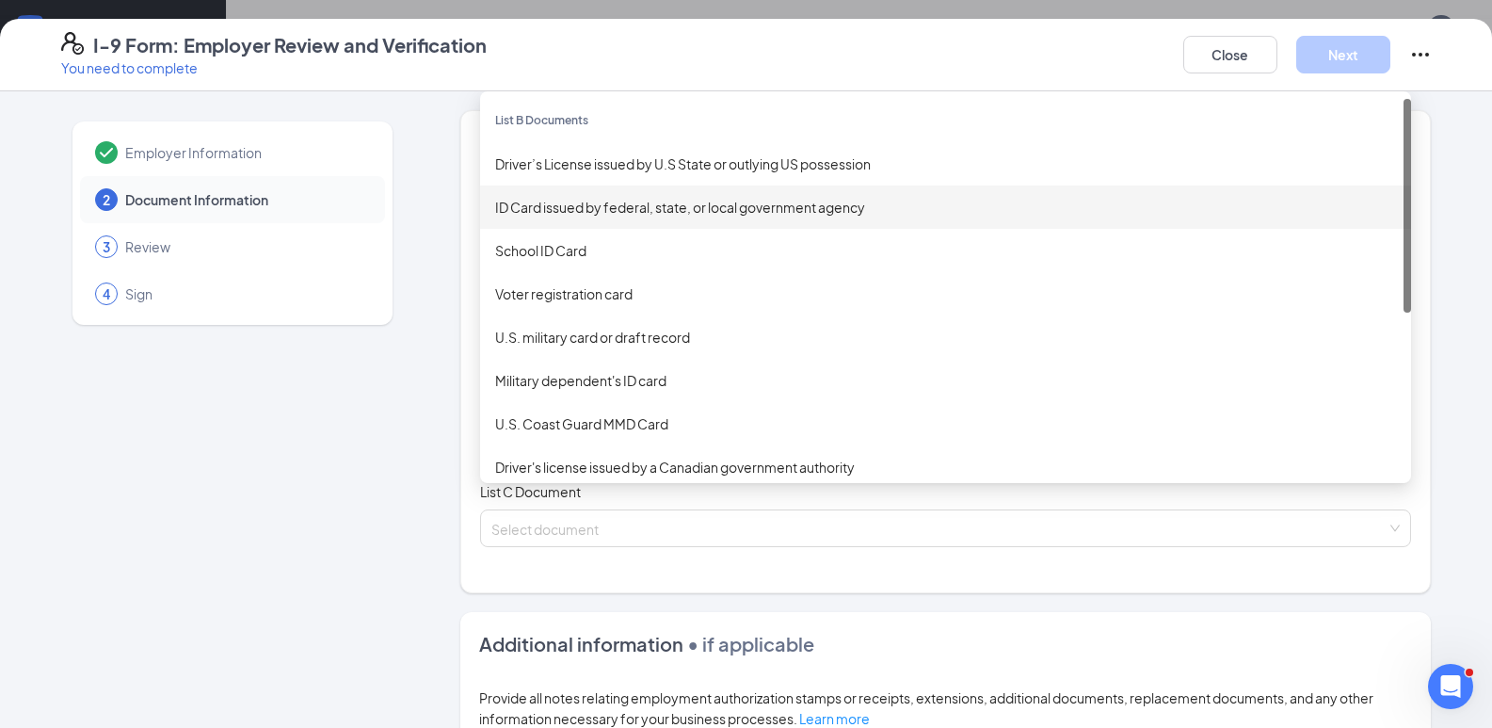
click at [551, 203] on div "ID Card issued by federal, state, or local government agency" at bounding box center [945, 207] width 901 height 21
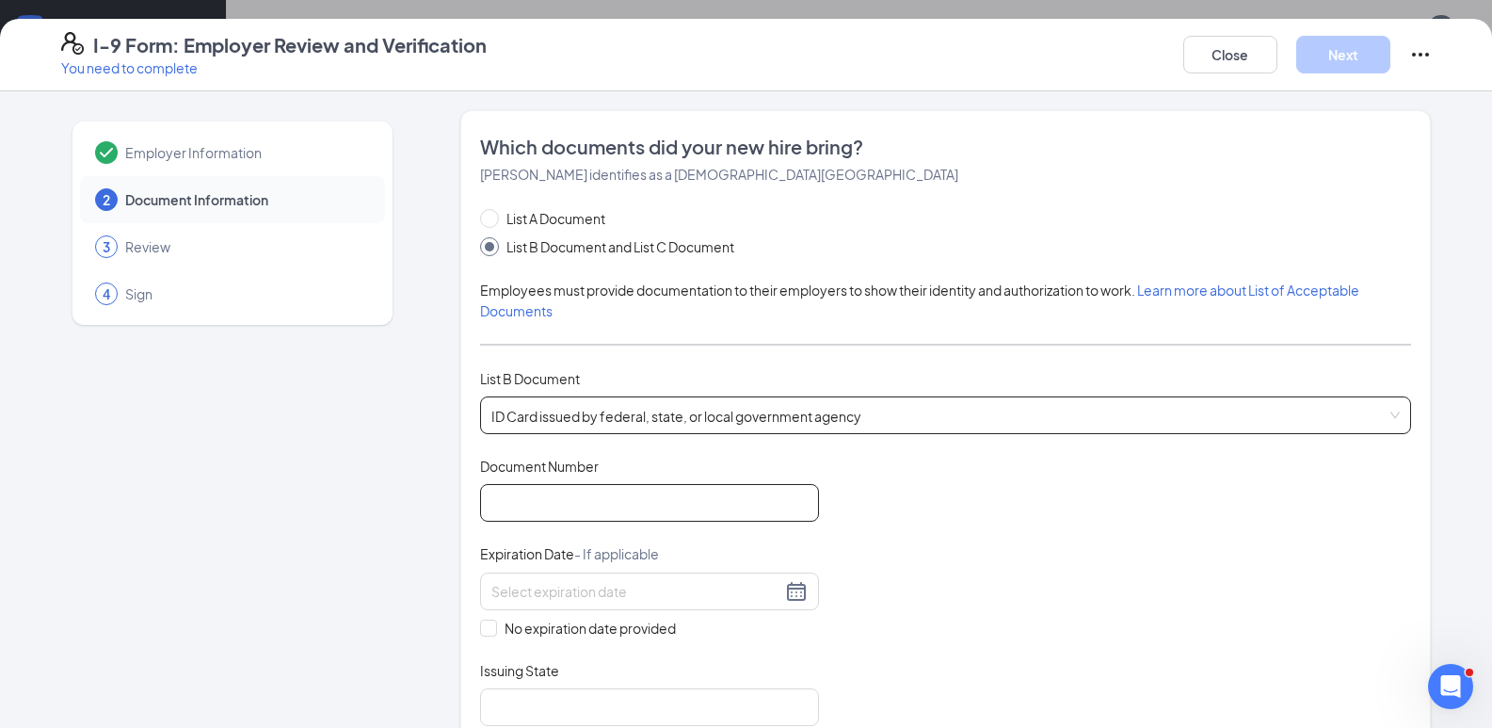
click at [514, 492] on input "Document Number" at bounding box center [649, 503] width 339 height 38
type input "29094603"
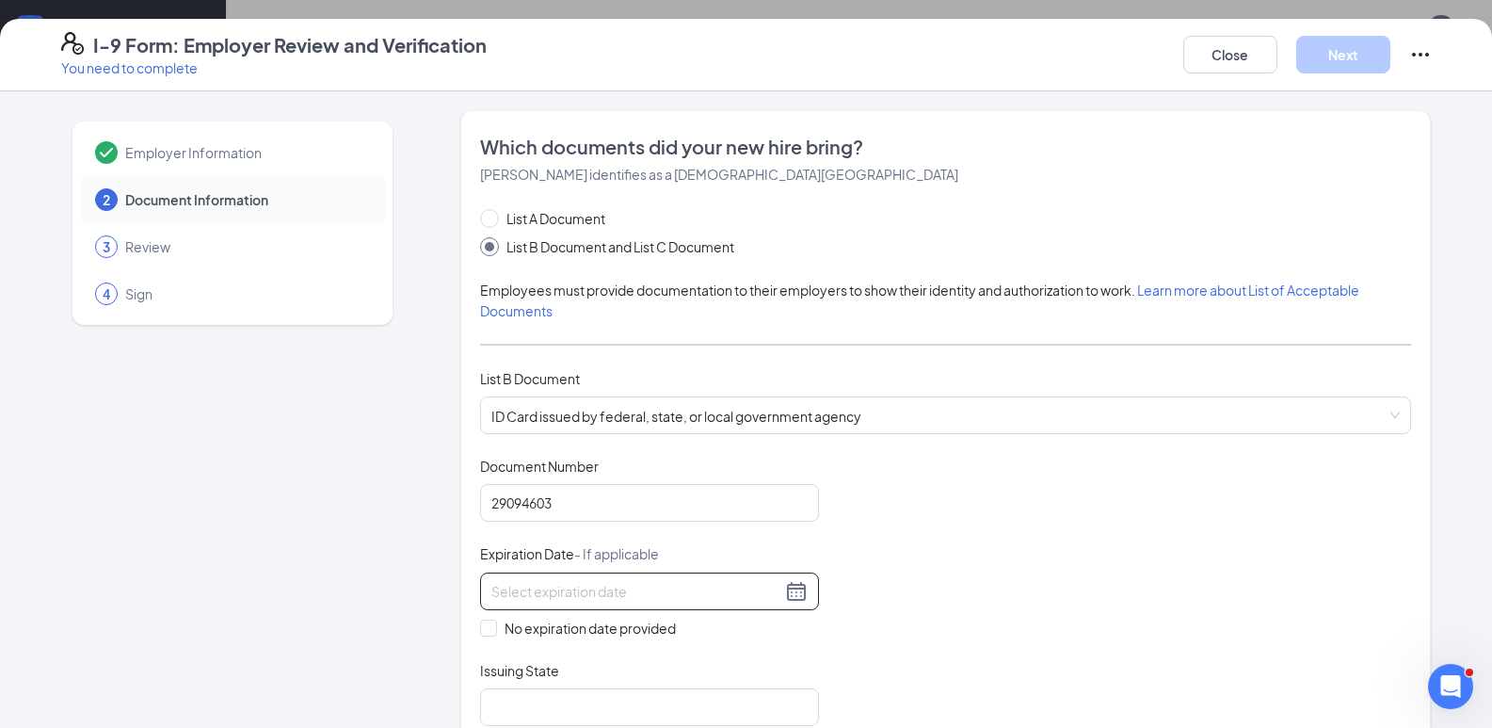
click at [583, 585] on input at bounding box center [636, 591] width 290 height 21
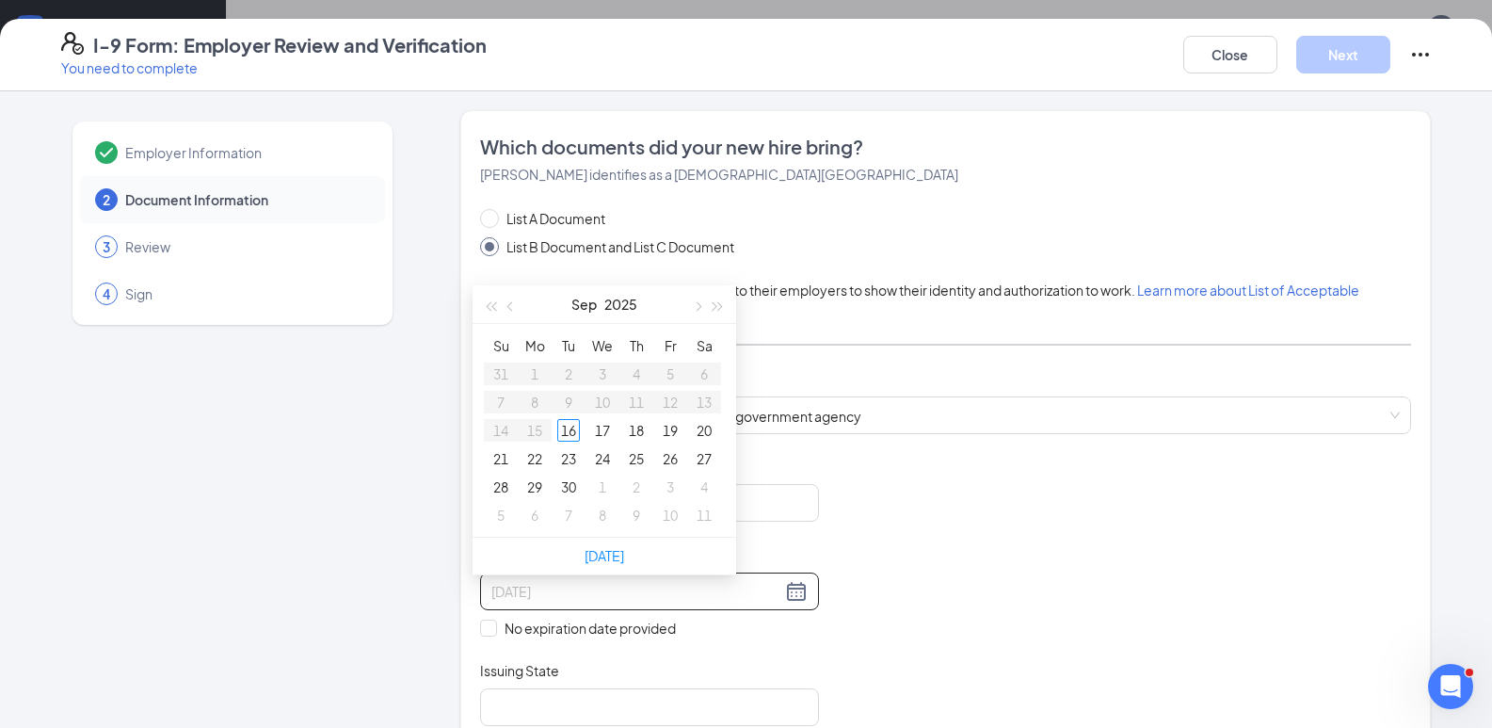
type input "[DATE]"
click at [713, 304] on button "button" at bounding box center [718, 304] width 21 height 38
click at [716, 304] on button "button" at bounding box center [718, 304] width 21 height 38
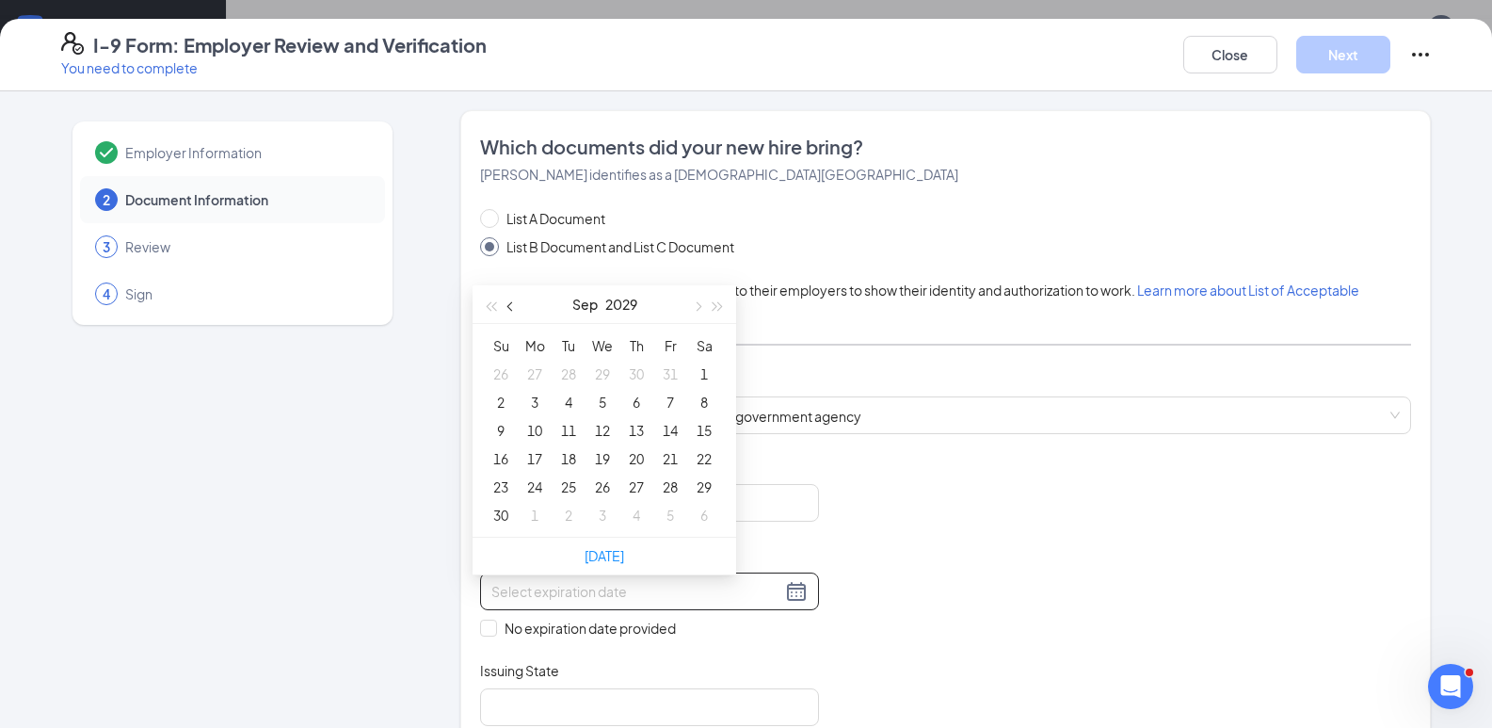
click at [511, 302] on span "button" at bounding box center [511, 306] width 9 height 9
type input "[DATE]"
click at [570, 482] on div "31" at bounding box center [568, 486] width 23 height 23
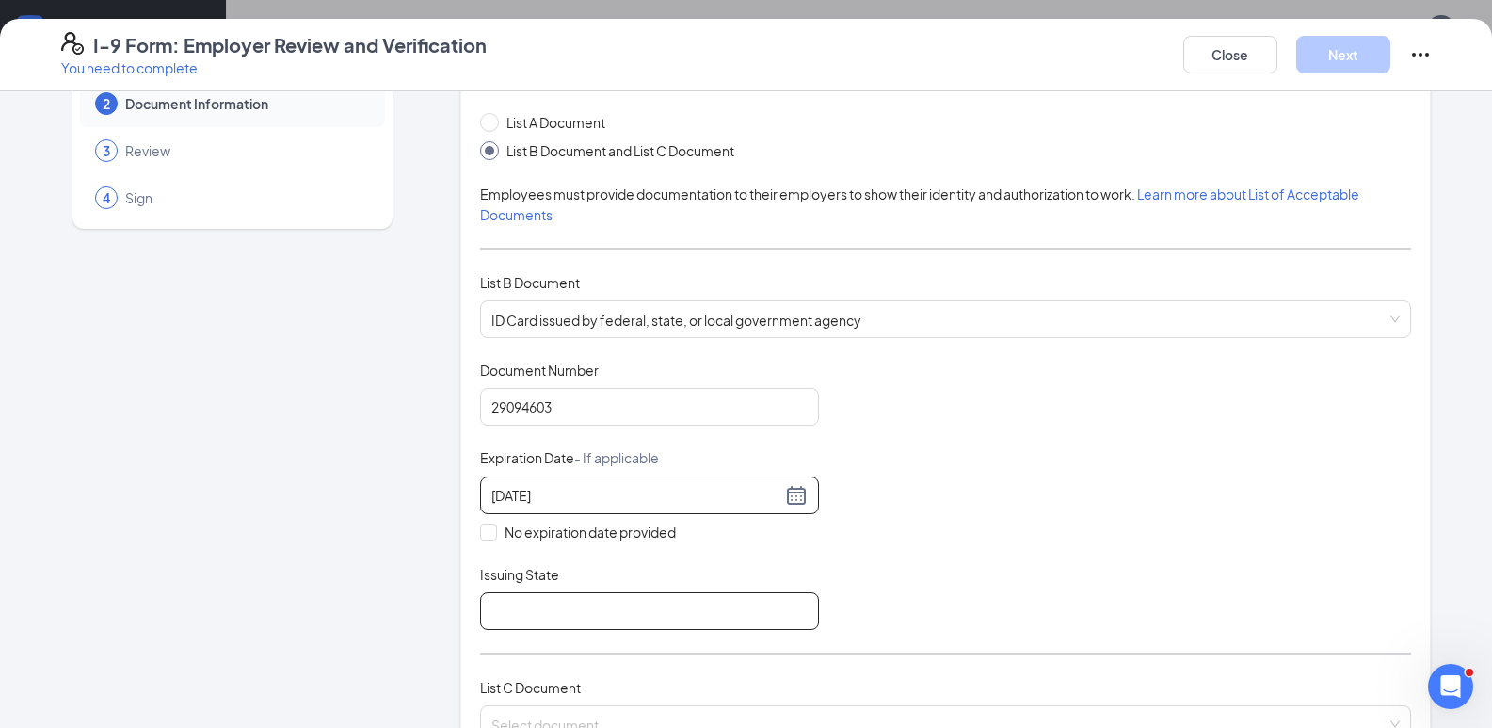
scroll to position [188, 0]
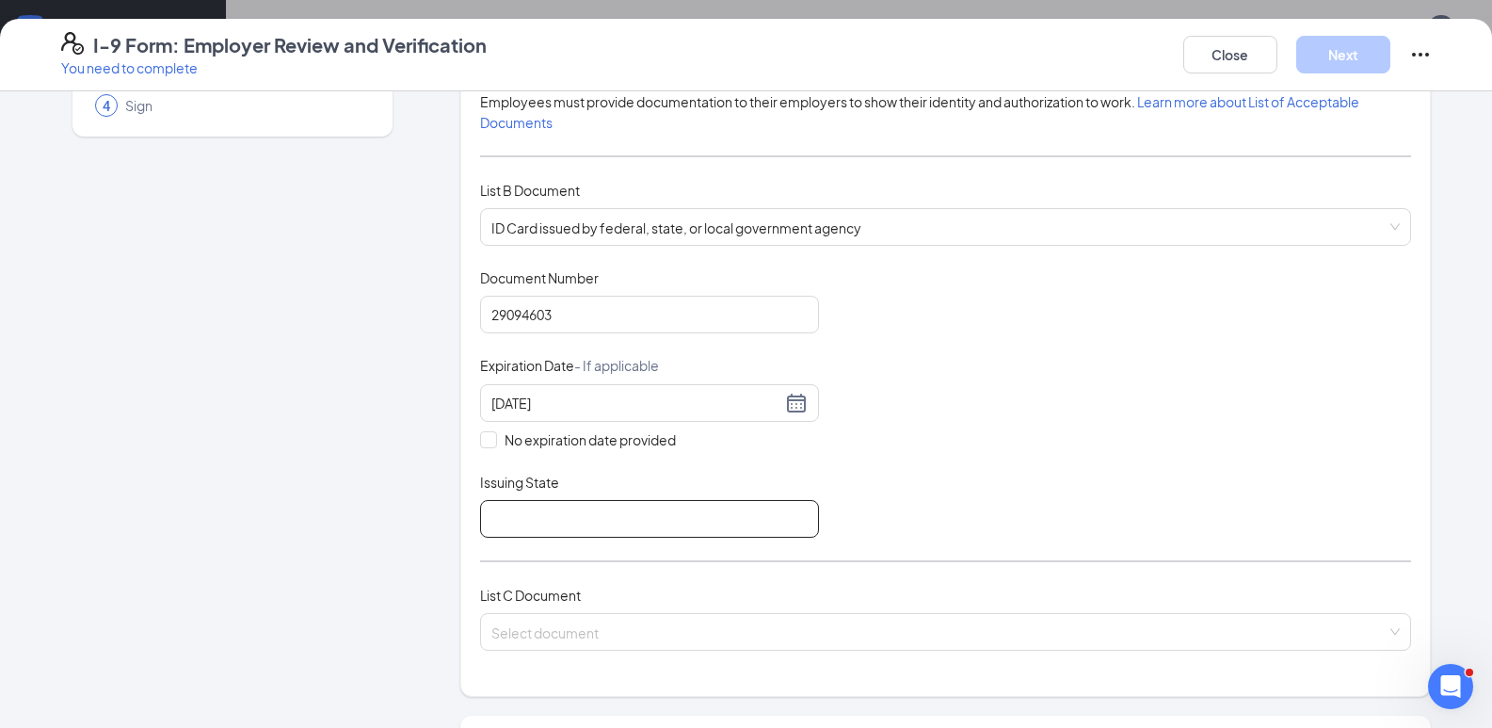
click at [601, 521] on input "Issuing State" at bounding box center [649, 519] width 339 height 38
type input "[US_STATE]"
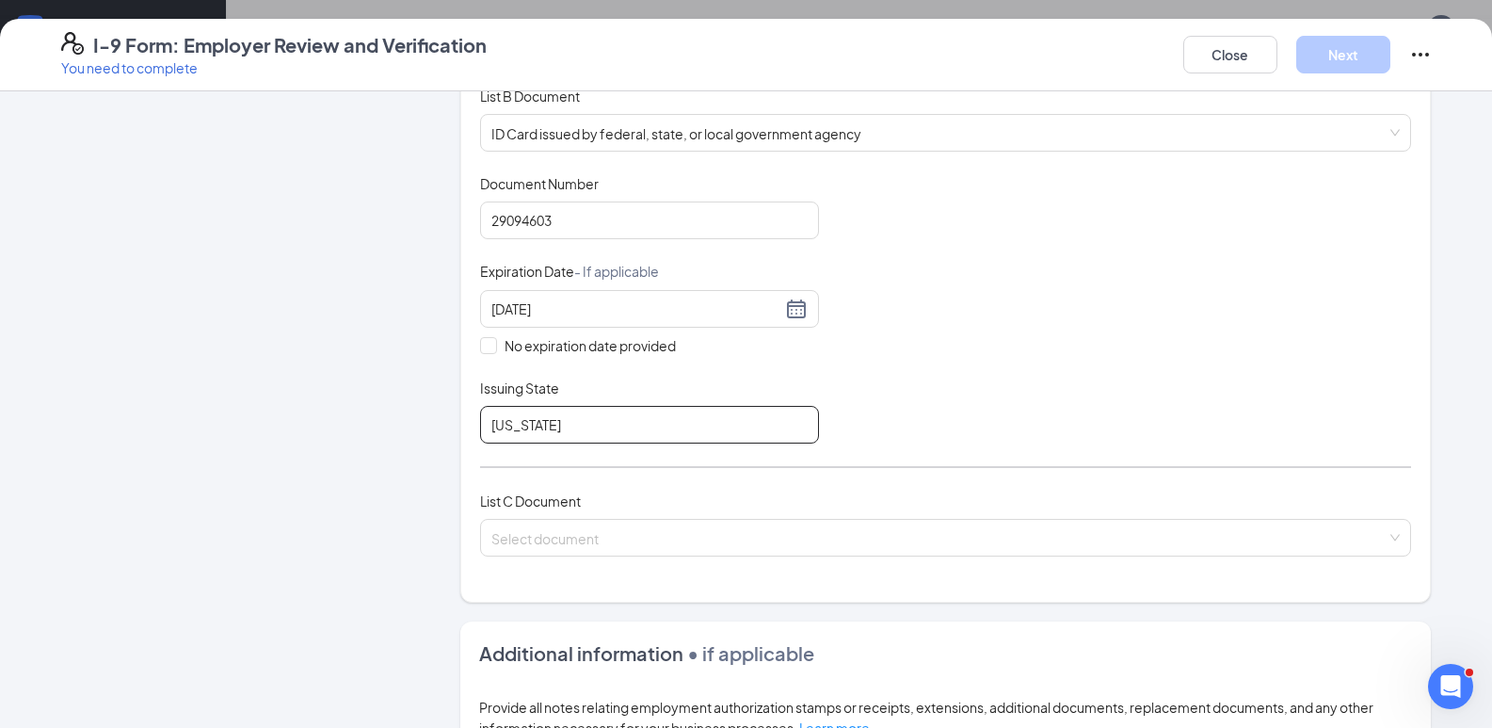
scroll to position [377, 0]
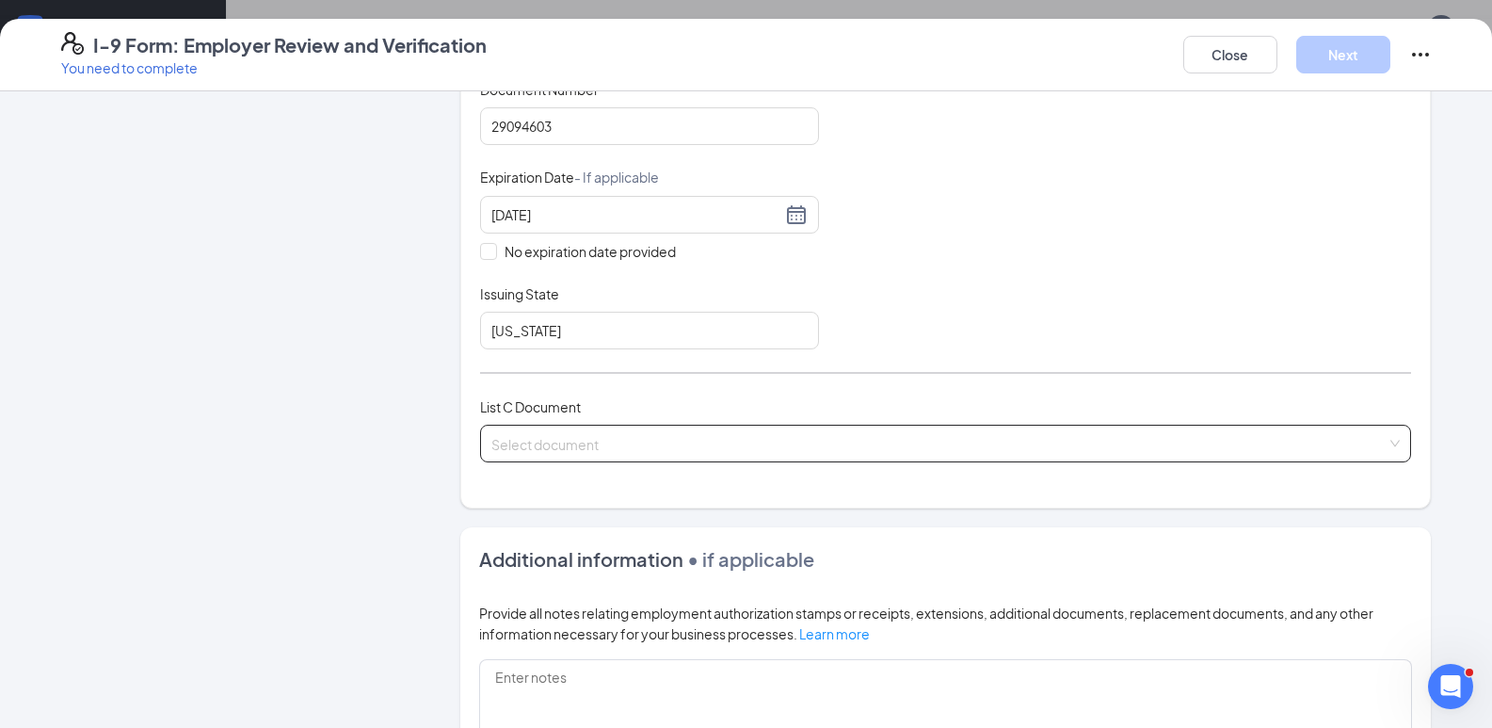
click at [558, 444] on input "search" at bounding box center [938, 439] width 895 height 28
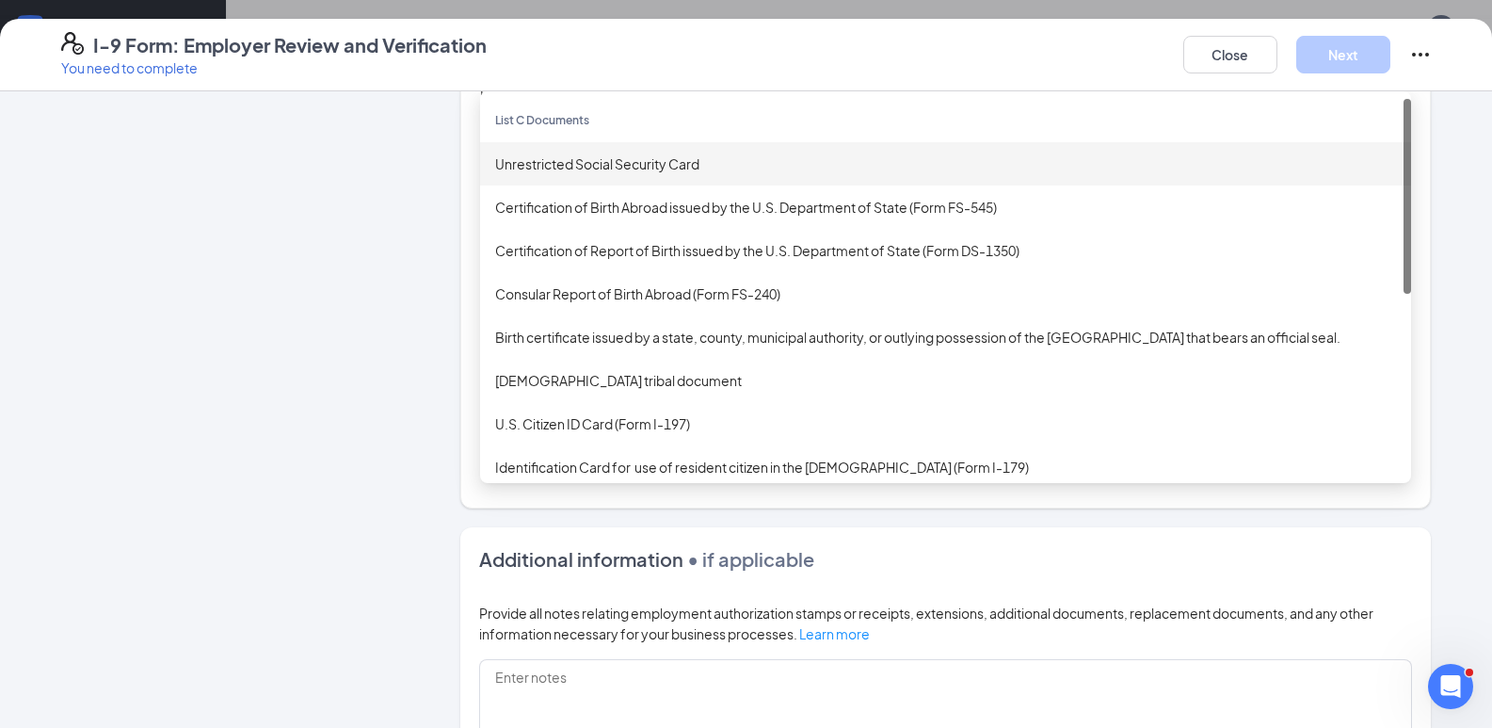
click at [578, 167] on div "Unrestricted Social Security Card" at bounding box center [945, 163] width 901 height 21
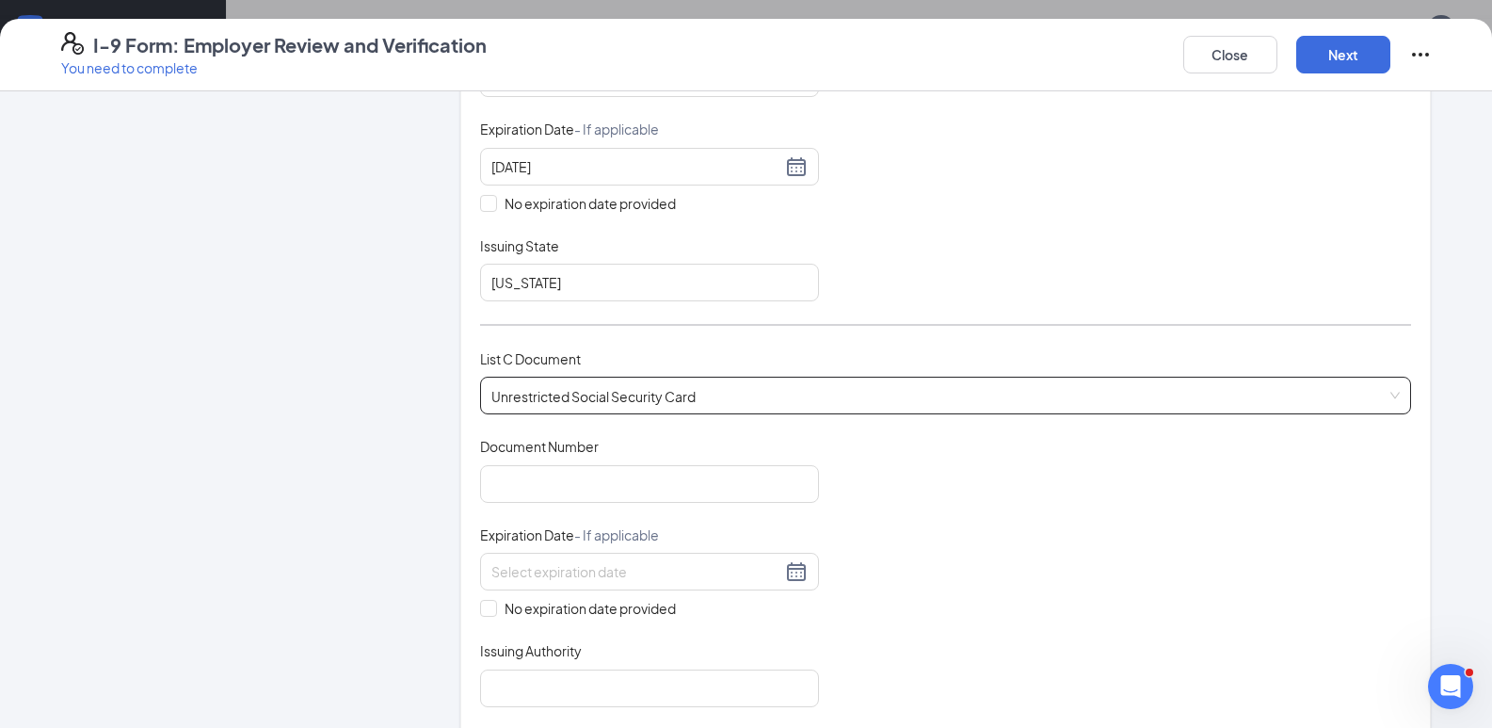
scroll to position [471, 0]
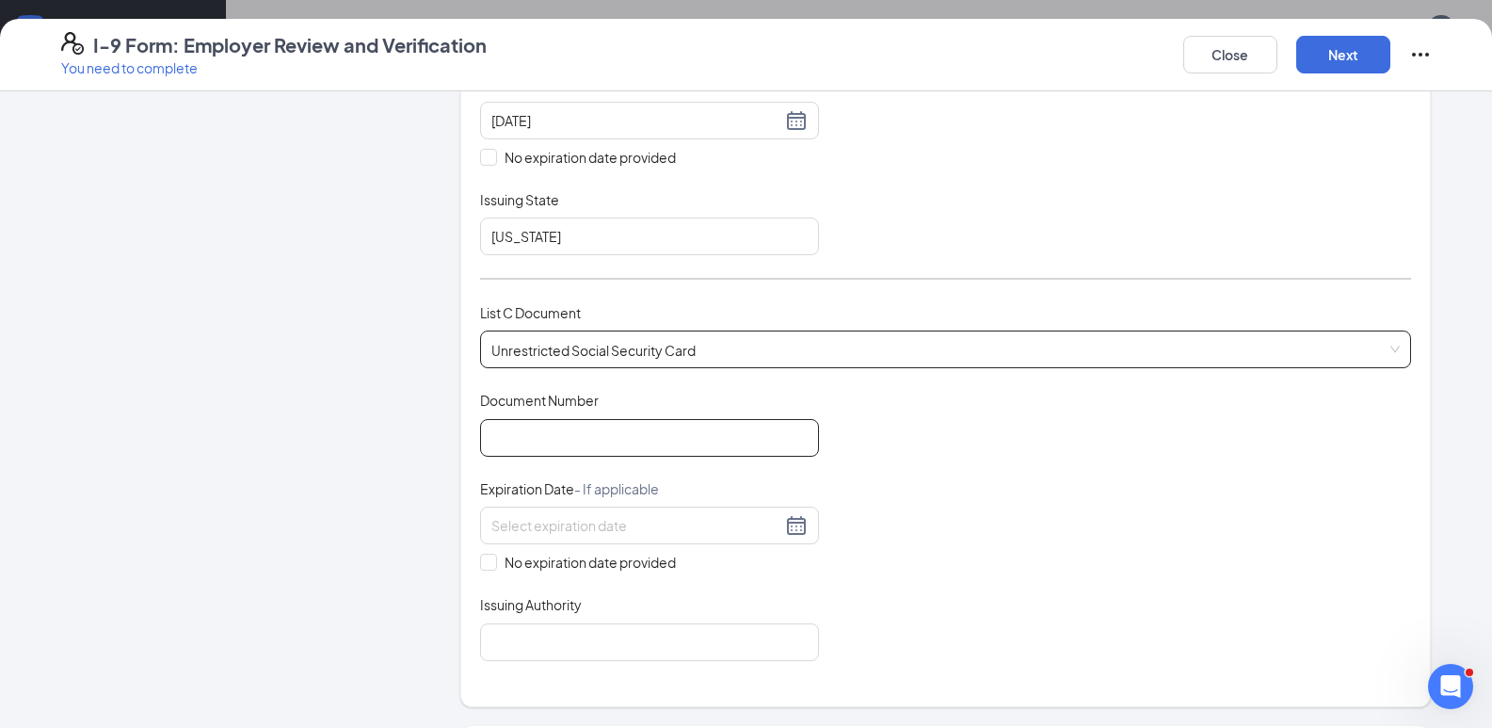
click at [601, 441] on input "Document Number" at bounding box center [649, 438] width 339 height 38
type input "181686766"
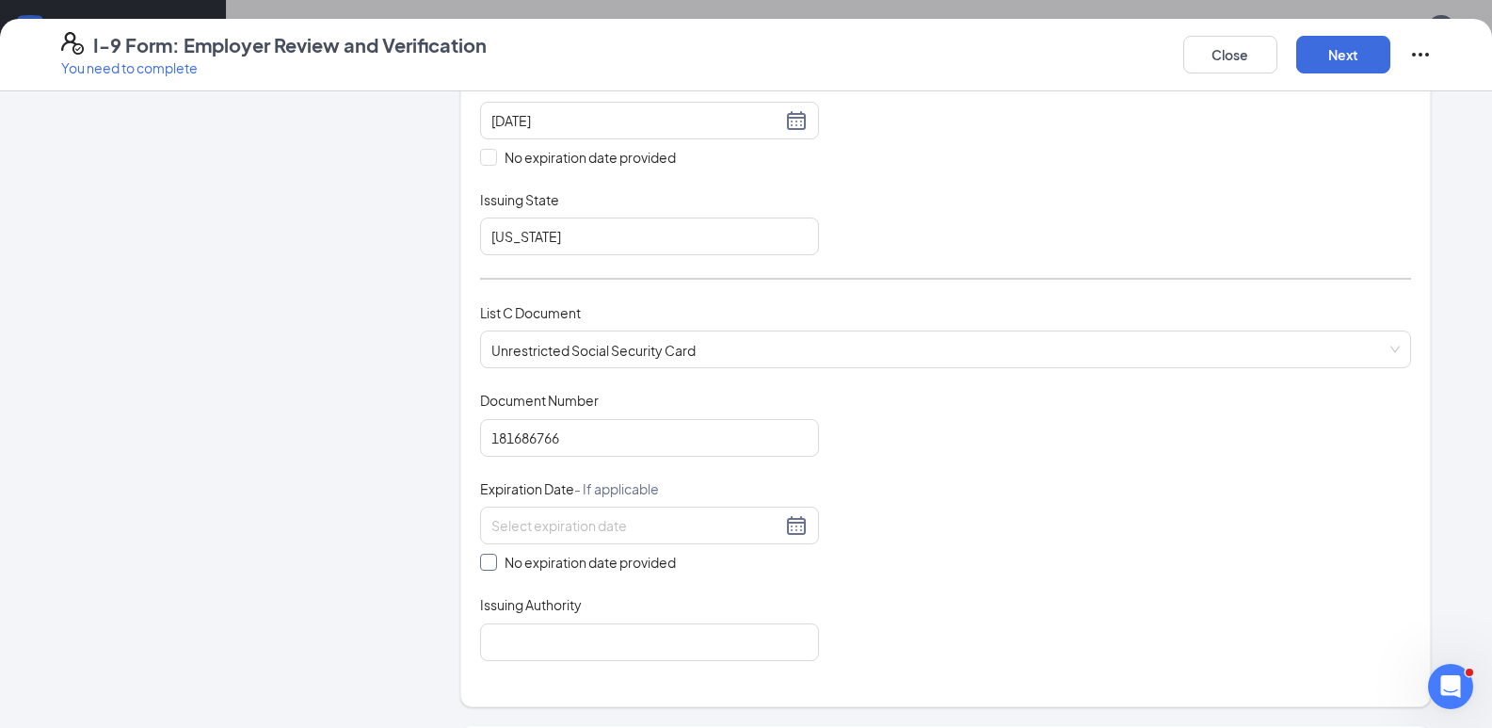
click at [497, 561] on span "No expiration date provided" at bounding box center [590, 562] width 186 height 21
click at [491, 561] on input "No expiration date provided" at bounding box center [486, 559] width 13 height 13
checkbox input "true"
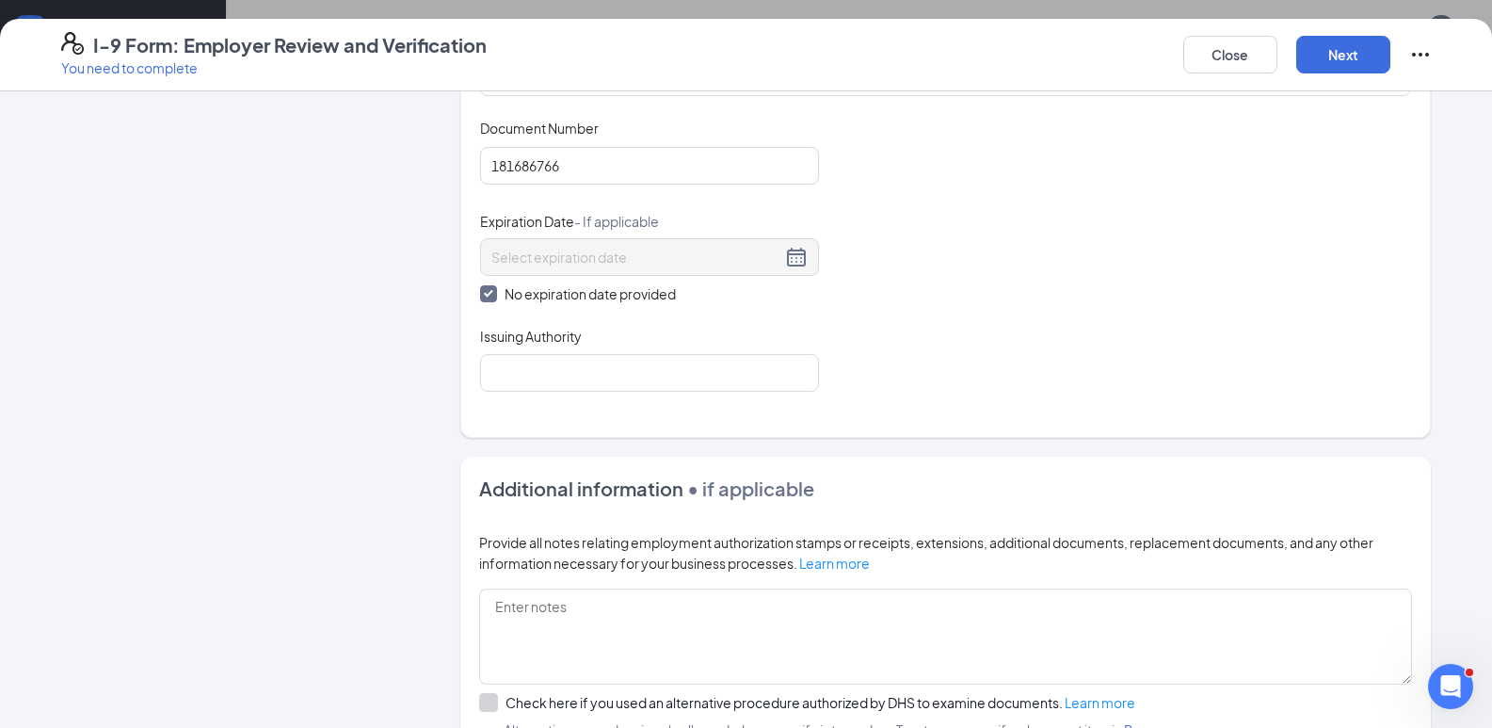
scroll to position [753, 0]
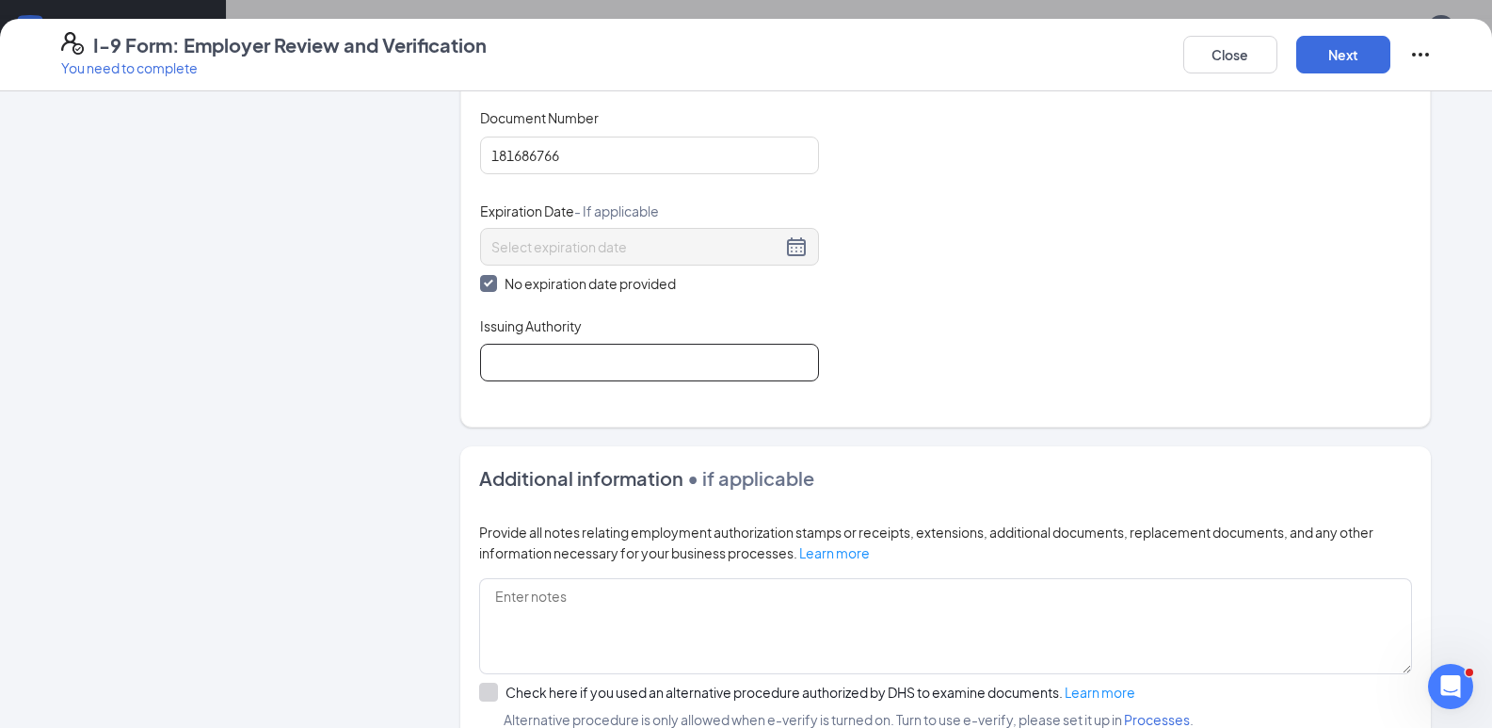
click at [506, 364] on input "Issuing Authority" at bounding box center [649, 363] width 339 height 38
type input "Social Security Admin"
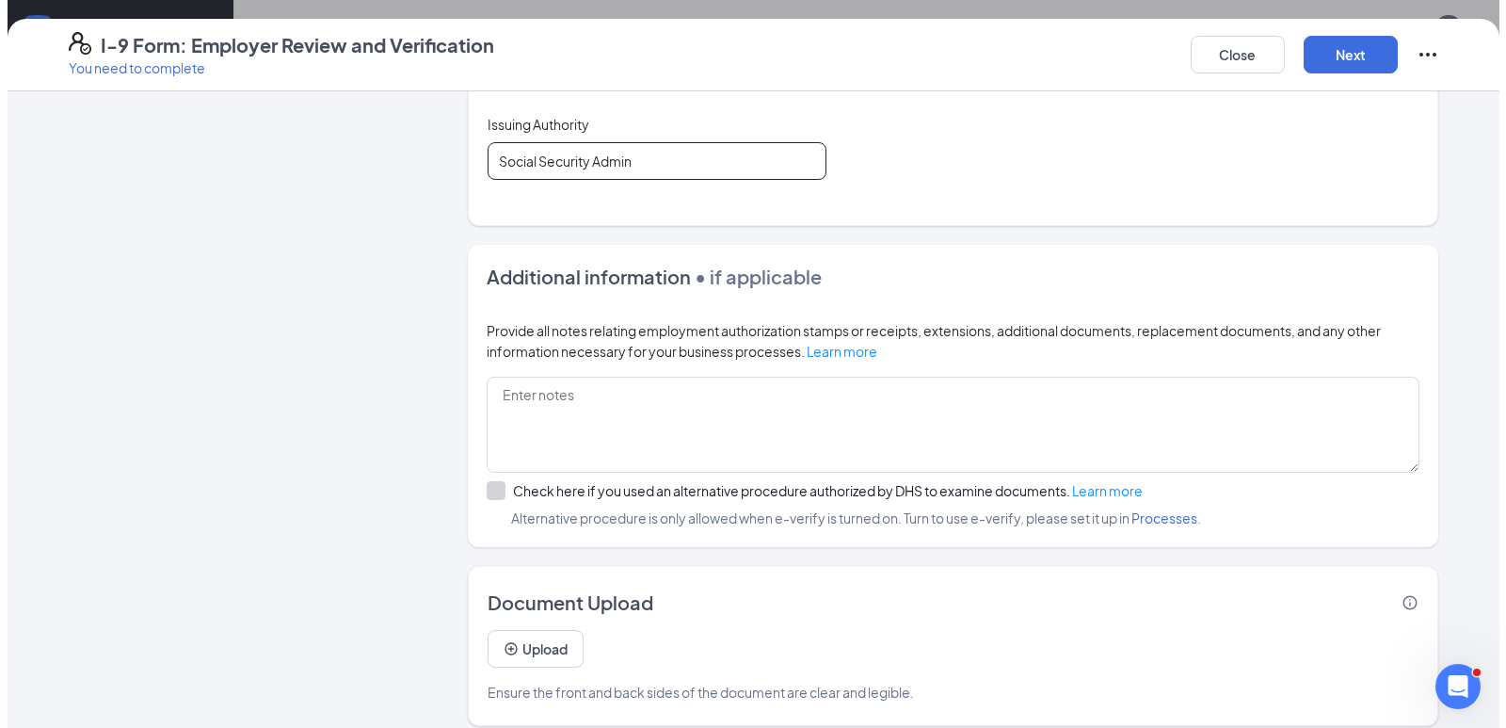
scroll to position [971, 0]
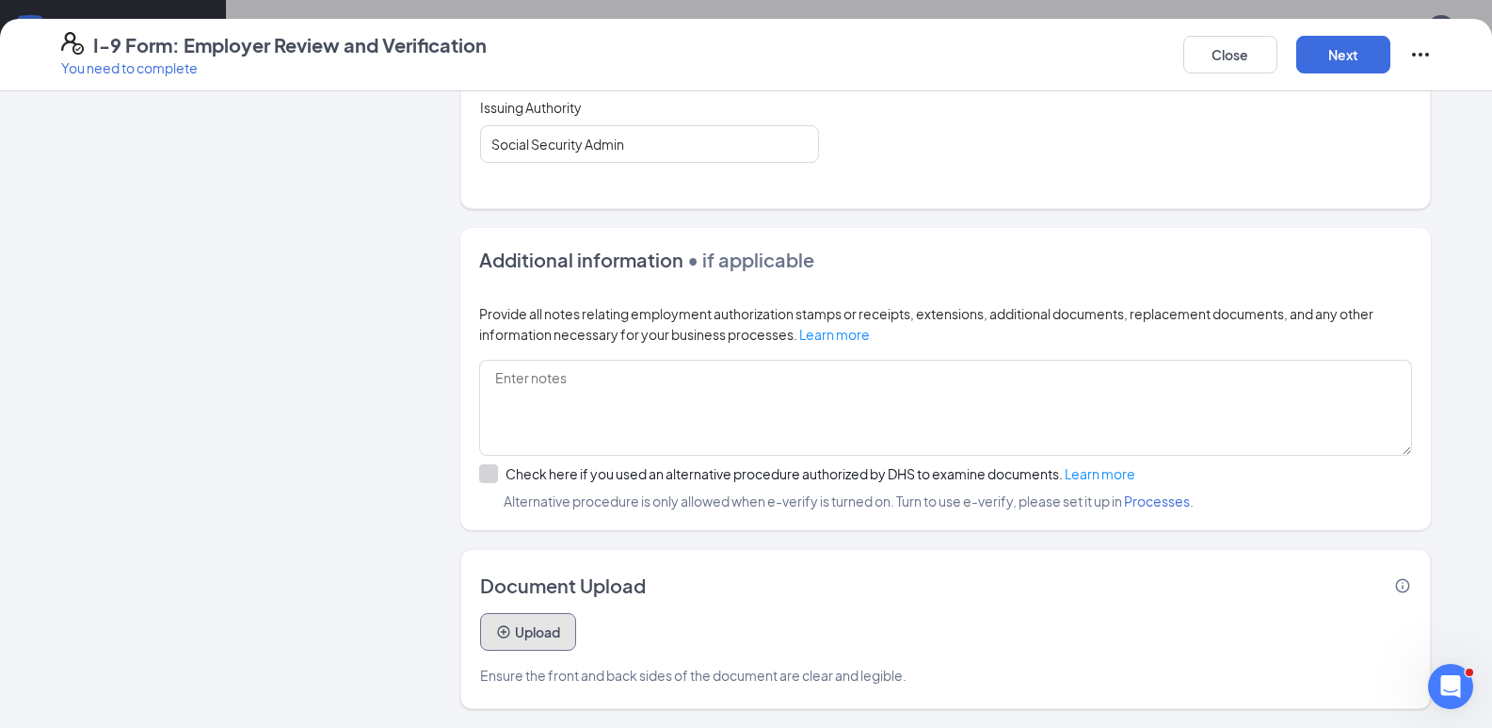
click at [535, 629] on button "Upload" at bounding box center [528, 632] width 96 height 38
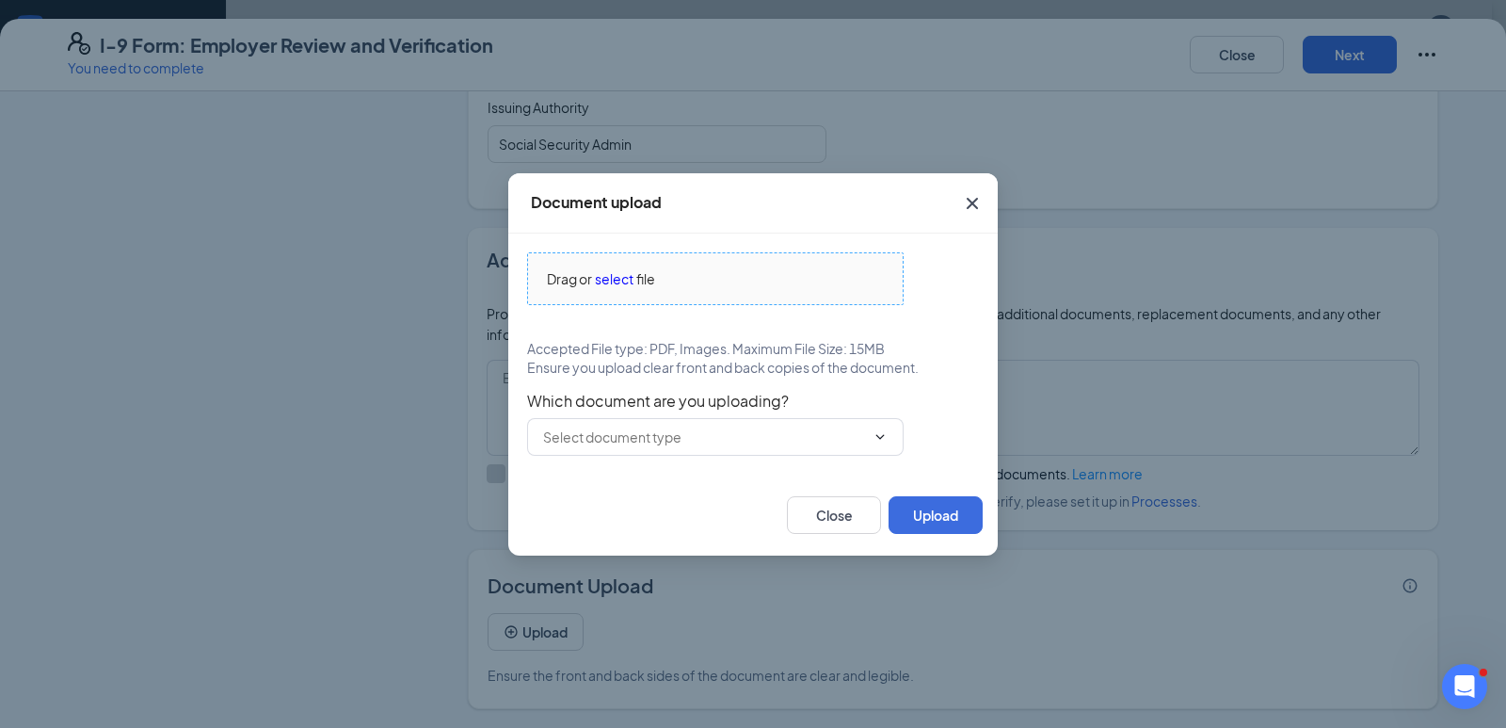
click at [618, 277] on span "select" at bounding box center [614, 278] width 39 height 21
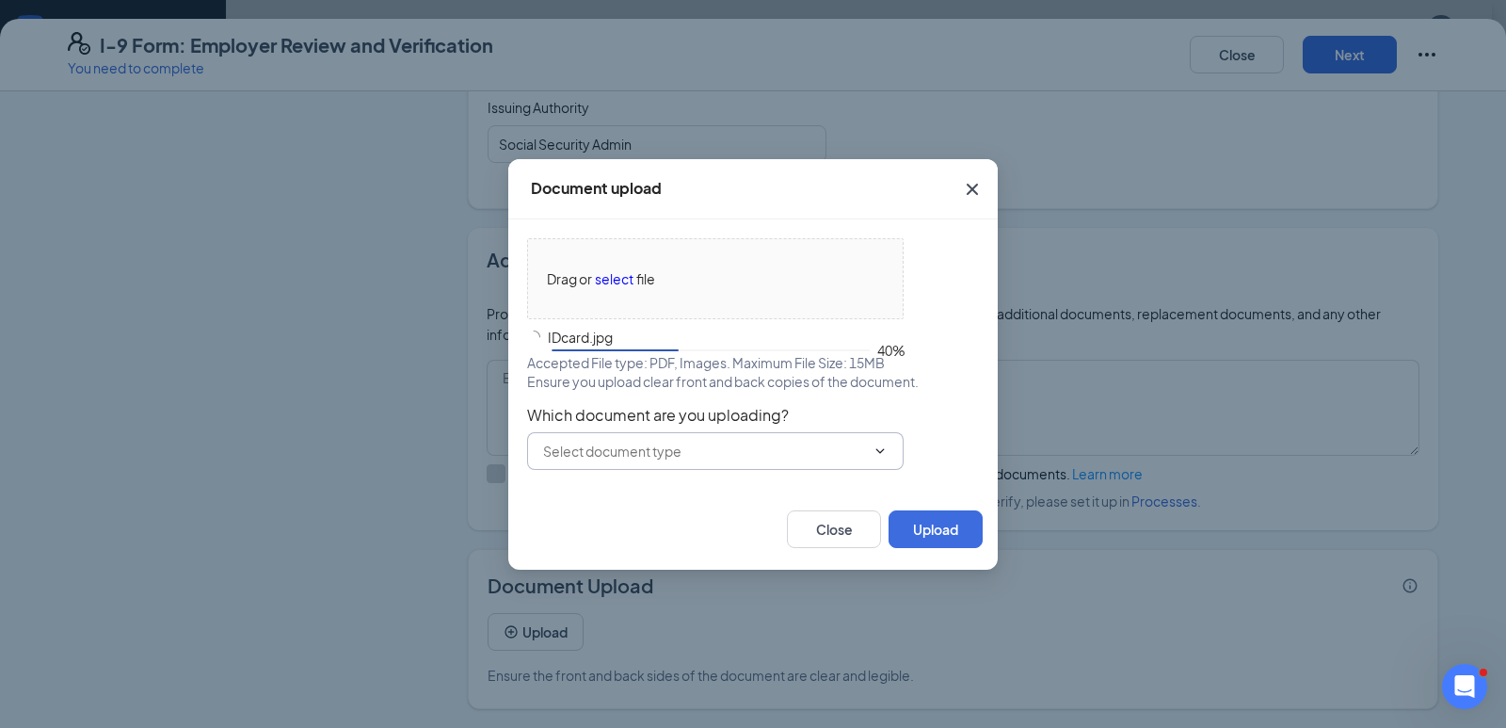
click at [681, 453] on input "text" at bounding box center [704, 451] width 322 height 21
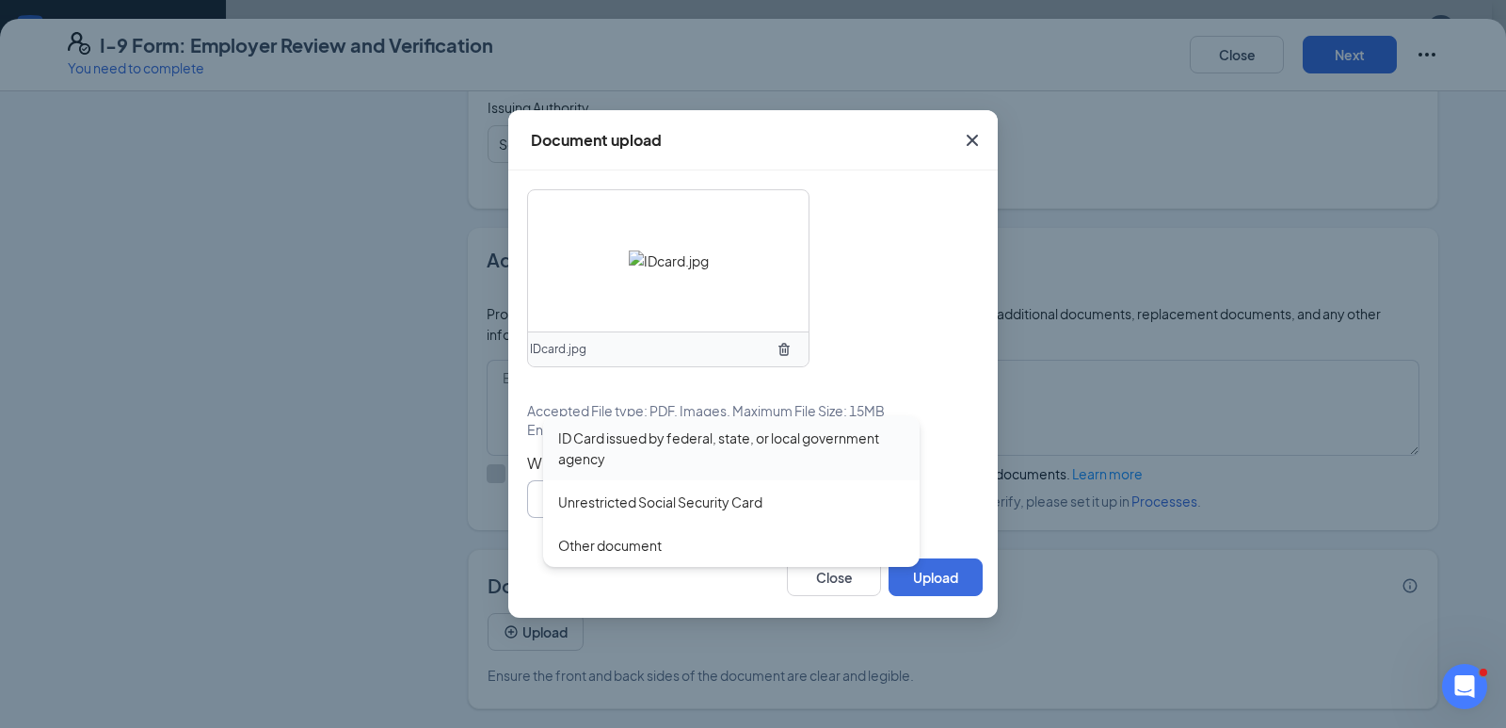
click at [639, 438] on div "ID Card issued by federal, state, or local government agency" at bounding box center [731, 447] width 346 height 41
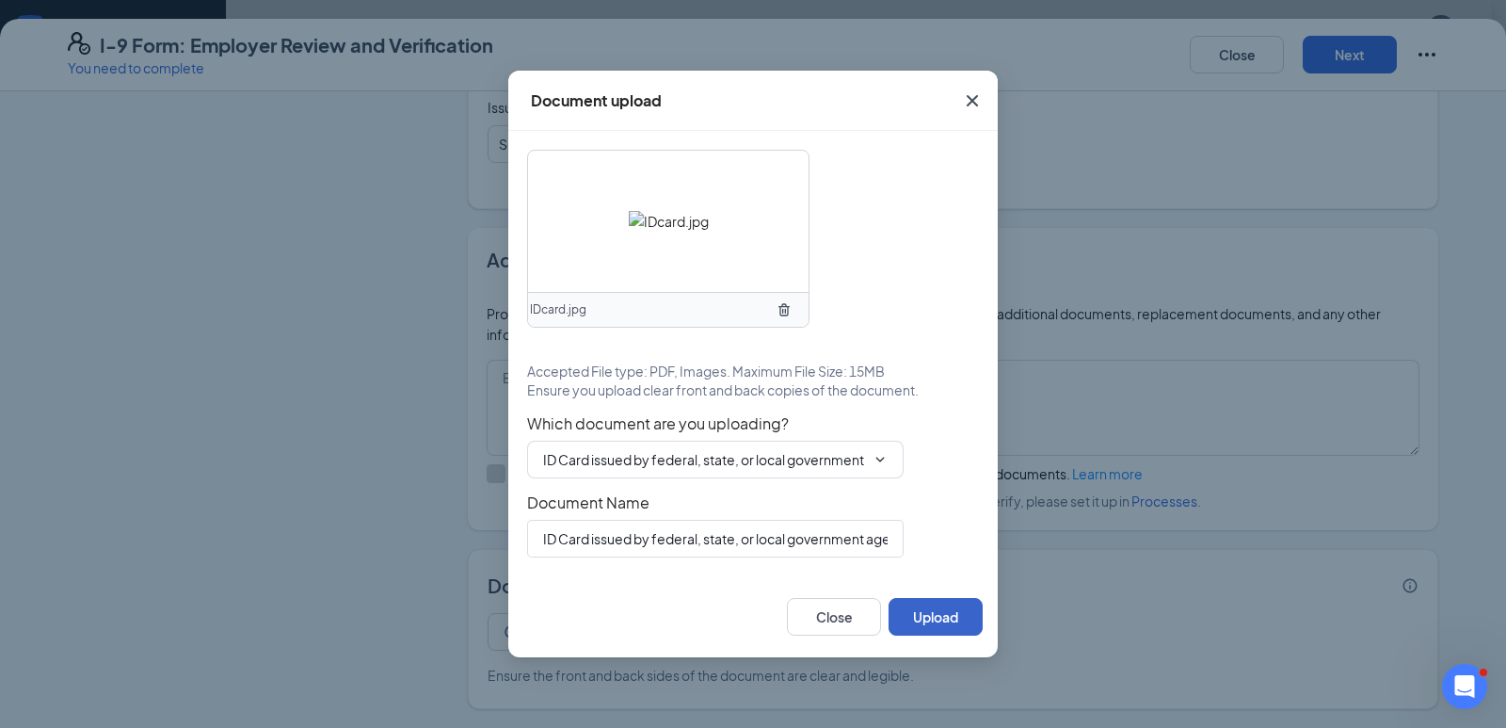
click at [919, 607] on button "Upload" at bounding box center [936, 617] width 94 height 38
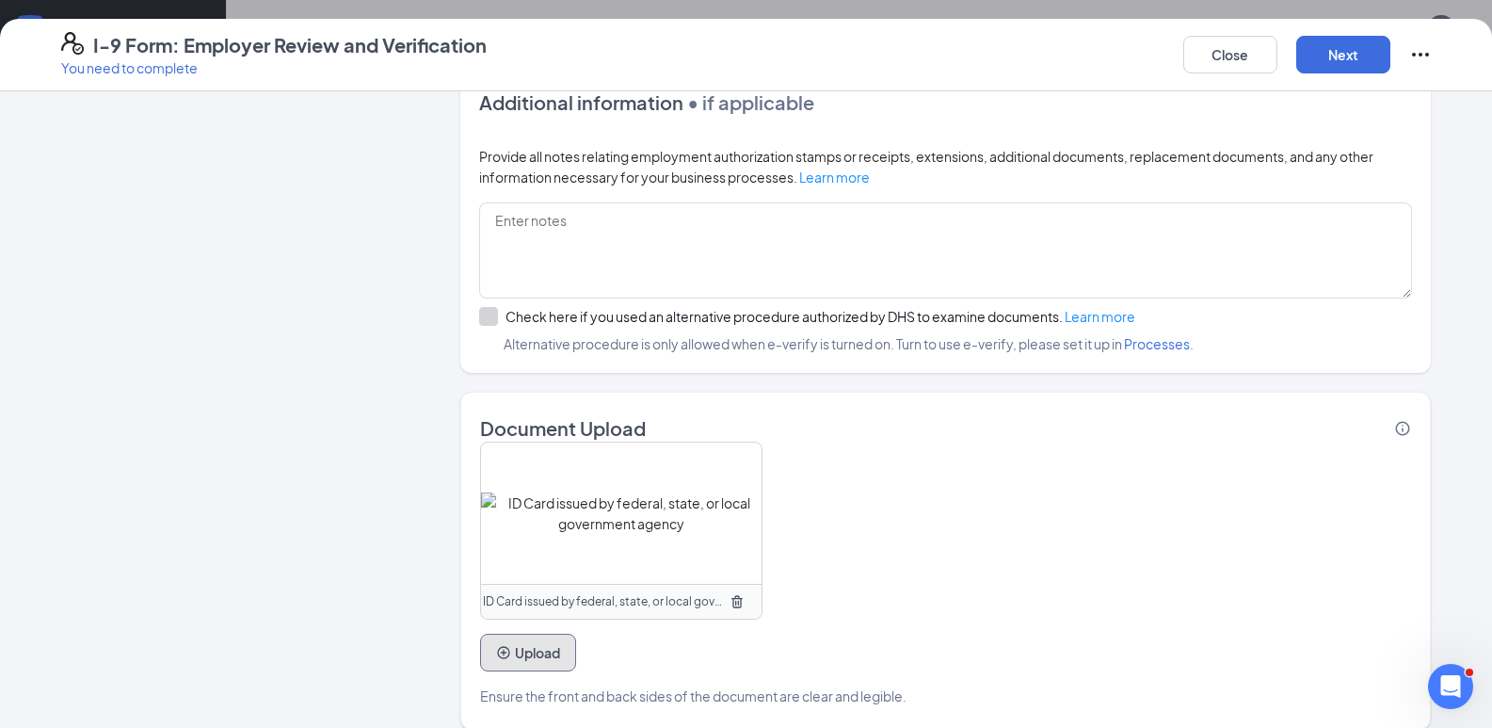
scroll to position [1149, 0]
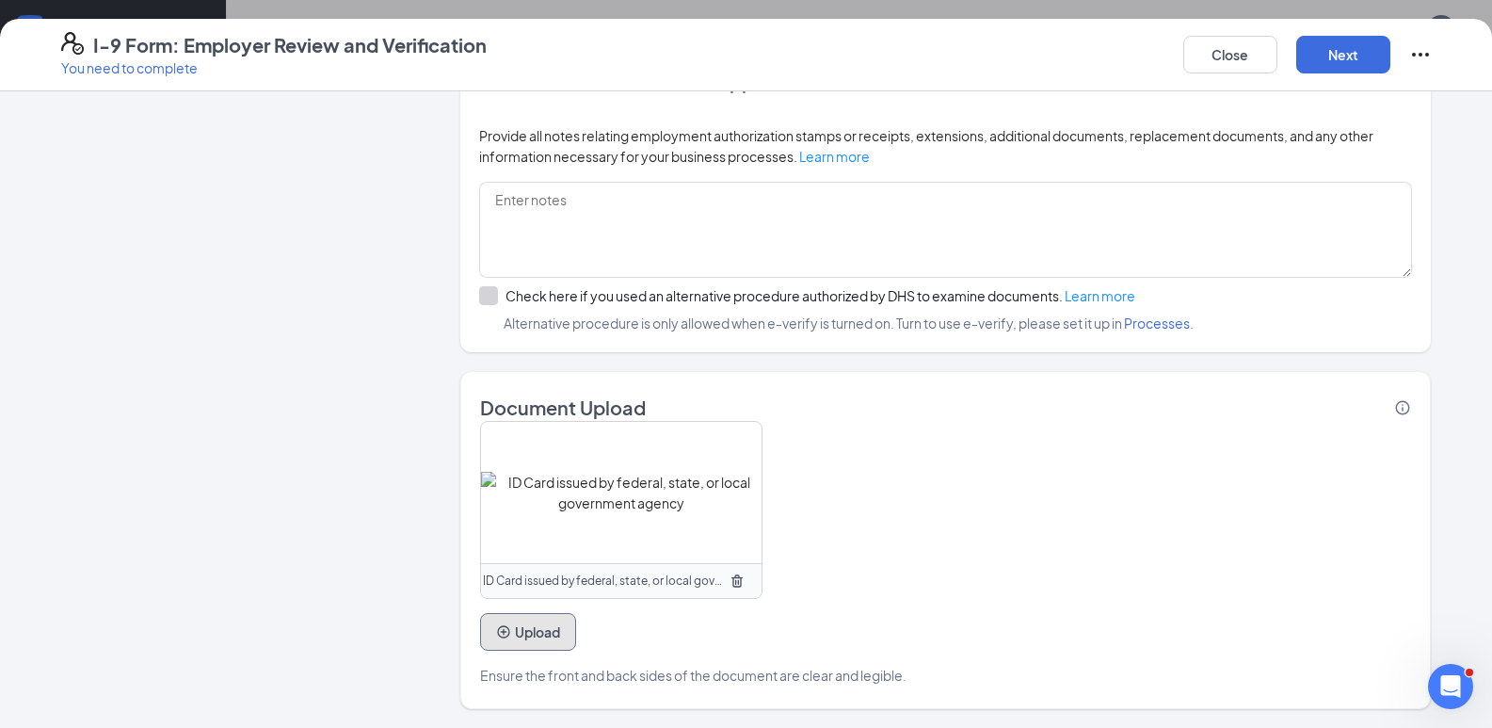
click at [516, 638] on button "Upload" at bounding box center [528, 632] width 96 height 38
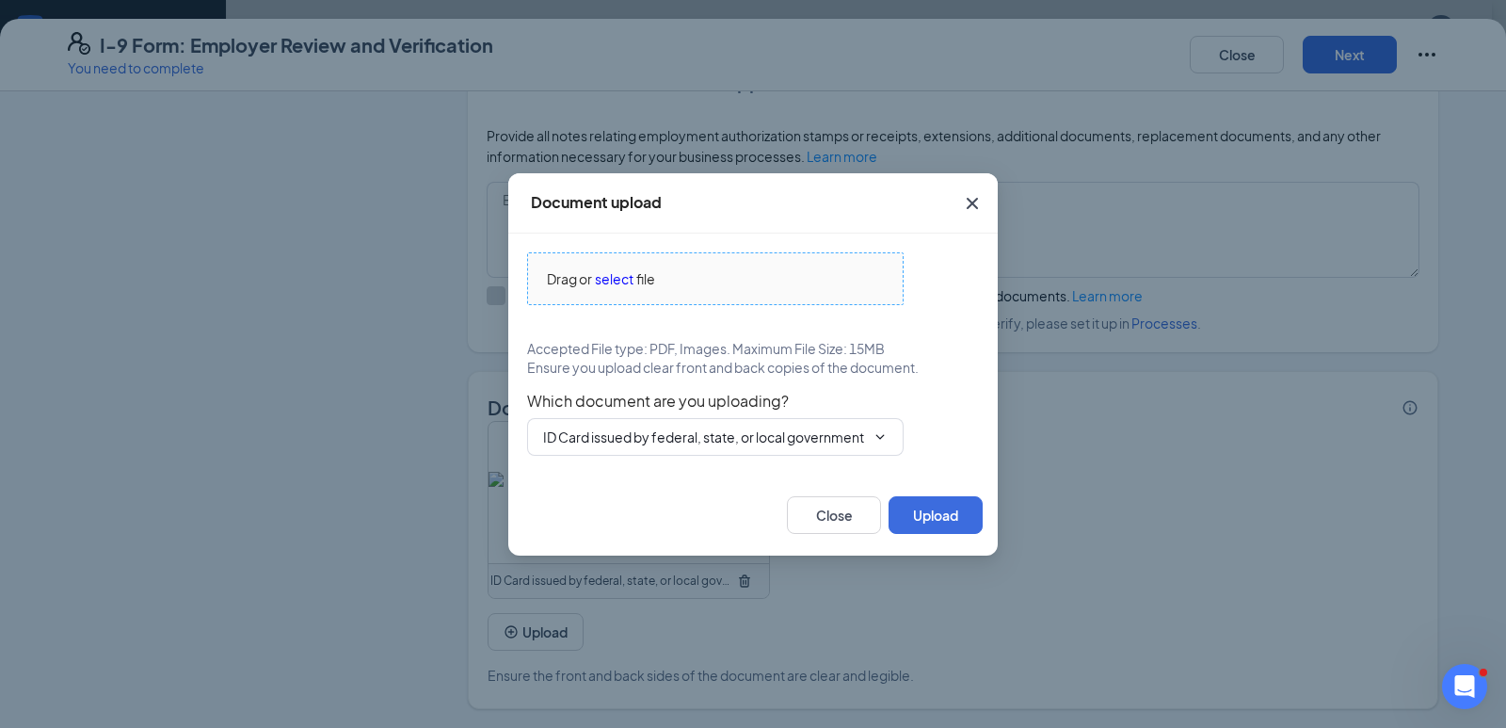
click at [617, 274] on span "select" at bounding box center [614, 278] width 39 height 21
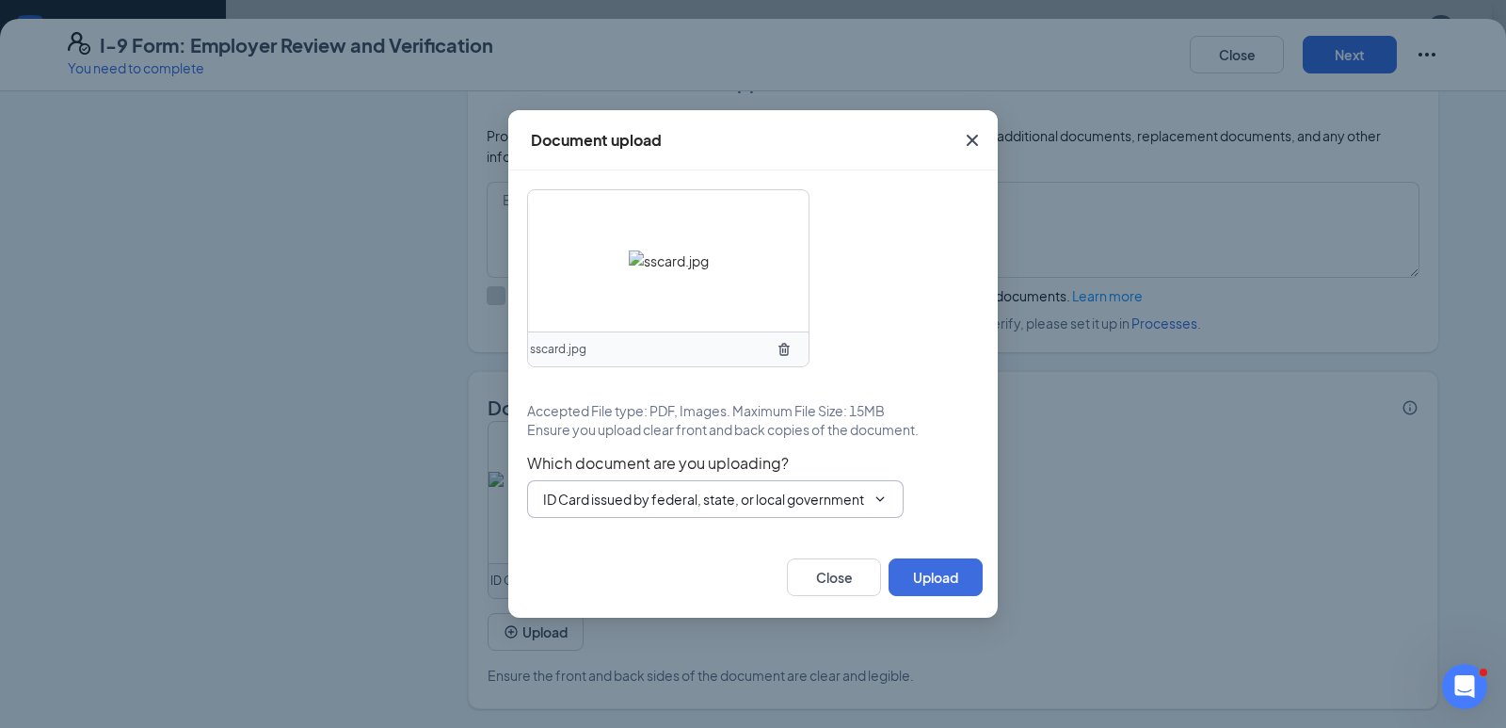
click at [698, 494] on input "ID Card issued by federal, state, or local government agency" at bounding box center [704, 499] width 322 height 21
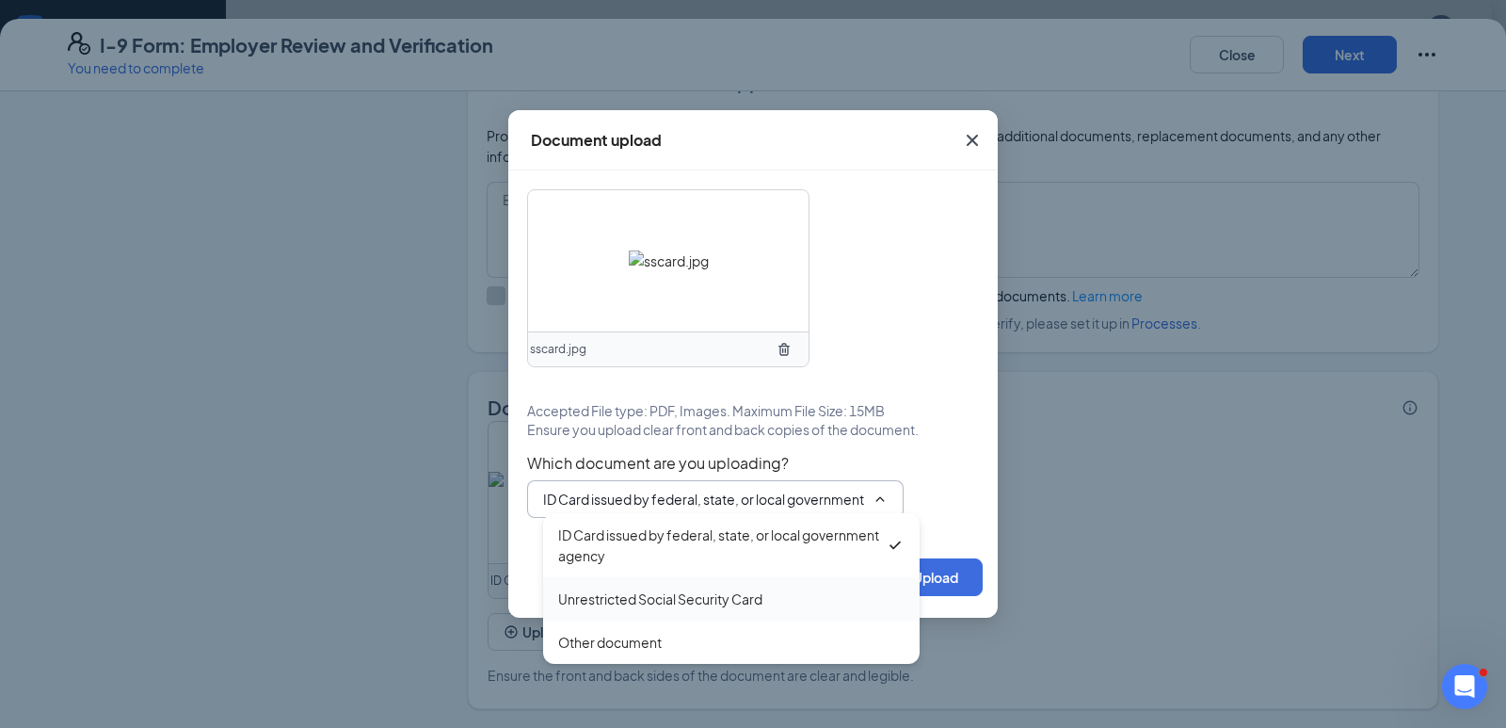
click at [641, 595] on div "Unrestricted Social Security Card" at bounding box center [660, 598] width 204 height 21
type input "Unrestricted Social Security Card"
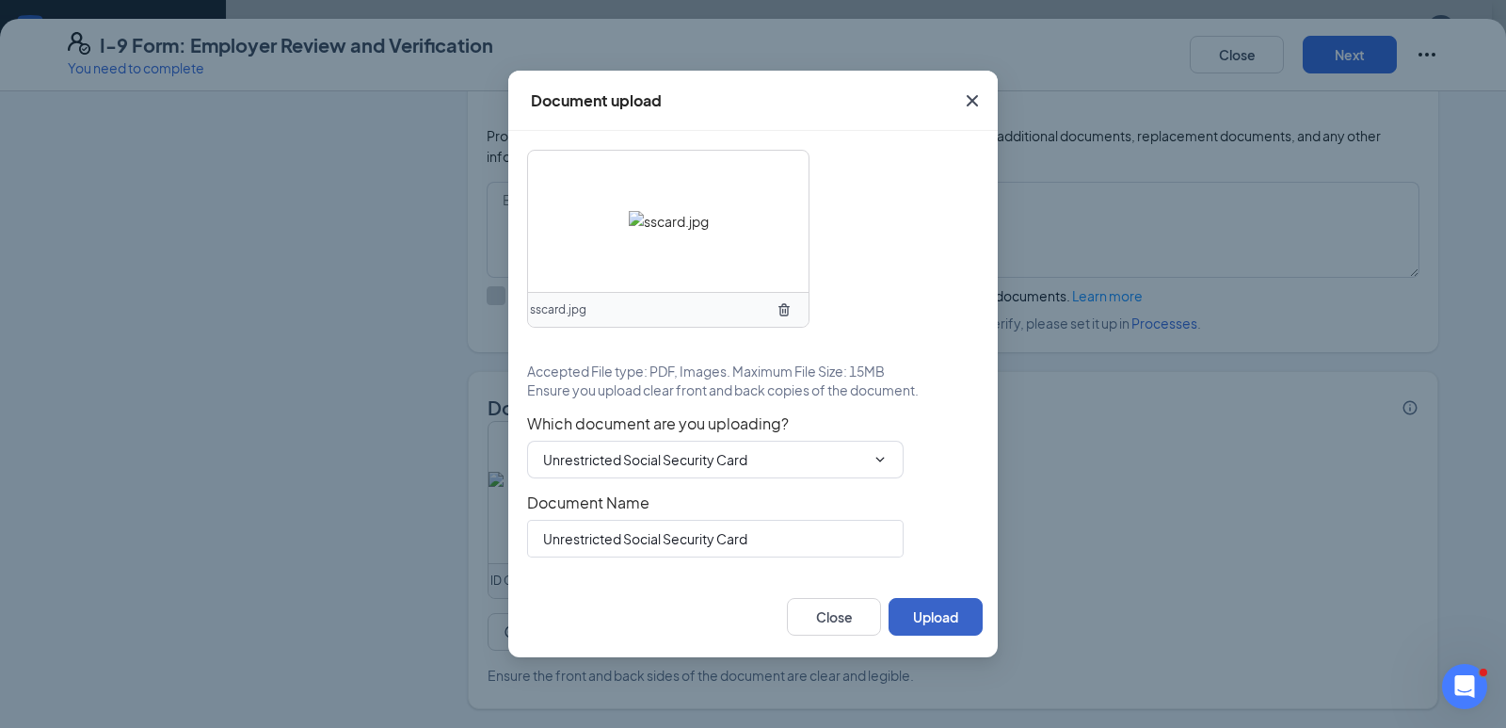
click at [941, 620] on button "Upload" at bounding box center [936, 617] width 94 height 38
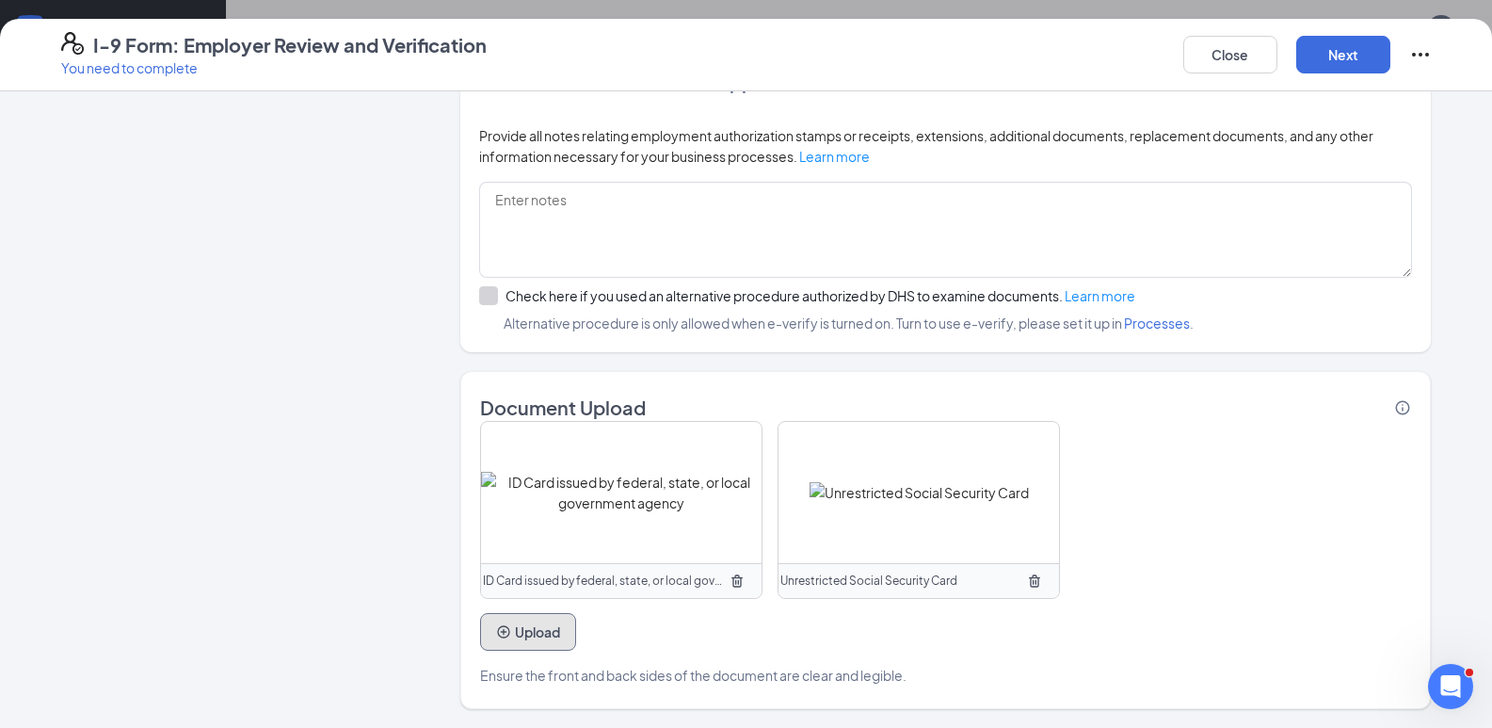
scroll to position [402, 0]
click at [1357, 54] on button "Next" at bounding box center [1343, 55] width 94 height 38
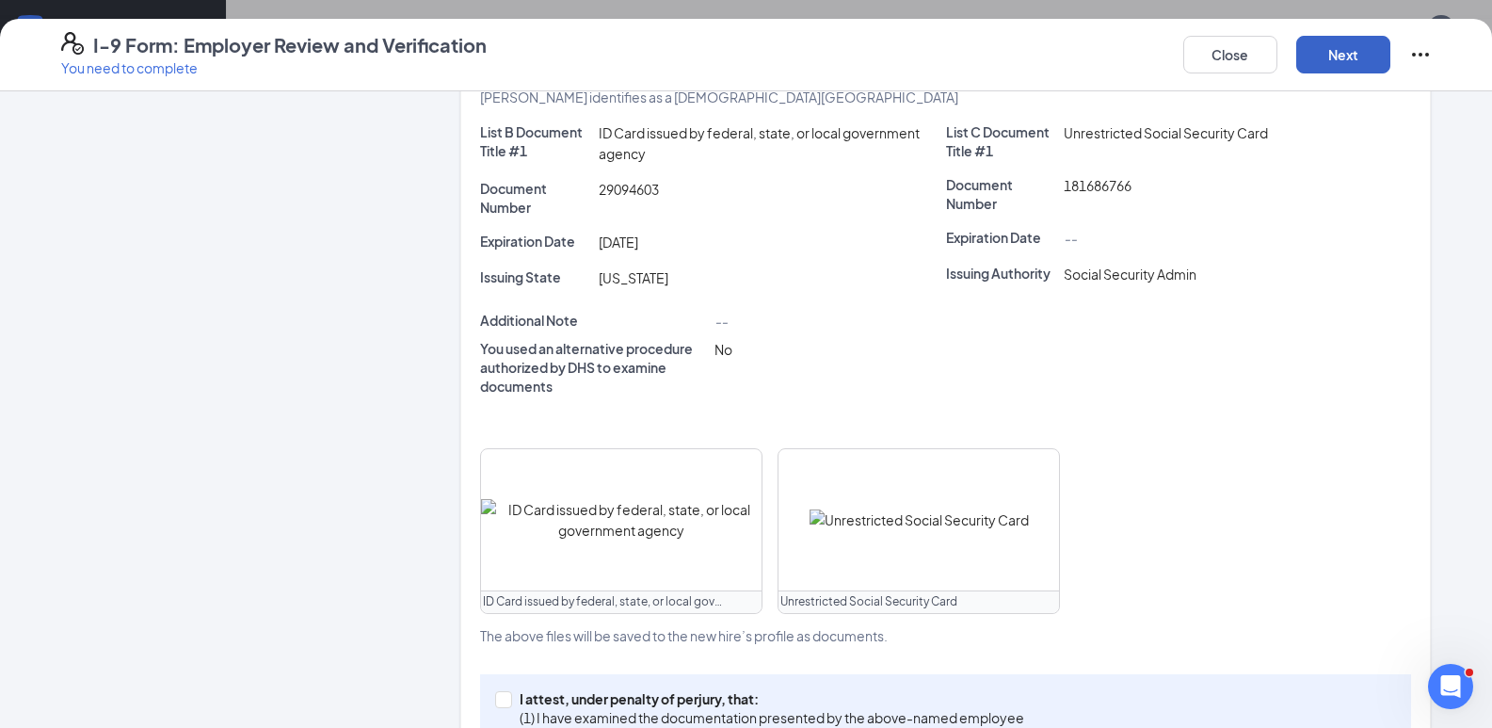
scroll to position [453, 0]
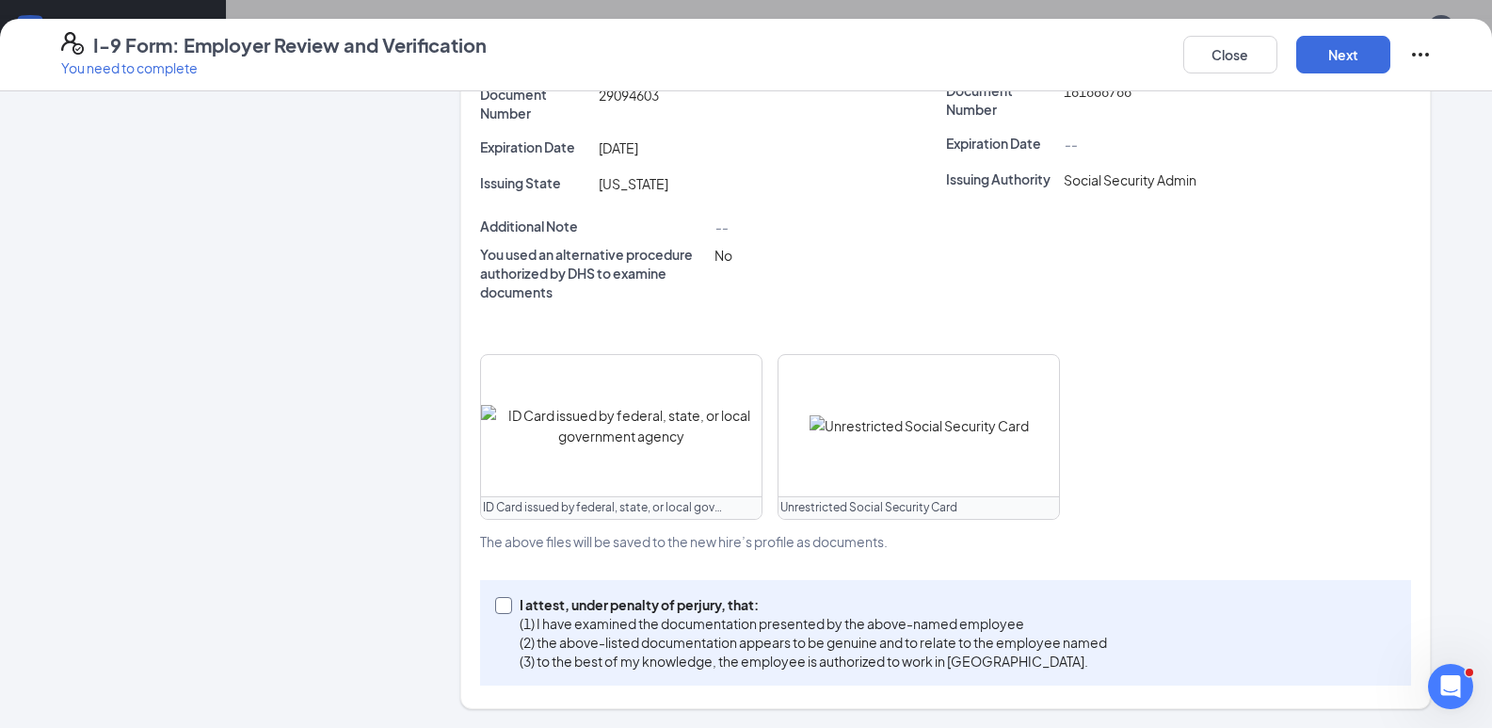
click at [495, 600] on input "I attest, under penalty of [PERSON_NAME], that: (1) I have examined the documen…" at bounding box center [501, 603] width 13 height 13
checkbox input "true"
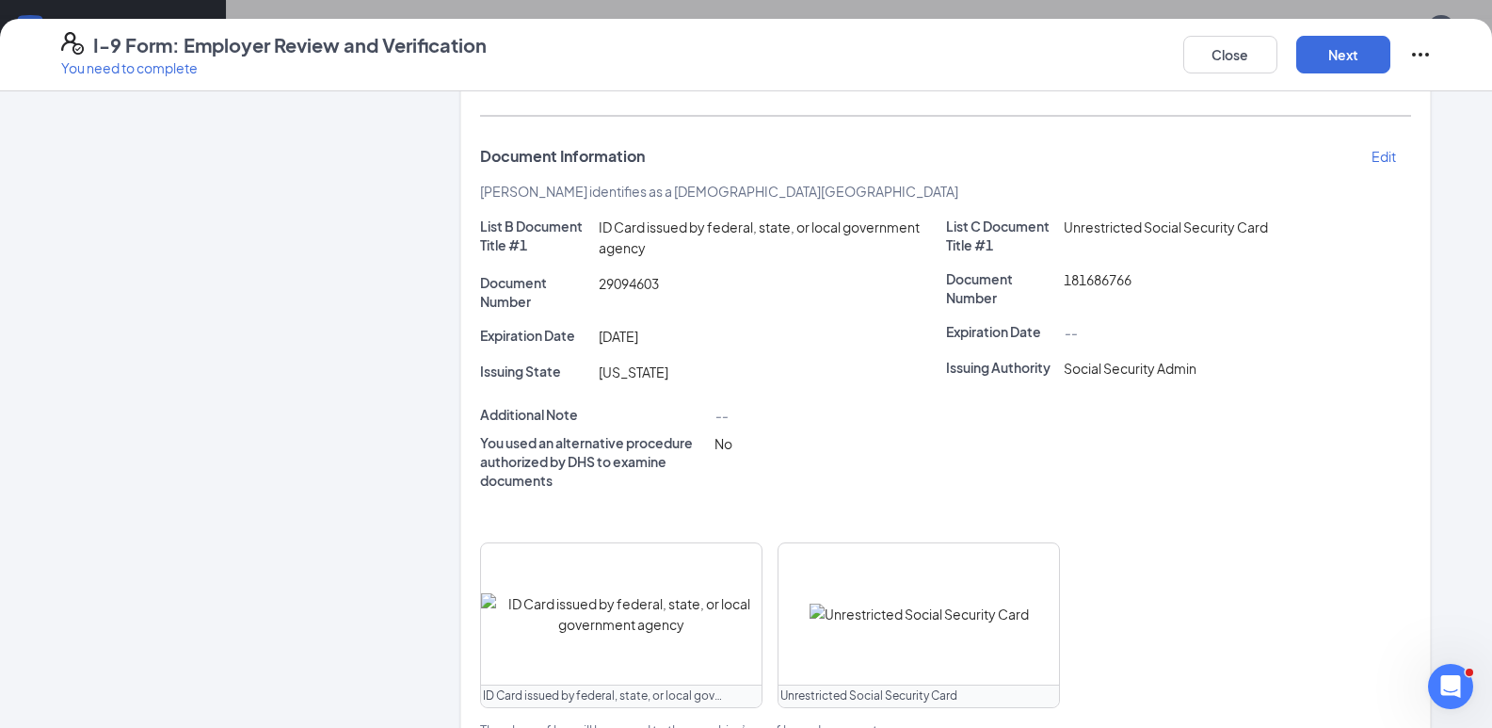
scroll to position [170, 0]
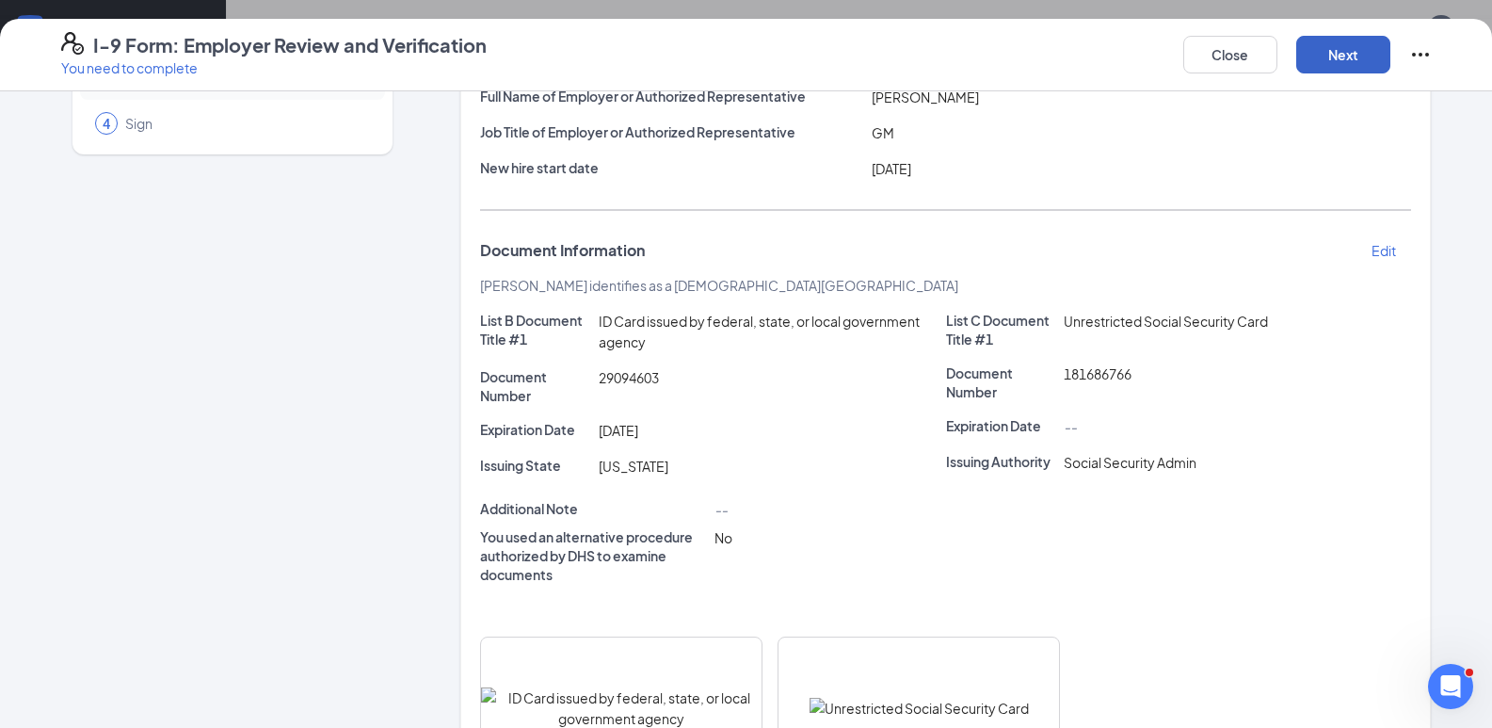
click at [1357, 61] on button "Next" at bounding box center [1343, 55] width 94 height 38
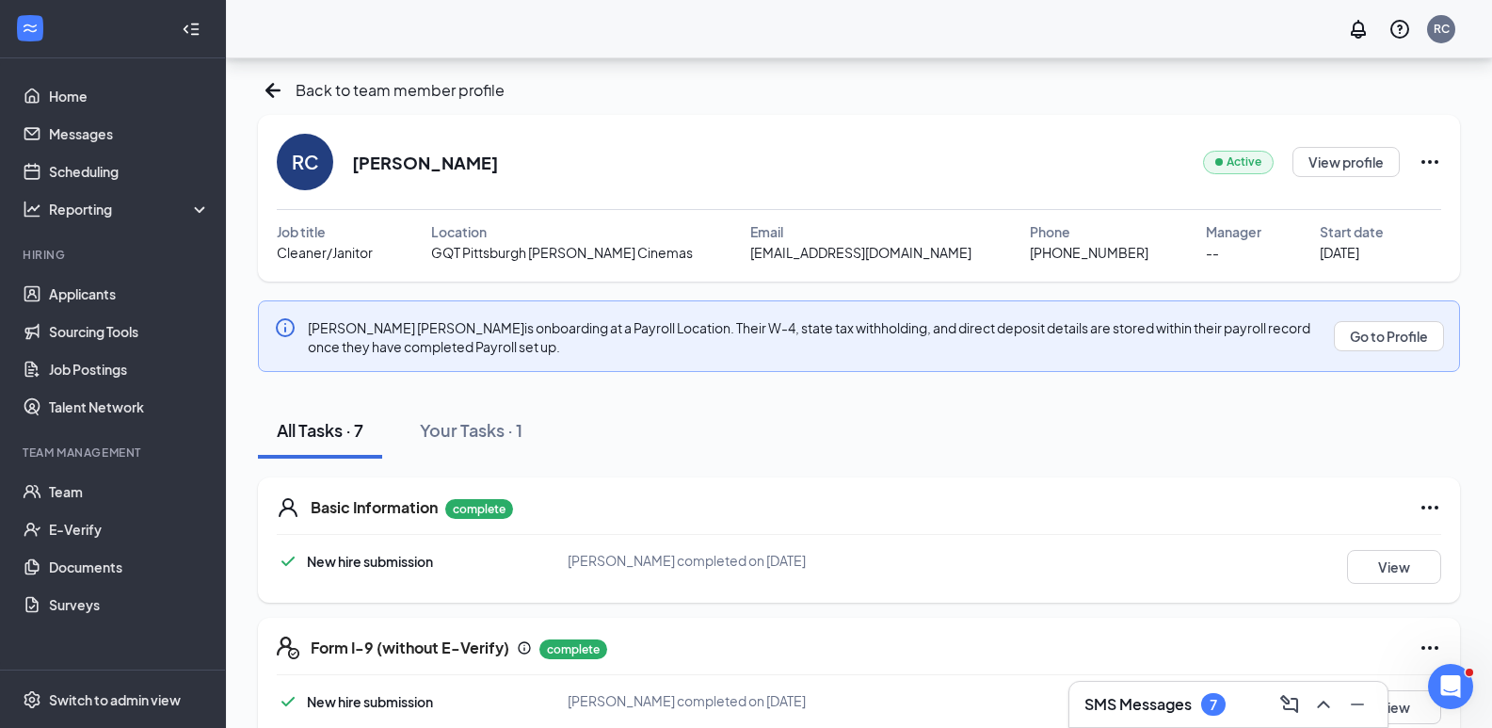
scroll to position [0, 0]
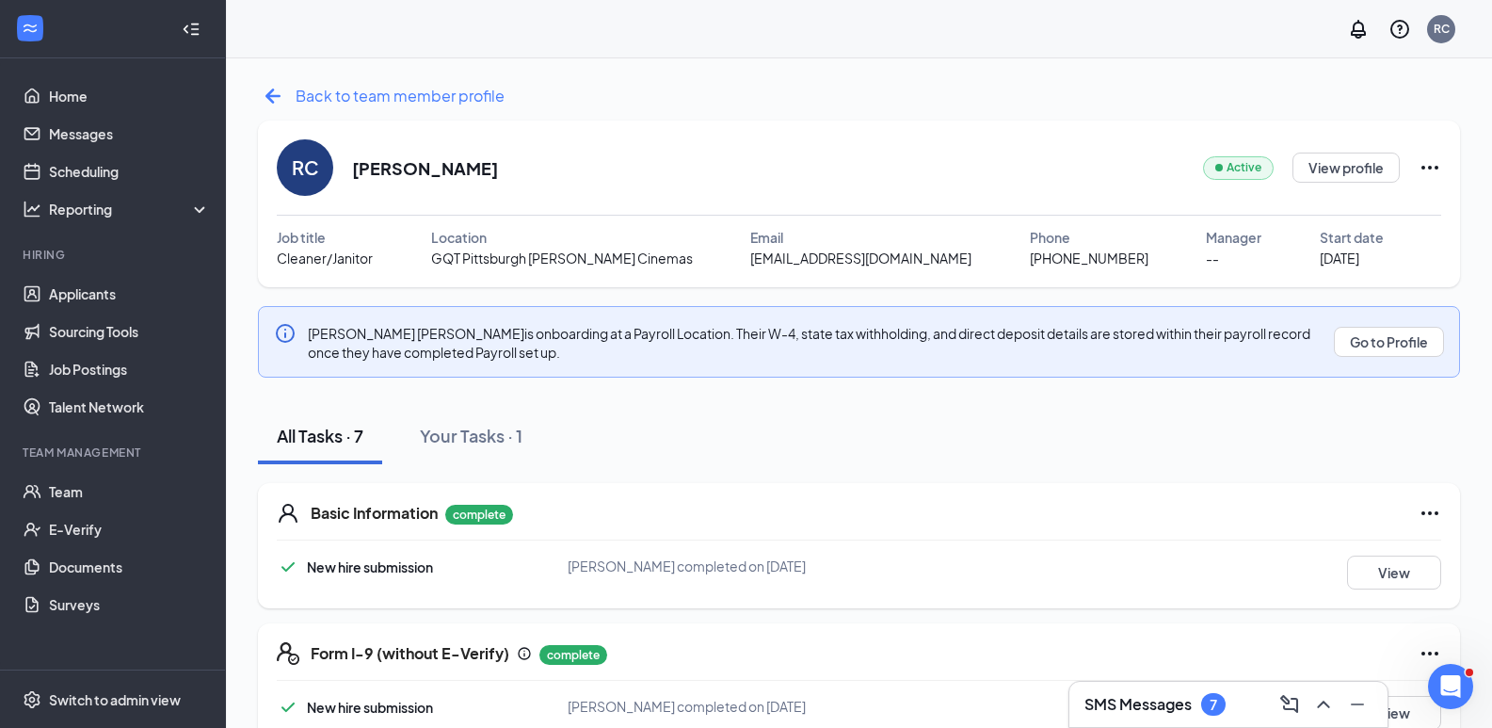
click at [271, 96] on icon "ArrowLeftNew" at bounding box center [272, 95] width 15 height 15
